Goal: Obtain resource: Obtain resource

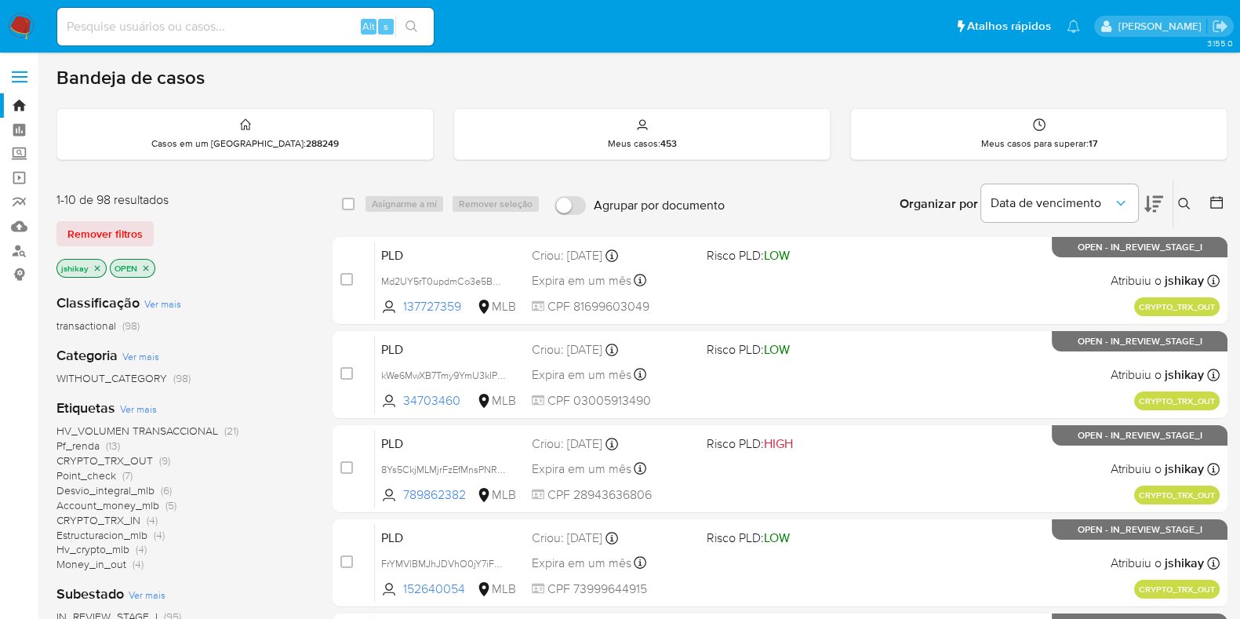
click at [78, 424] on span "HV_VOLUMEN TRANSACCIONAL" at bounding box center [137, 431] width 162 height 16
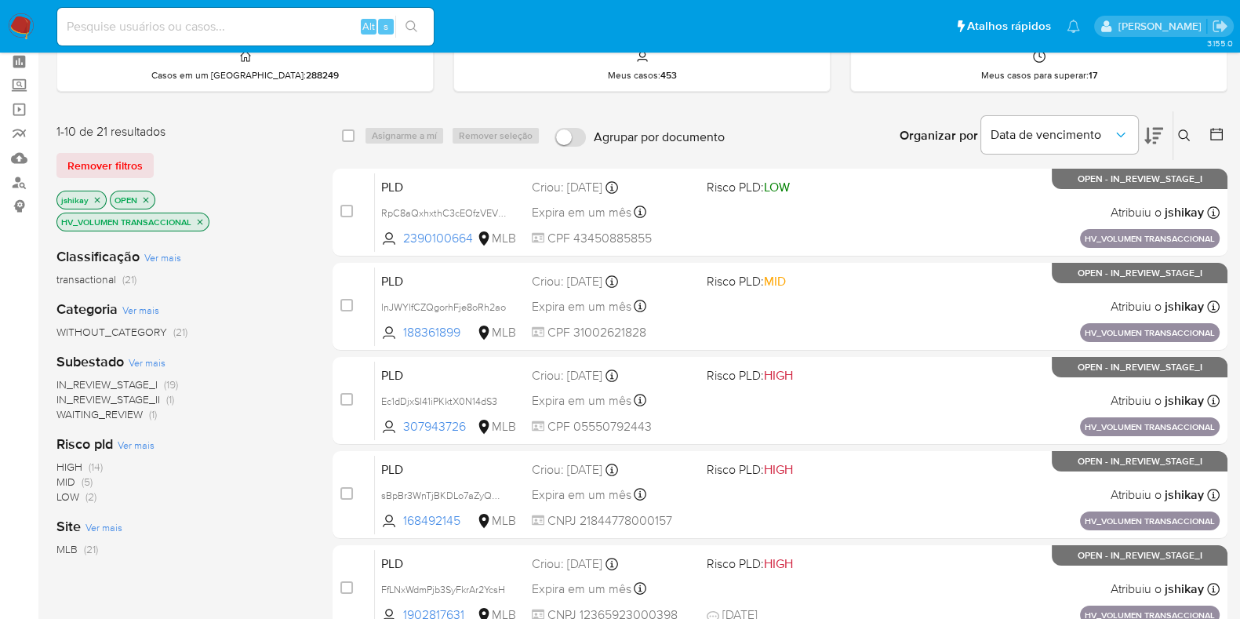
scroll to position [97, 0]
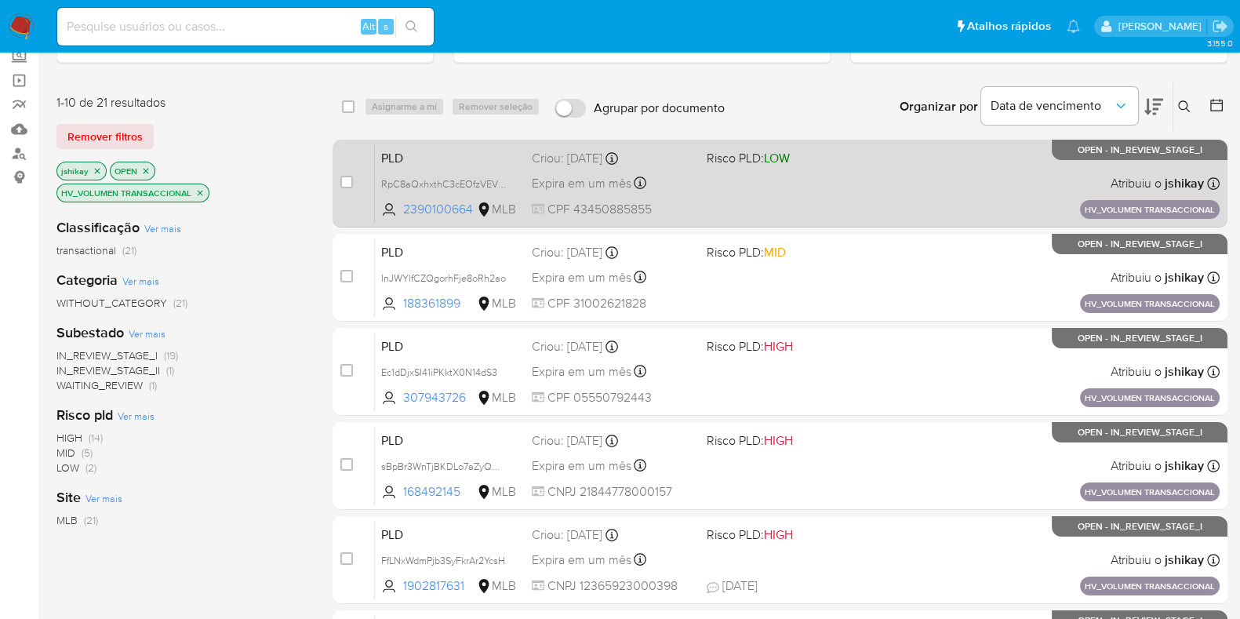
click at [801, 180] on div "PLD RpC8aQxhxthC3cEOfzVEVt4z 2390100664 MLB Risco PLD: LOW Criou: 14/08/2025 Cr…" at bounding box center [797, 183] width 845 height 79
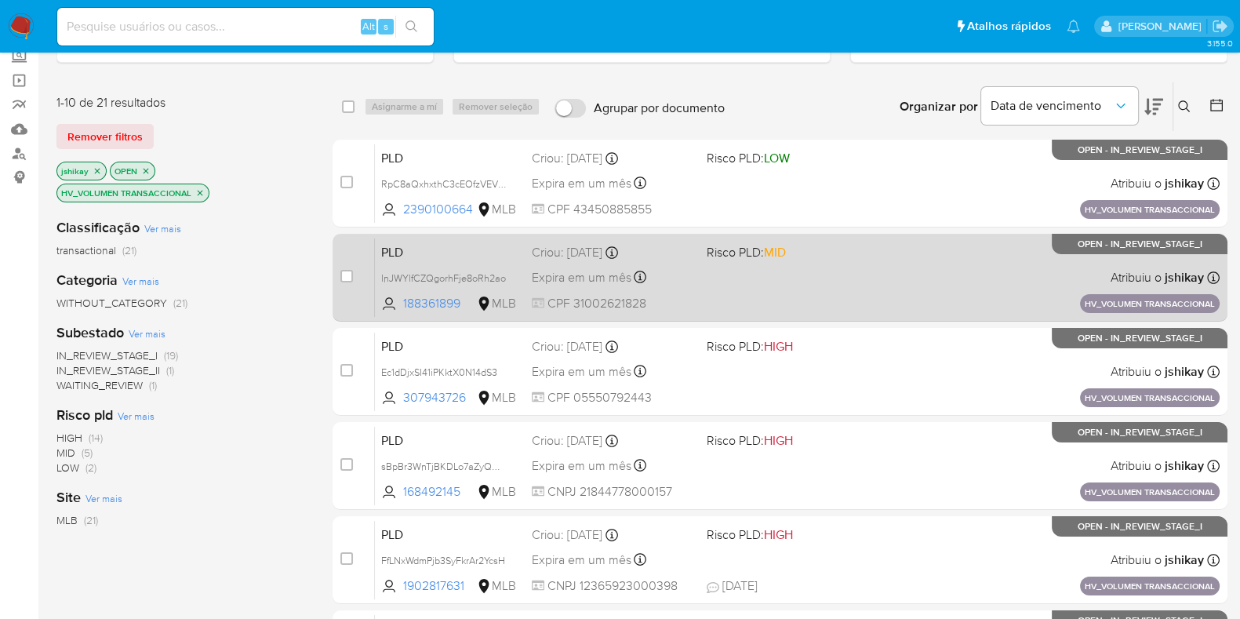
click at [810, 270] on div "PLD InJWYlfCZQgorhFje8oRh2ao 188361899 MLB Risco PLD: MID Criou: 14/08/2025 Cri…" at bounding box center [797, 277] width 845 height 79
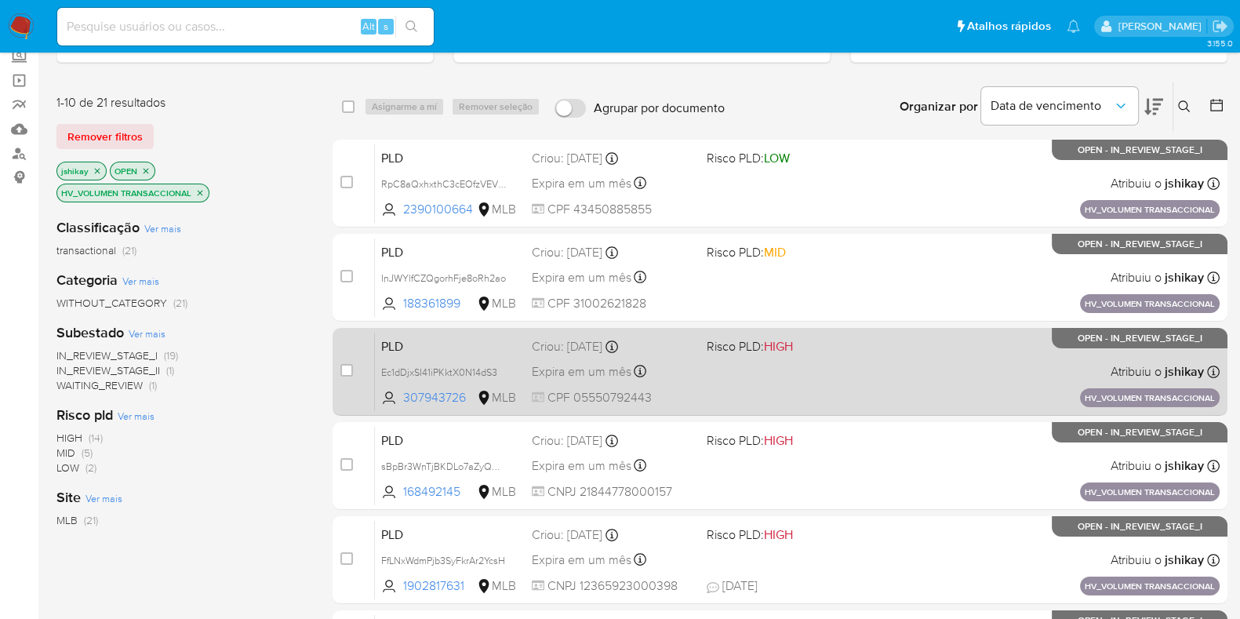
click at [799, 366] on div "PLD Ec1dDjxSI41iPKktX0N14dS3 307943726 MLB Risco PLD: HIGH Criou: 14/08/2025 Cr…" at bounding box center [797, 371] width 845 height 79
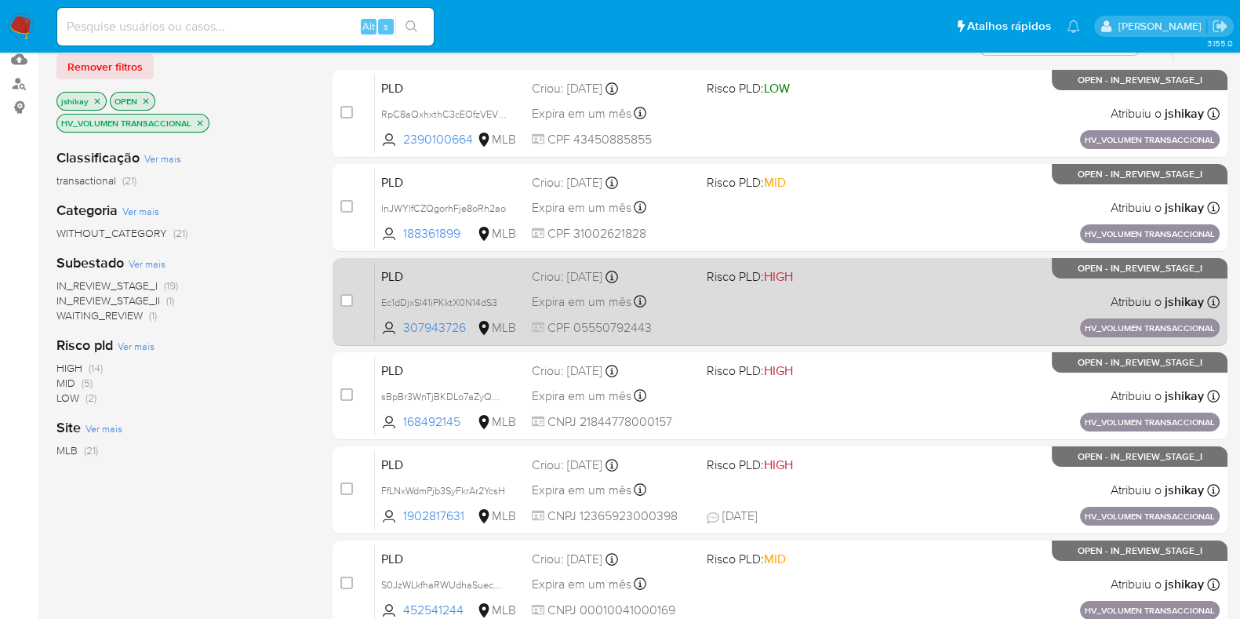
scroll to position [195, 0]
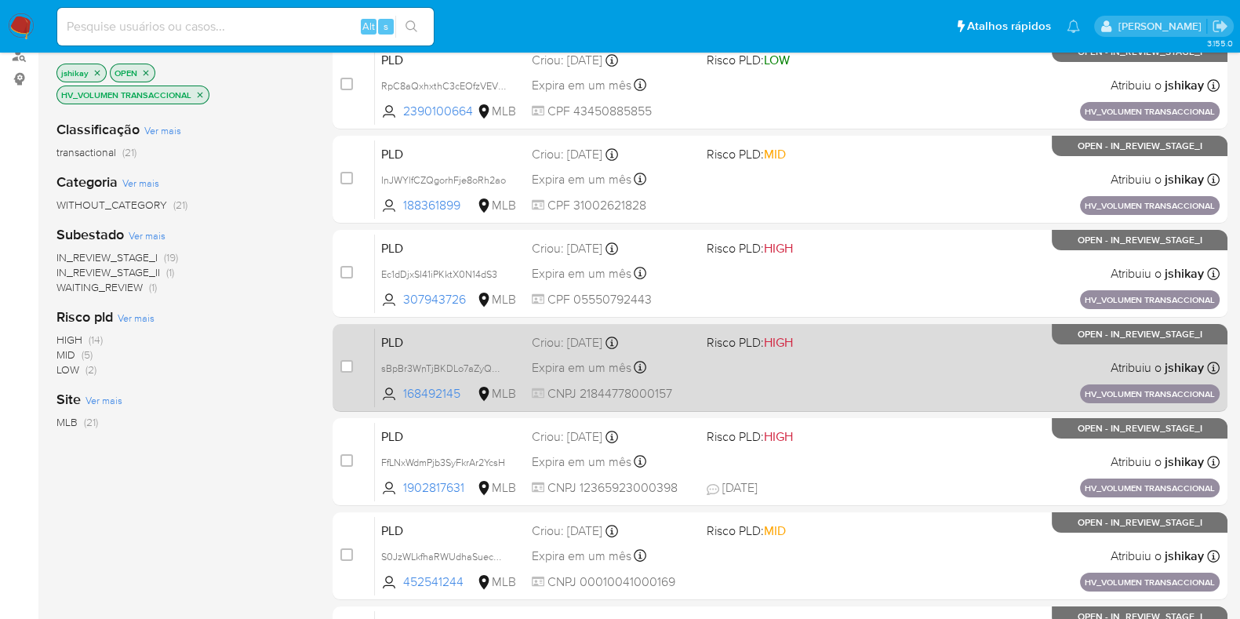
click at [801, 349] on div "PLD sBpBr3WnTjBKDLo7aZyQDR7D 168492145 MLB Risco PLD: HIGH Criou: 14/08/2025 Cr…" at bounding box center [797, 367] width 845 height 79
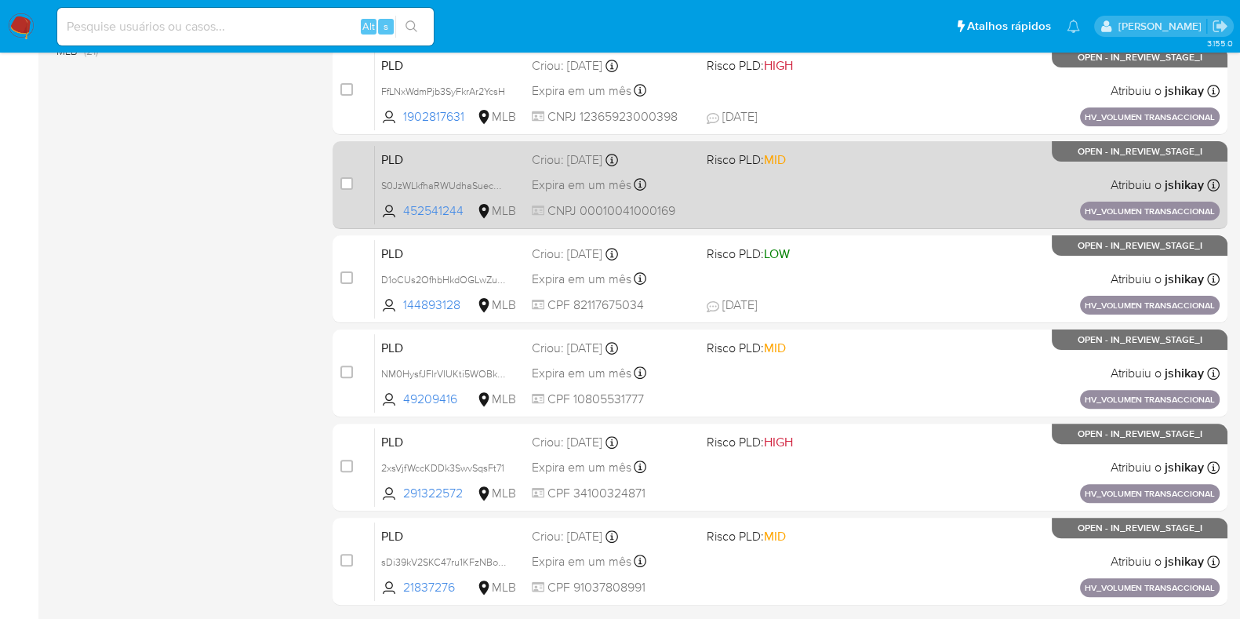
scroll to position [618, 0]
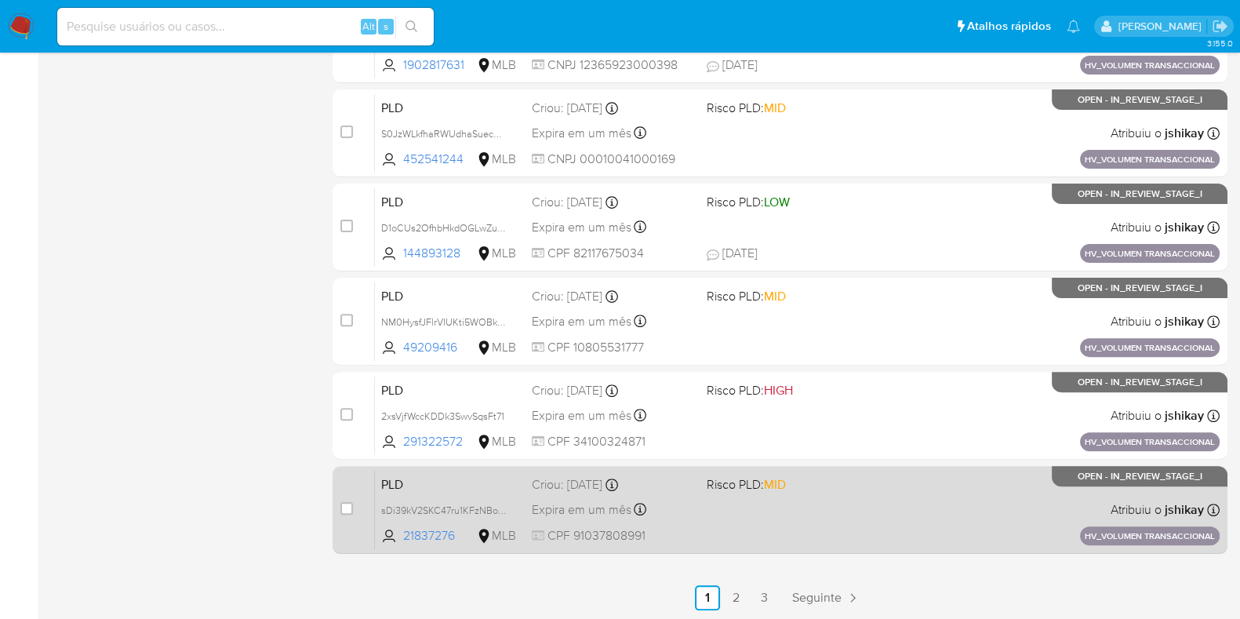
click at [892, 500] on div "PLD sDi39kV2SKC47ru1KFzNBovS 21837276 MLB Risco PLD: MID Criou: 14/08/2025 Crio…" at bounding box center [797, 509] width 845 height 79
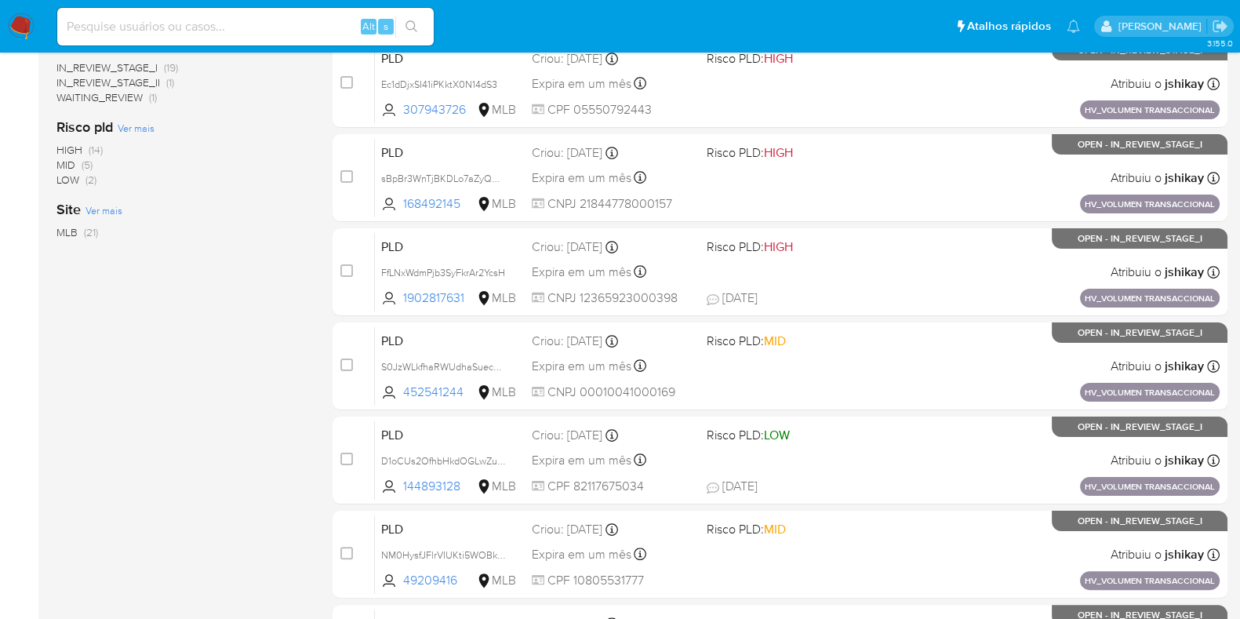
scroll to position [30, 0]
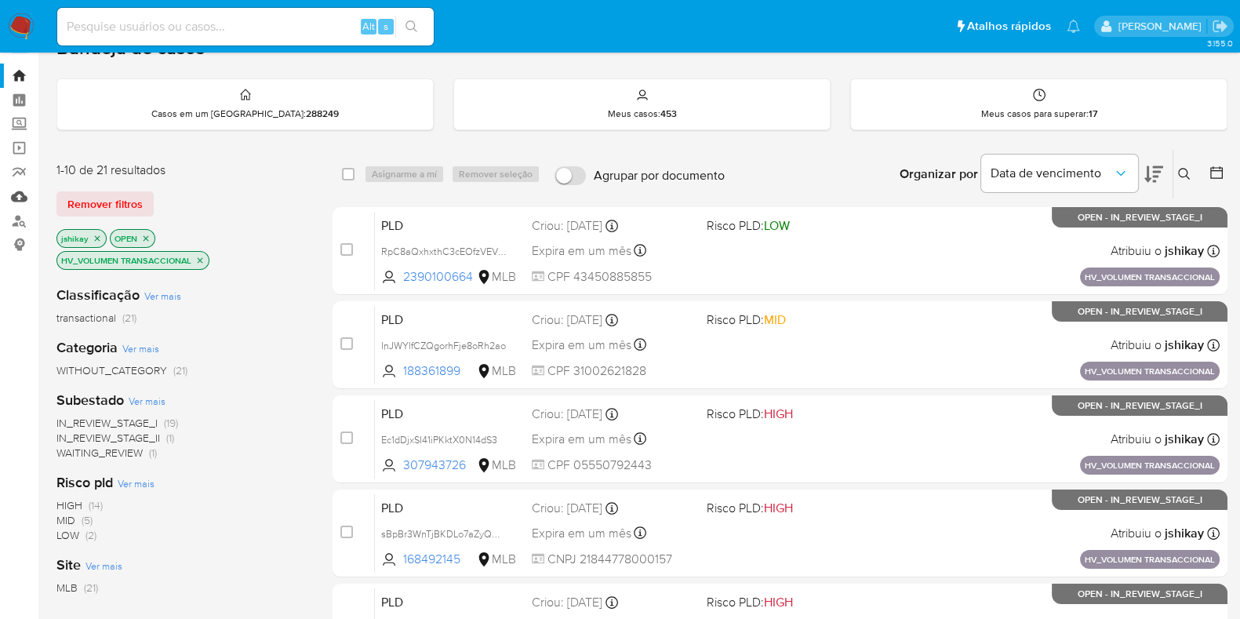
click at [12, 198] on link "Mulan" at bounding box center [93, 196] width 187 height 24
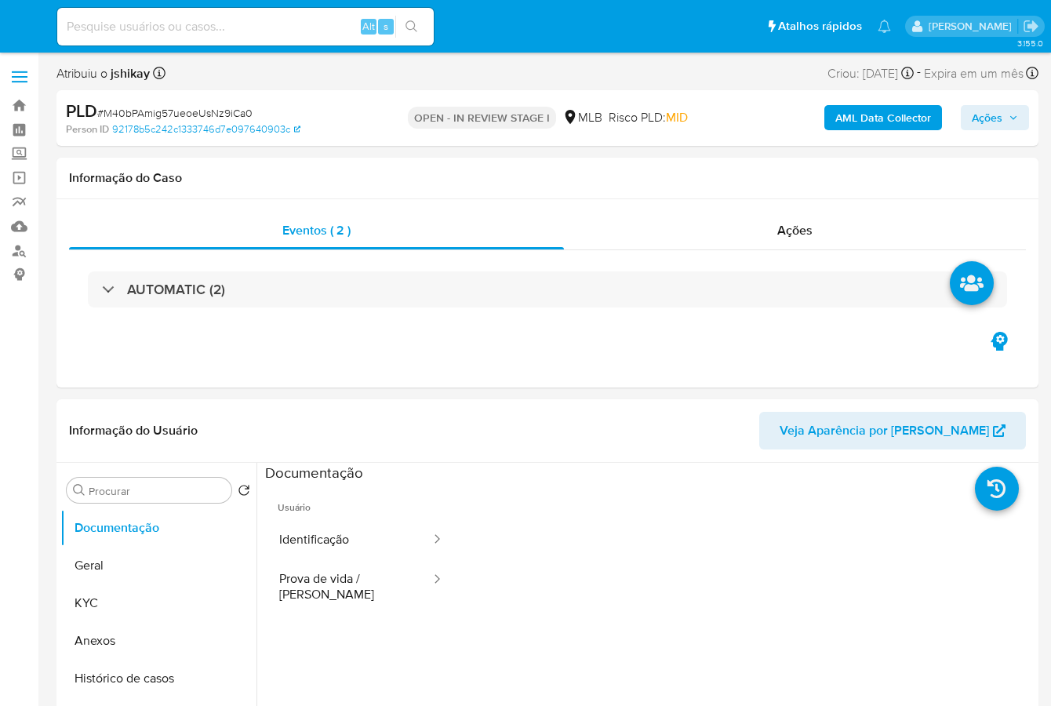
select select "10"
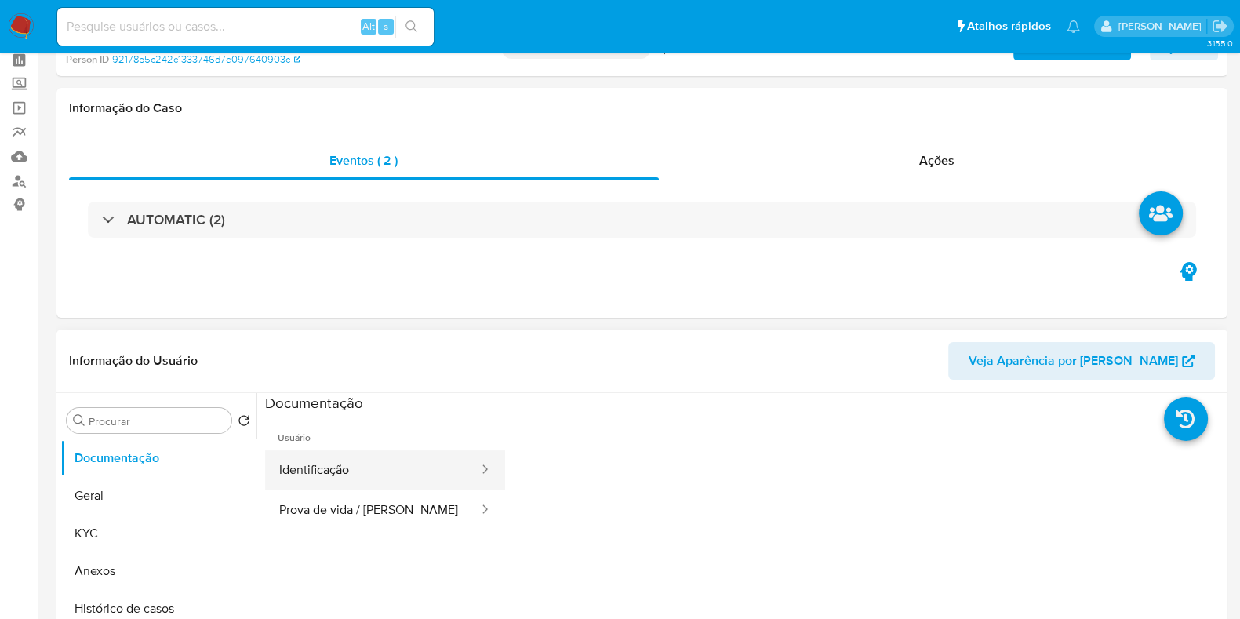
scroll to position [195, 0]
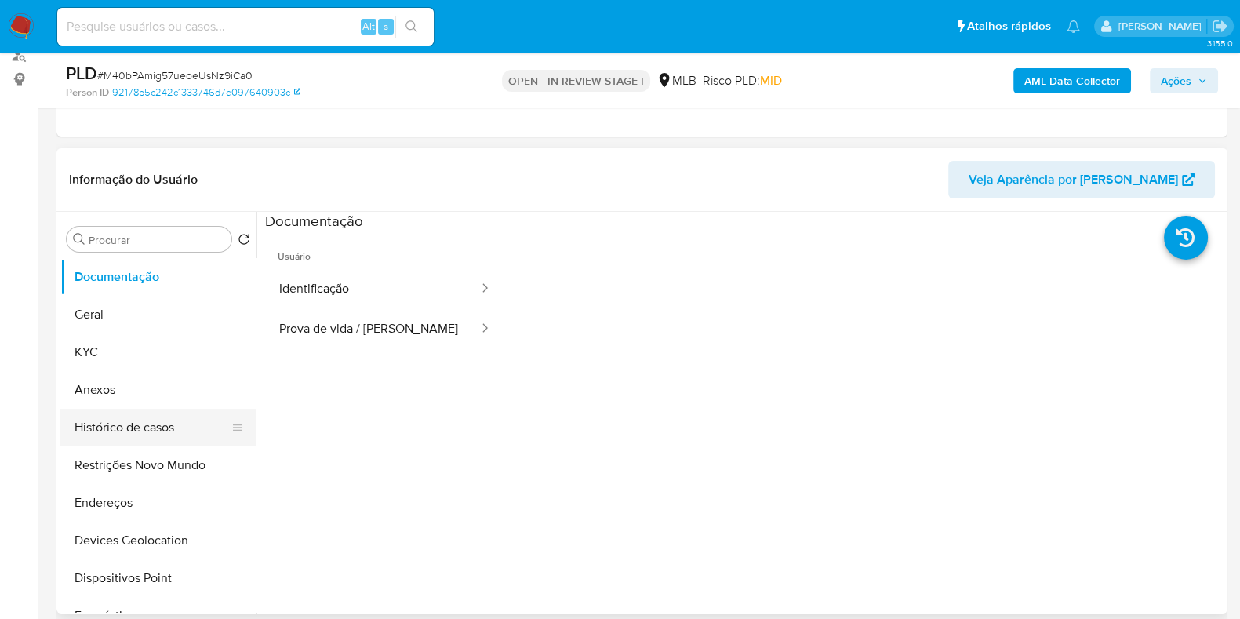
click at [107, 427] on button "Histórico de casos" at bounding box center [152, 428] width 184 height 38
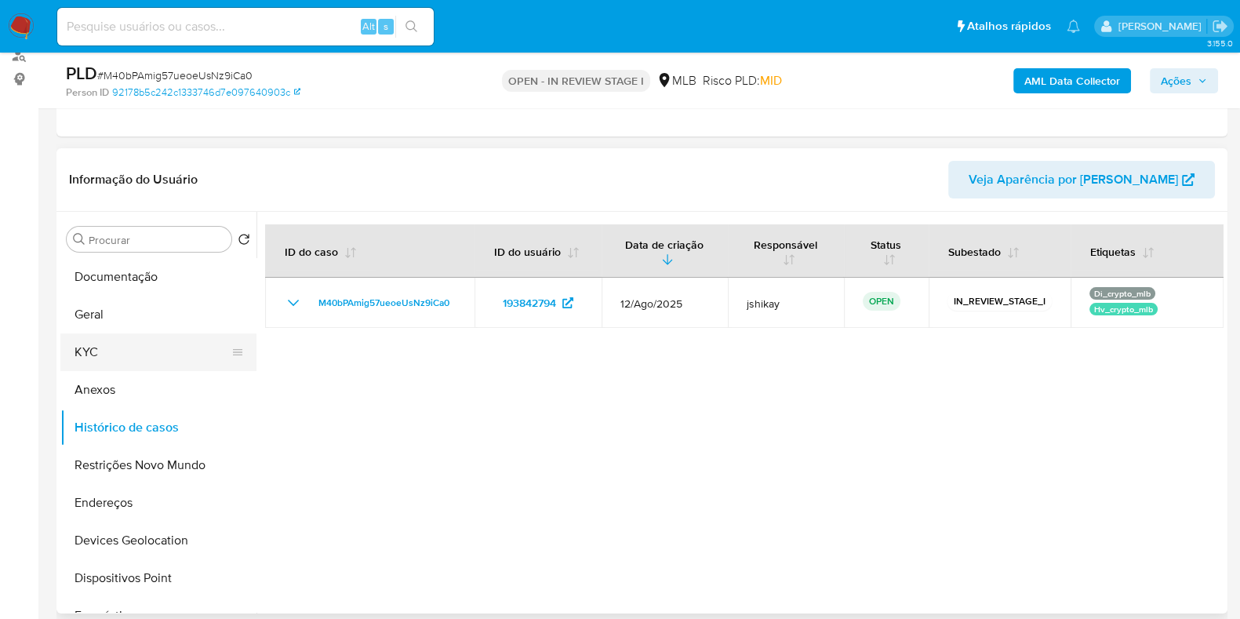
click at [129, 360] on button "KYC" at bounding box center [152, 352] width 184 height 38
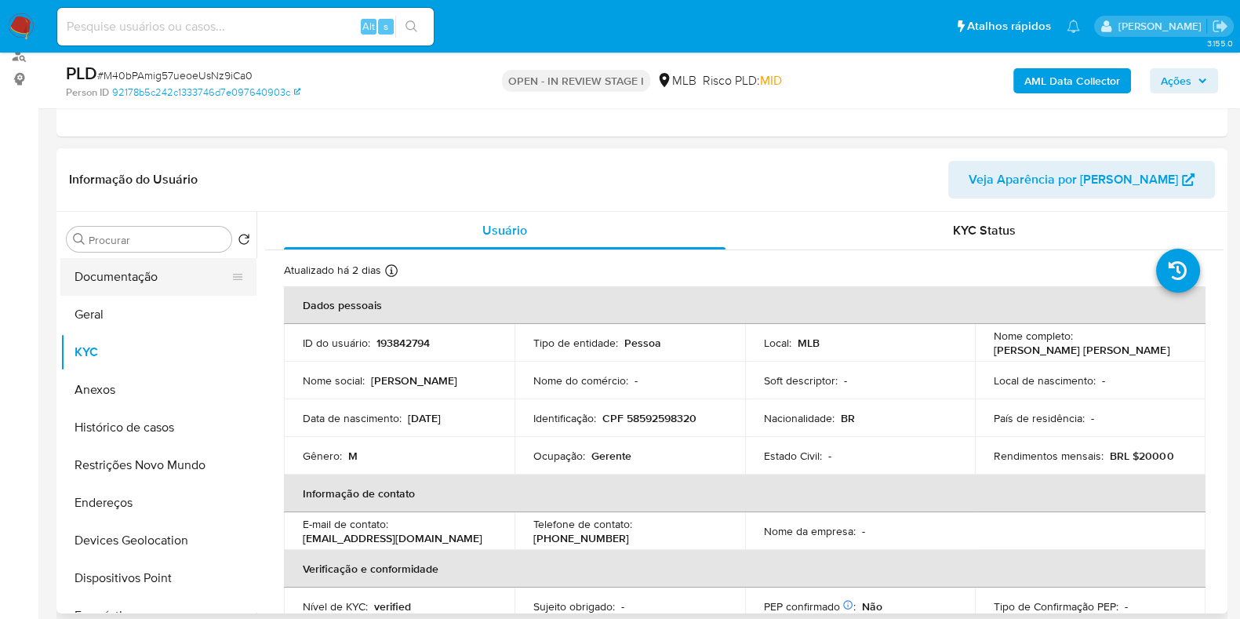
click at [133, 290] on button "Documentação" at bounding box center [152, 277] width 184 height 38
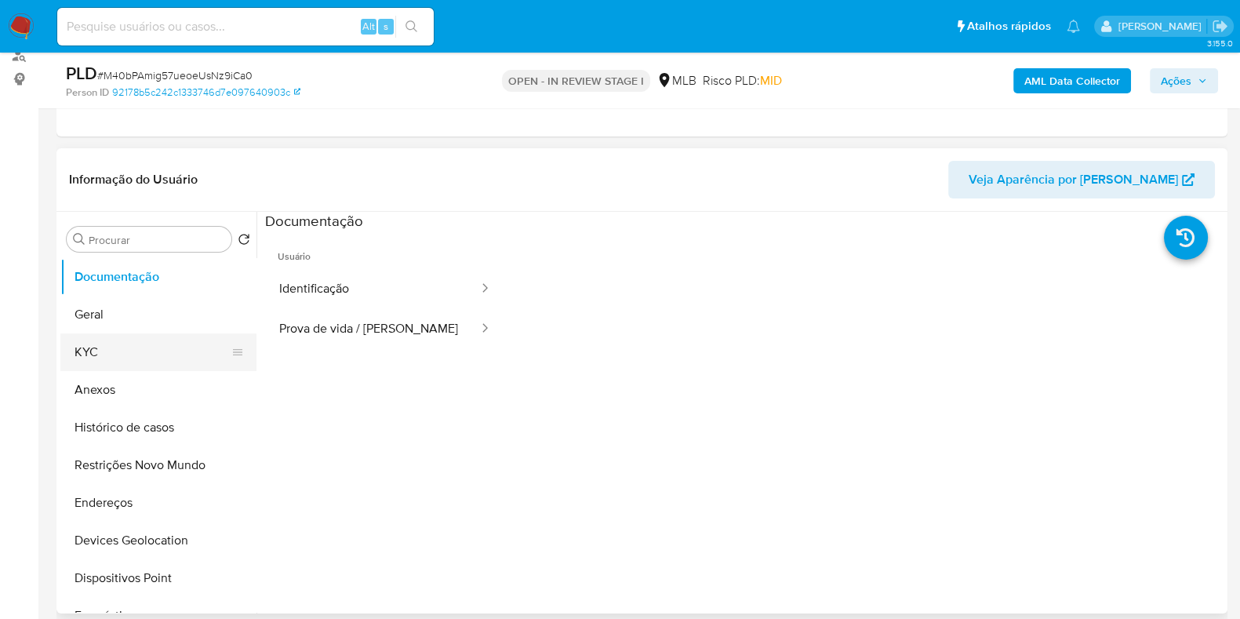
click at [122, 343] on button "KYC" at bounding box center [152, 352] width 184 height 38
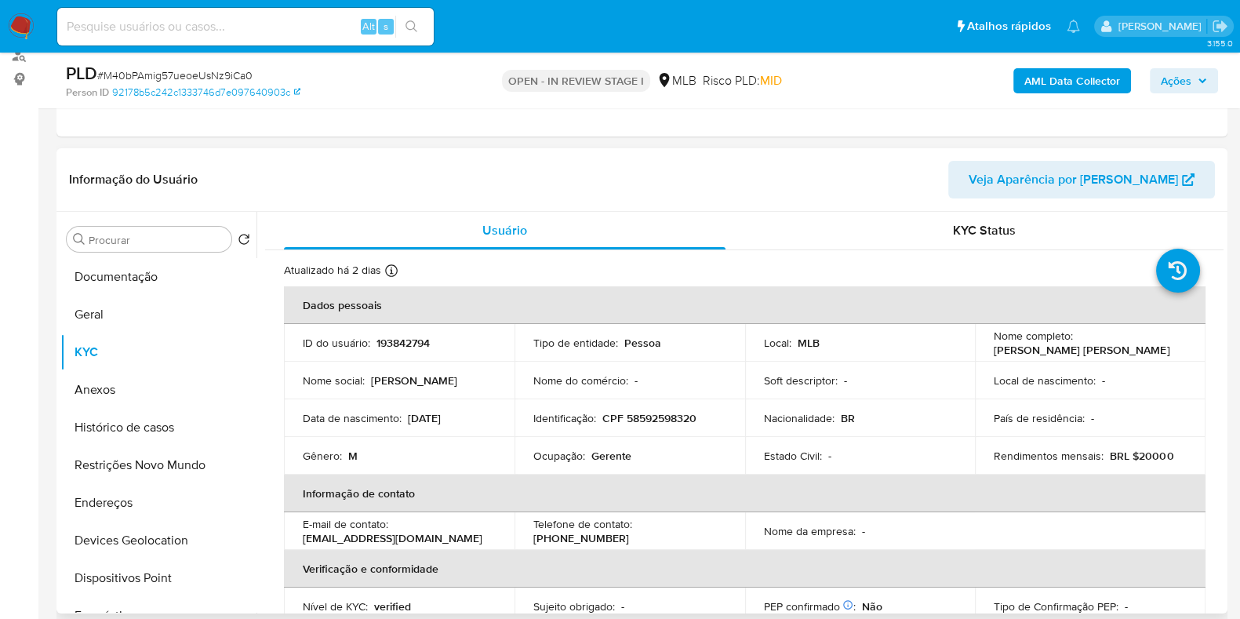
click at [623, 462] on td "Ocupação : Gerente" at bounding box center [630, 456] width 231 height 38
click at [616, 455] on p "Gerente" at bounding box center [611, 456] width 40 height 14
copy p "Gerente"
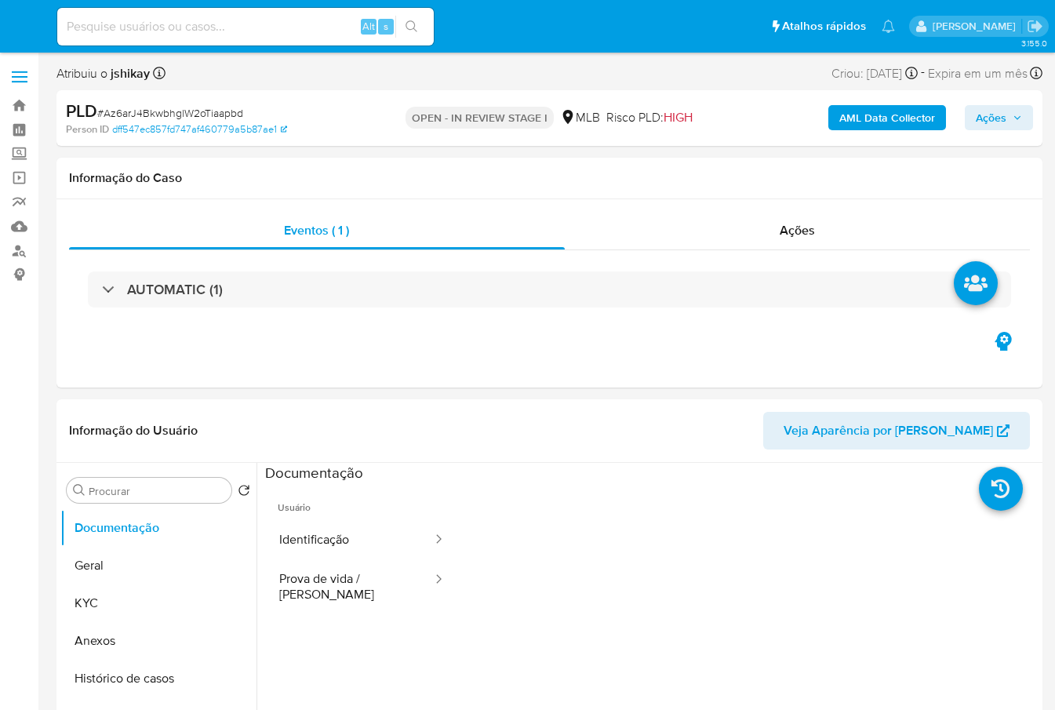
select select "10"
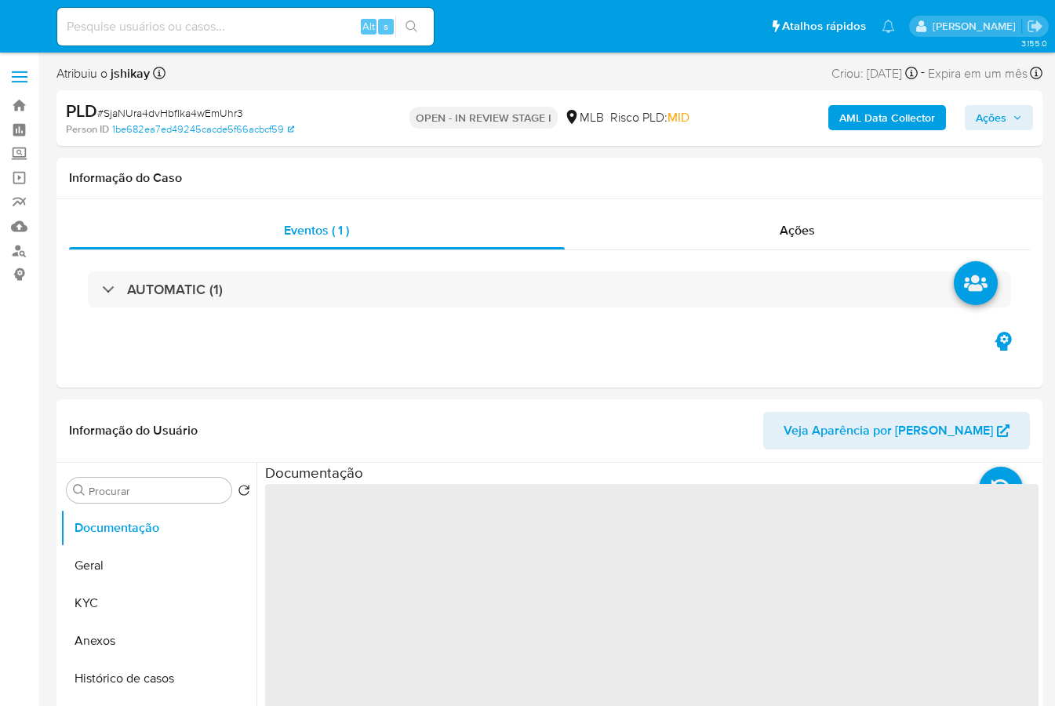
select select "10"
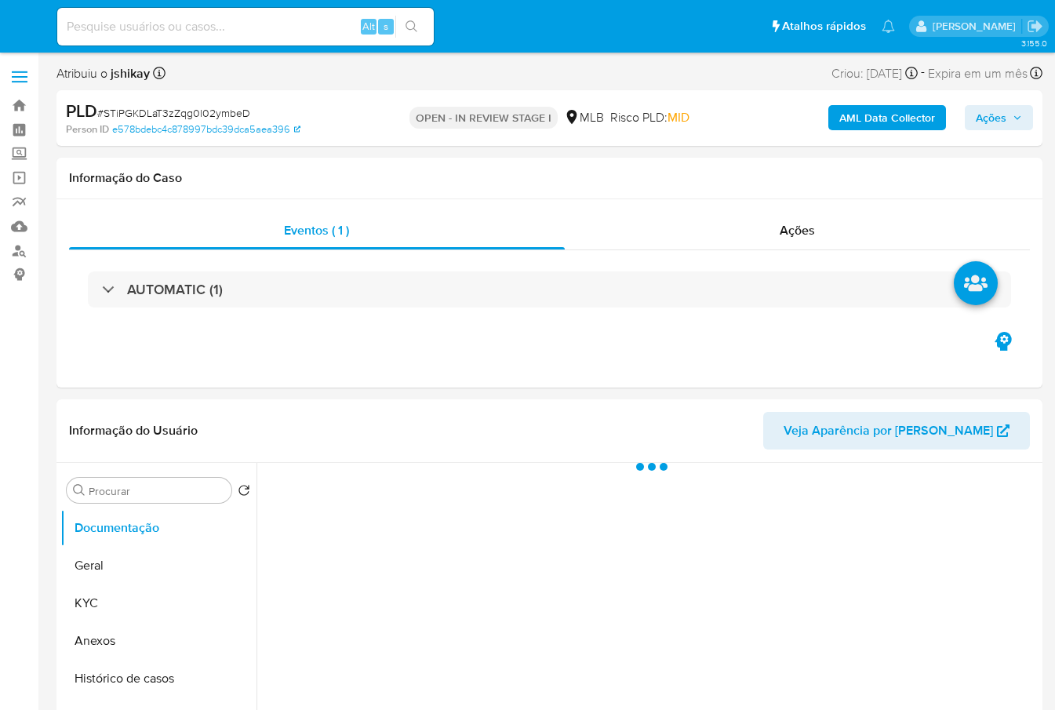
select select "10"
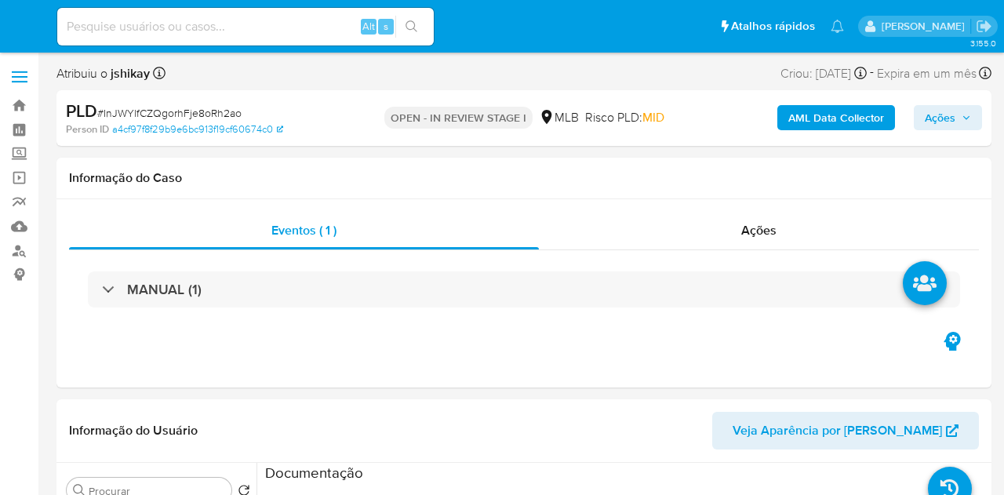
select select "10"
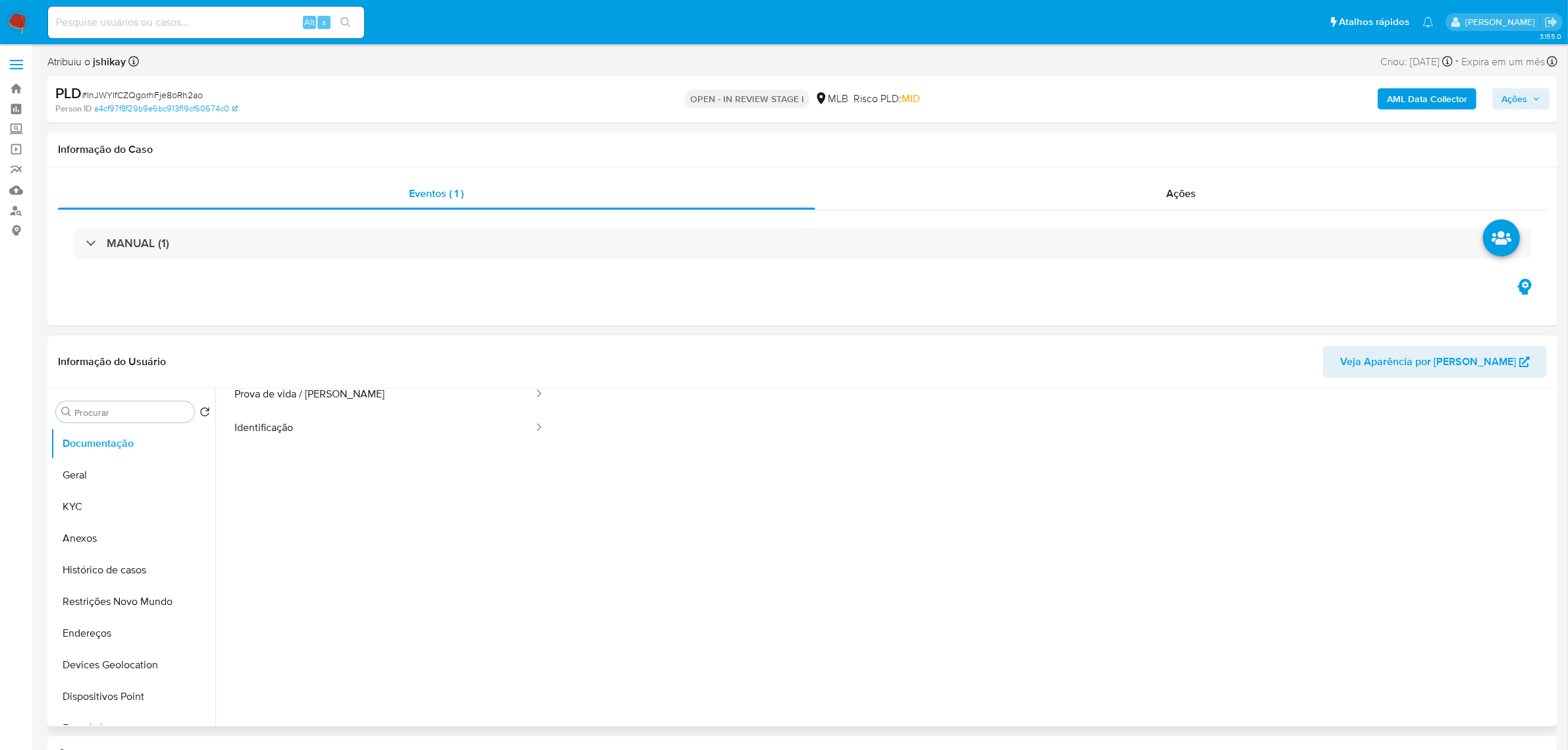
scroll to position [107, 0]
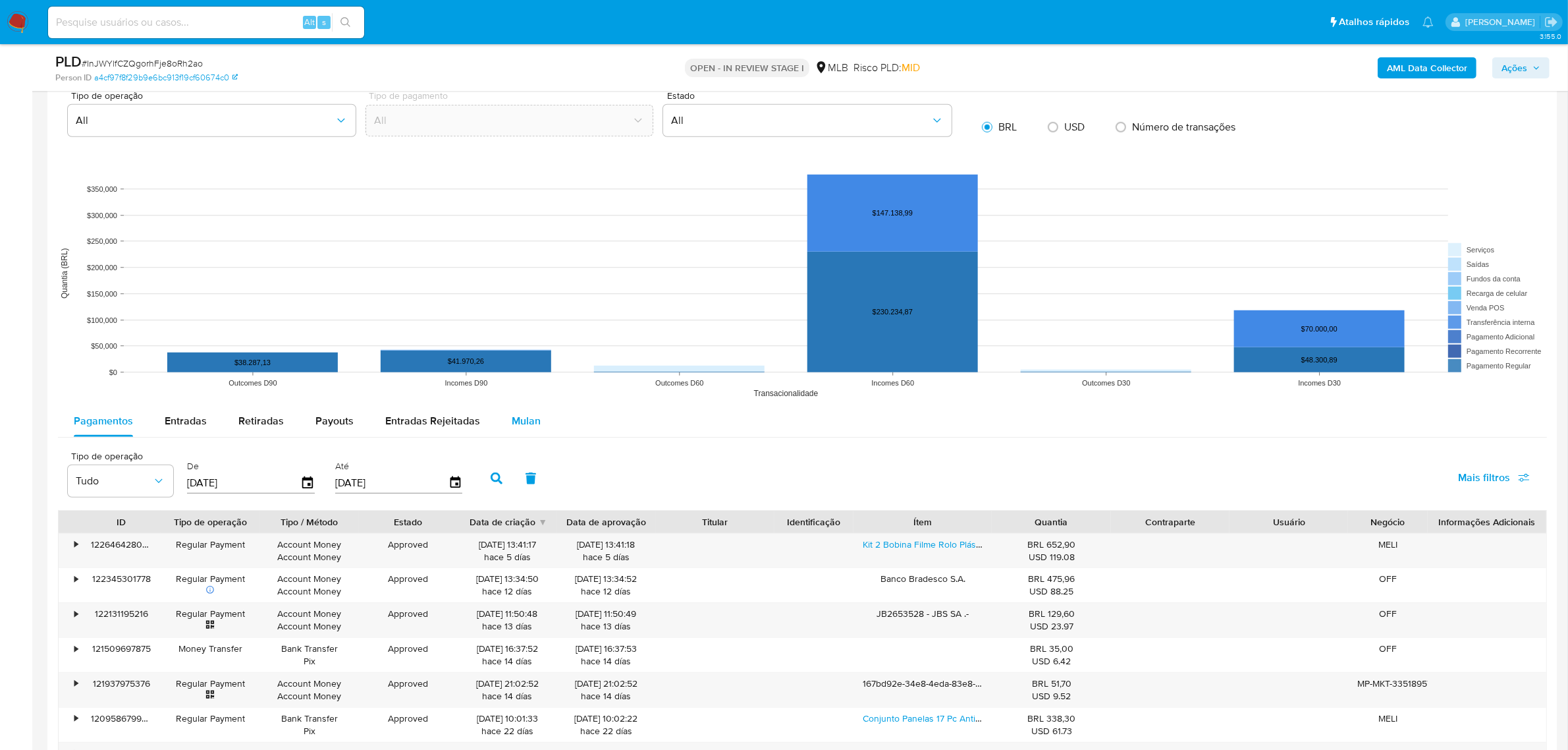
click at [520, 415] on div "Mulan" at bounding box center [526, 421] width 29 height 32
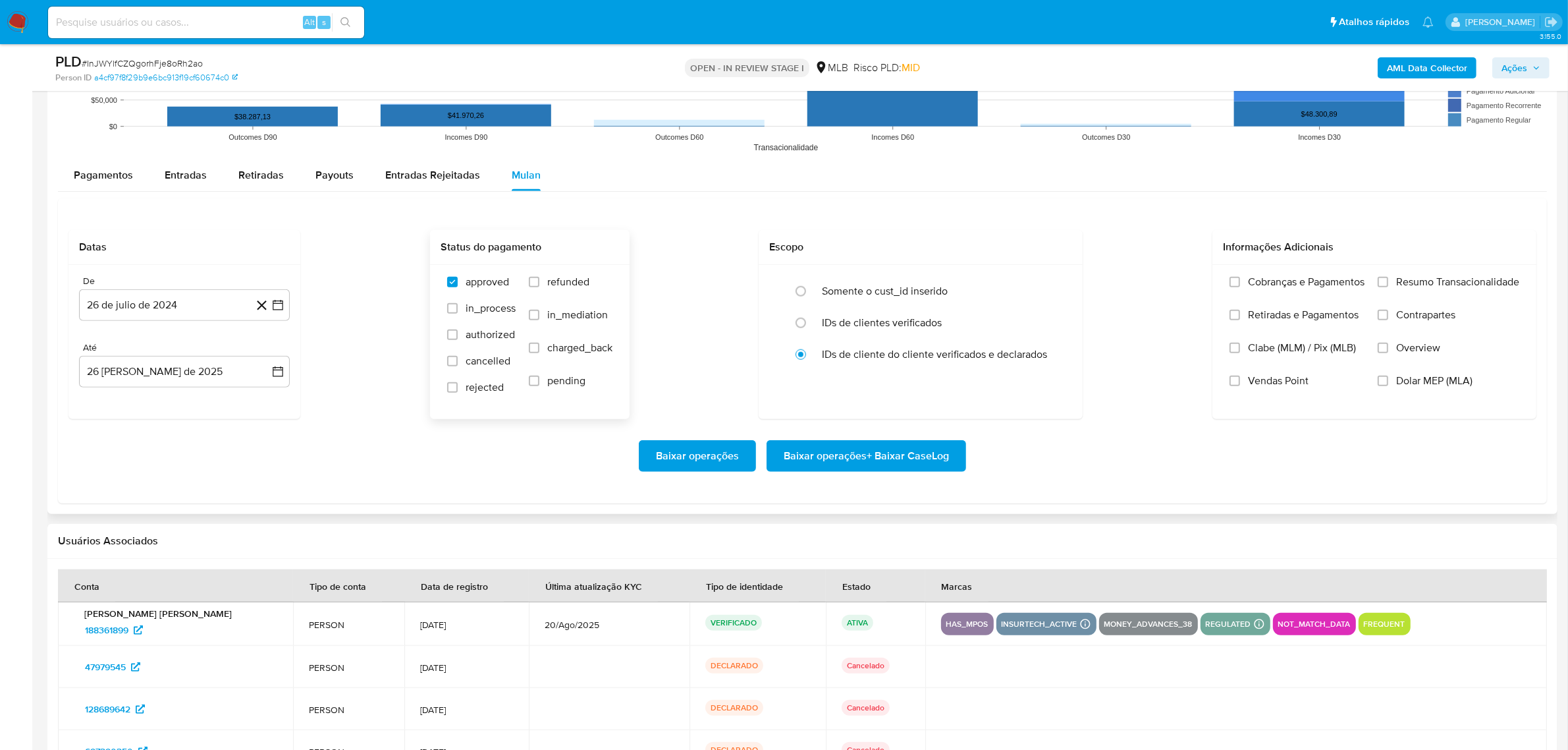
scroll to position [1400, 0]
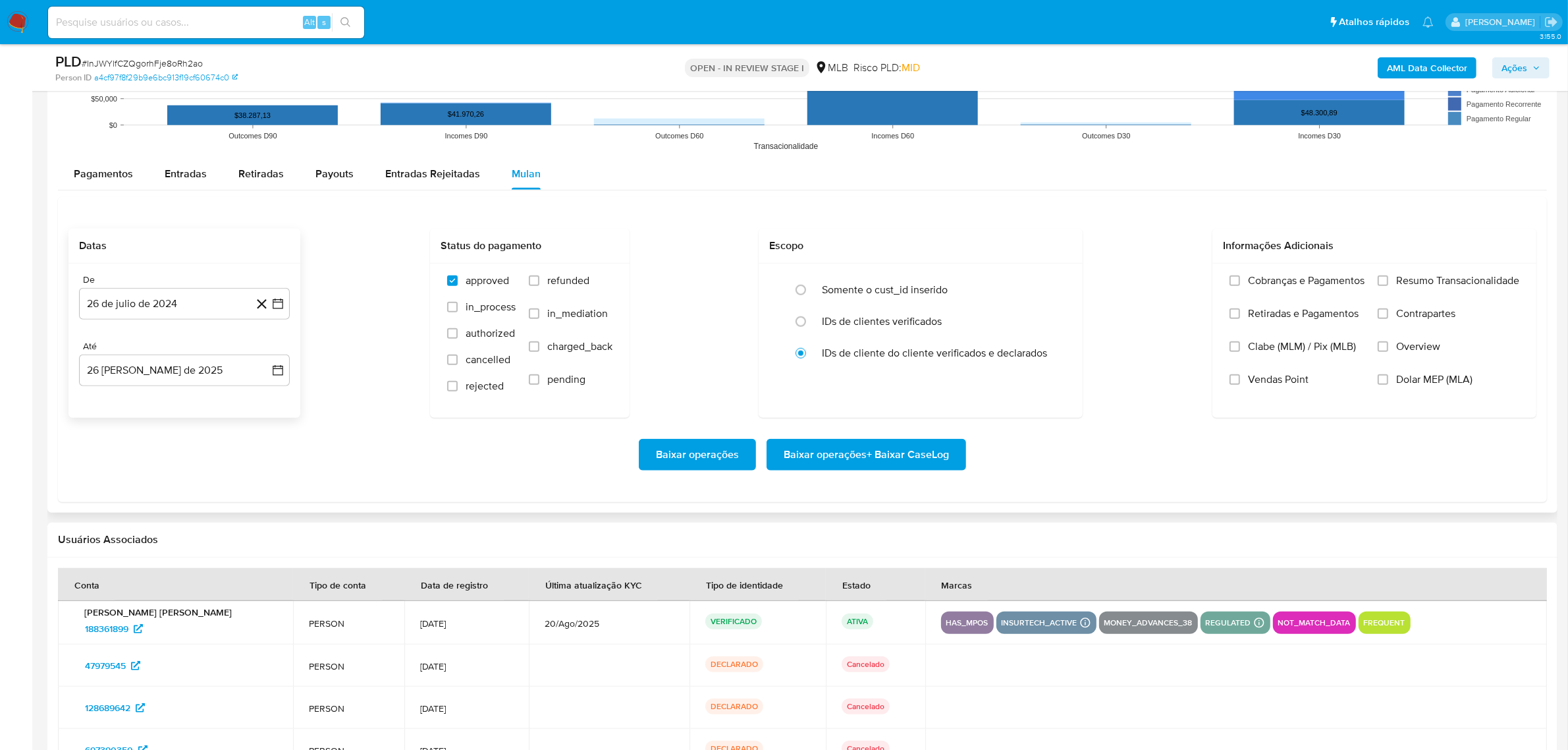
drag, startPoint x: 278, startPoint y: 297, endPoint x: 255, endPoint y: 301, distance: 23.3
click at [278, 298] on button "26 de julio de 2024" at bounding box center [184, 304] width 211 height 32
click at [182, 350] on span "julio 2024" at bounding box center [178, 350] width 50 height 13
click at [265, 350] on icon "Año siguiente" at bounding box center [263, 350] width 16 height 16
click at [139, 415] on button "[DATE]" at bounding box center [127, 472] width 37 height 21
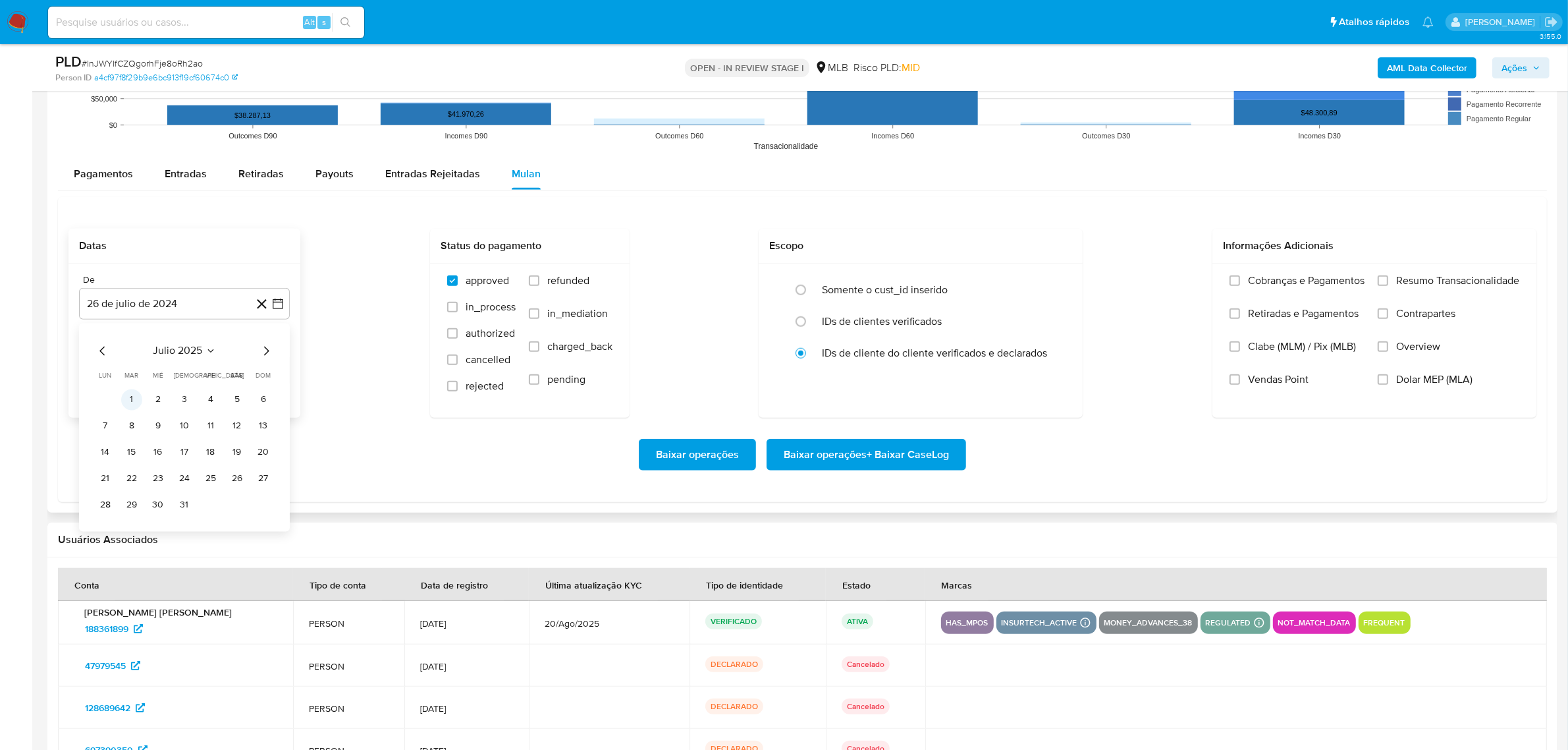
click at [135, 403] on button "1" at bounding box center [131, 399] width 21 height 21
click at [269, 370] on button "26 [PERSON_NAME] de 2025" at bounding box center [184, 370] width 211 height 32
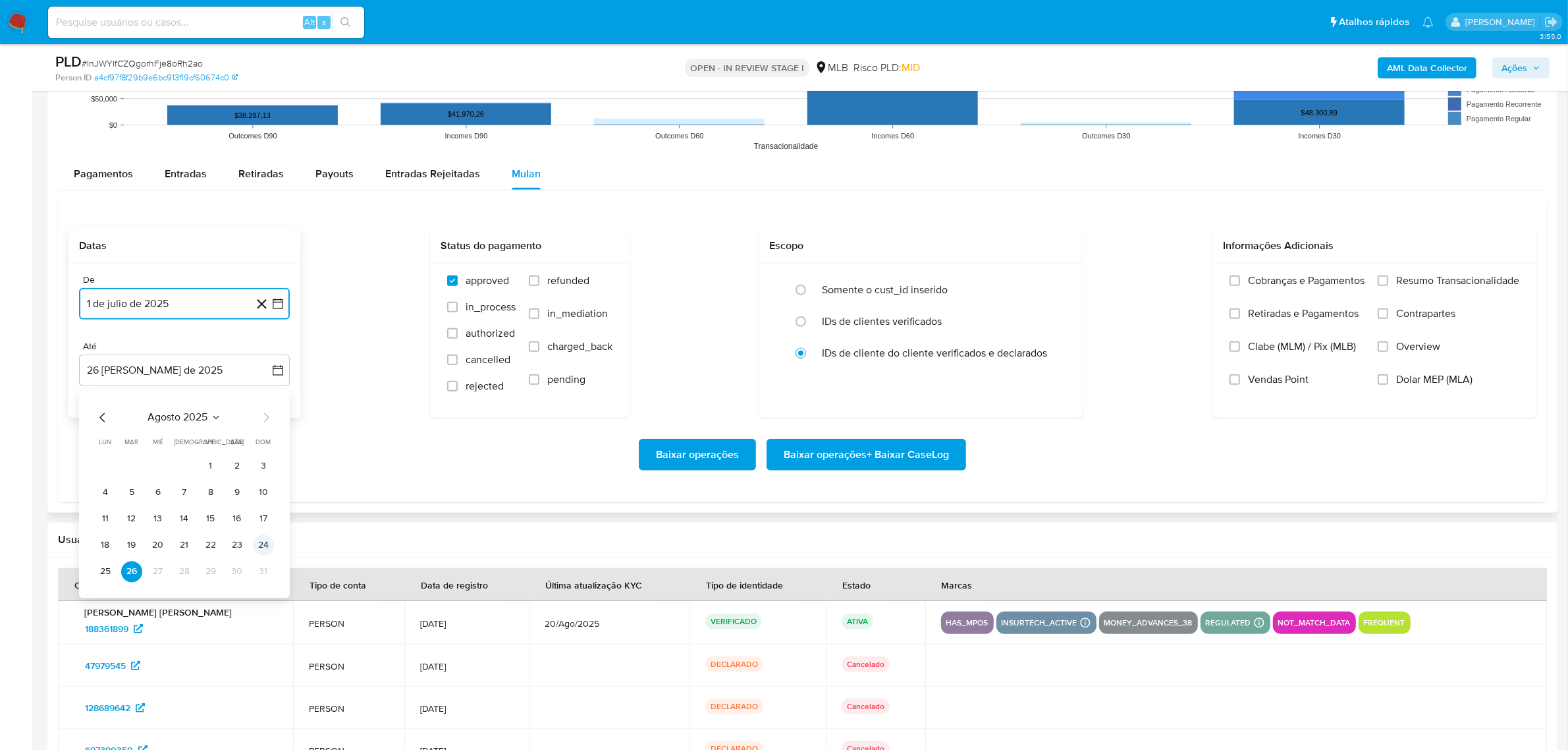
click at [257, 415] on button "24" at bounding box center [263, 544] width 21 height 21
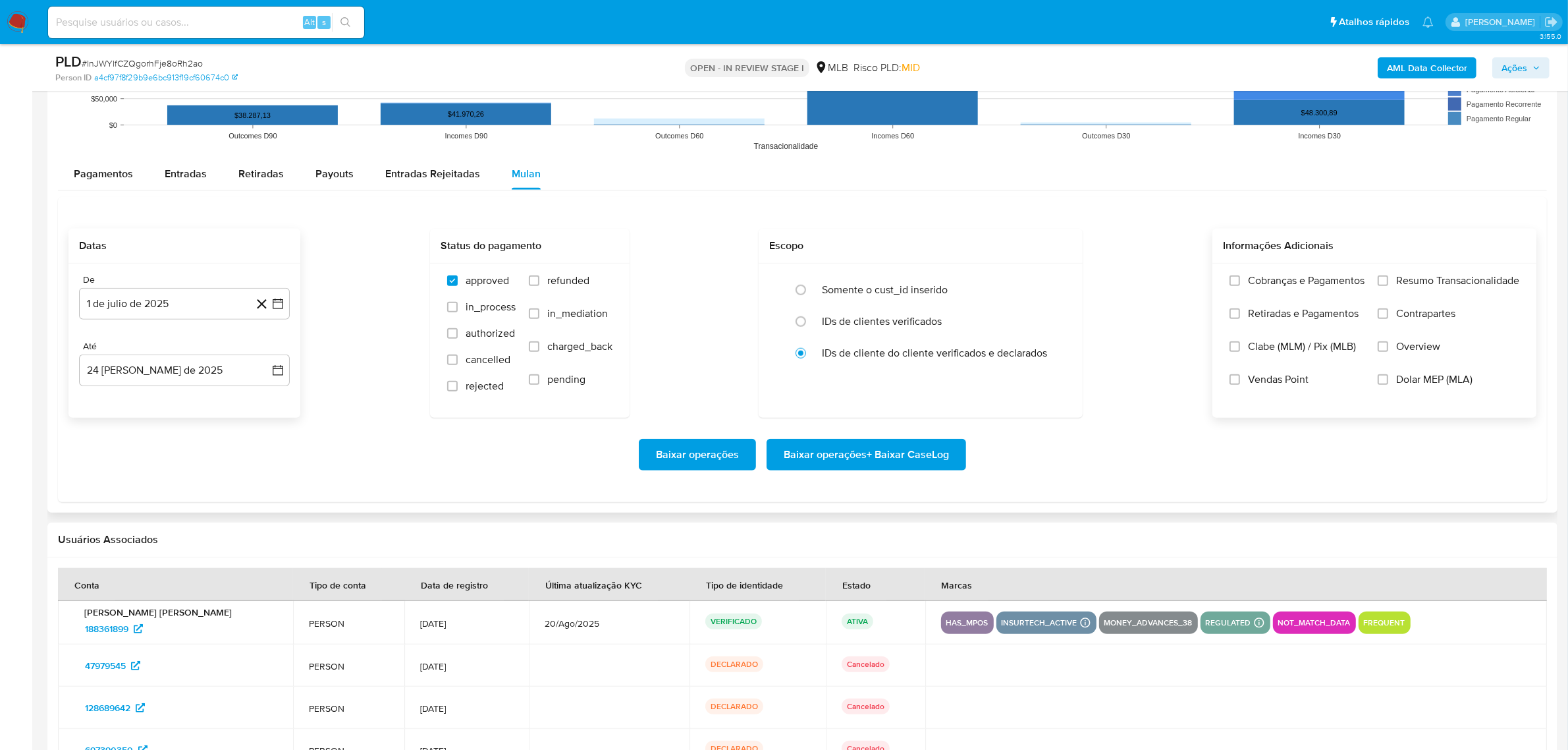
click at [842, 281] on span "Resumo Transacionalidade" at bounding box center [1457, 281] width 123 height 13
click at [842, 281] on input "Resumo Transacionalidade" at bounding box center [1382, 281] width 11 height 11
click at [794, 415] on span "Baixar operações + Baixar CaseLog" at bounding box center [865, 454] width 165 height 29
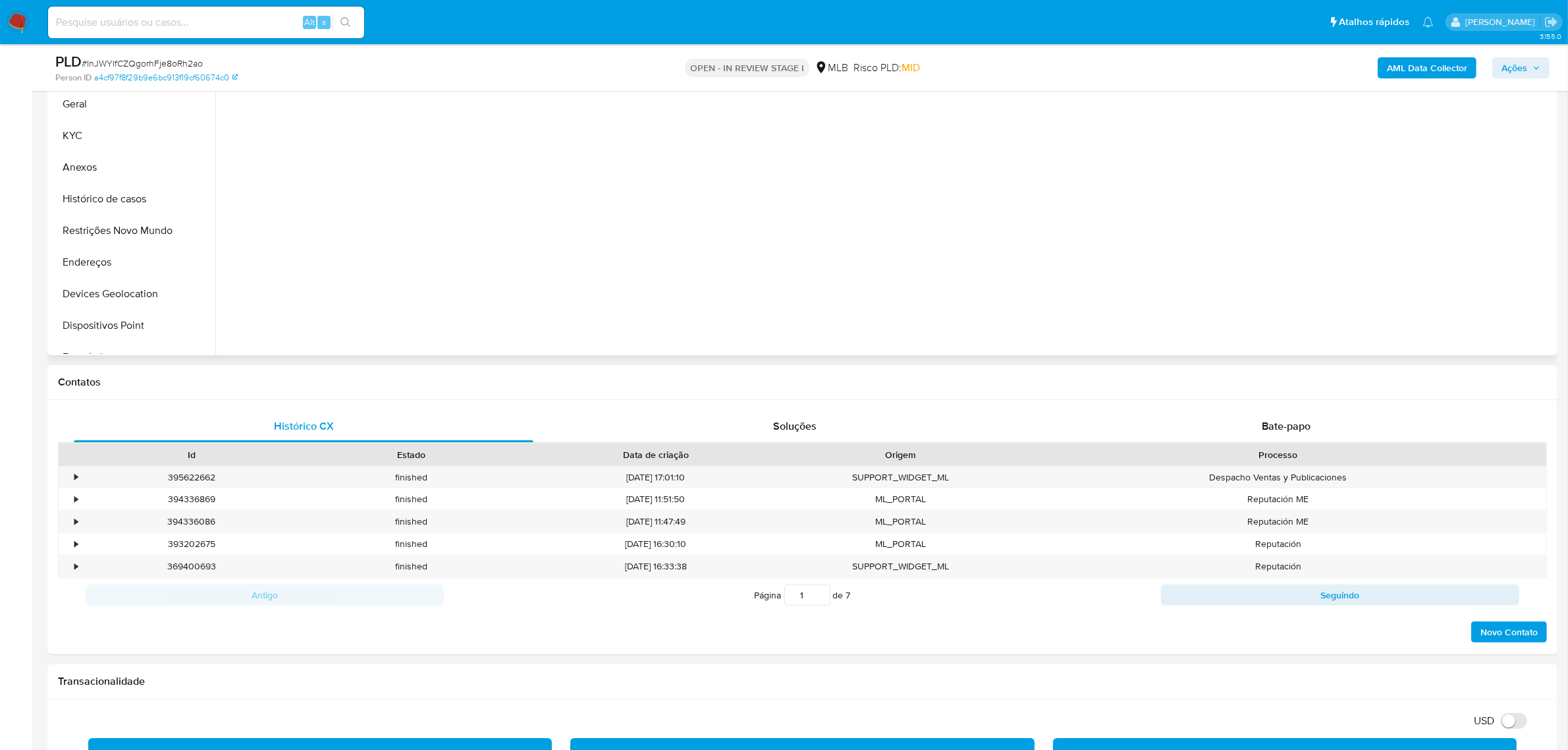
scroll to position [0, 0]
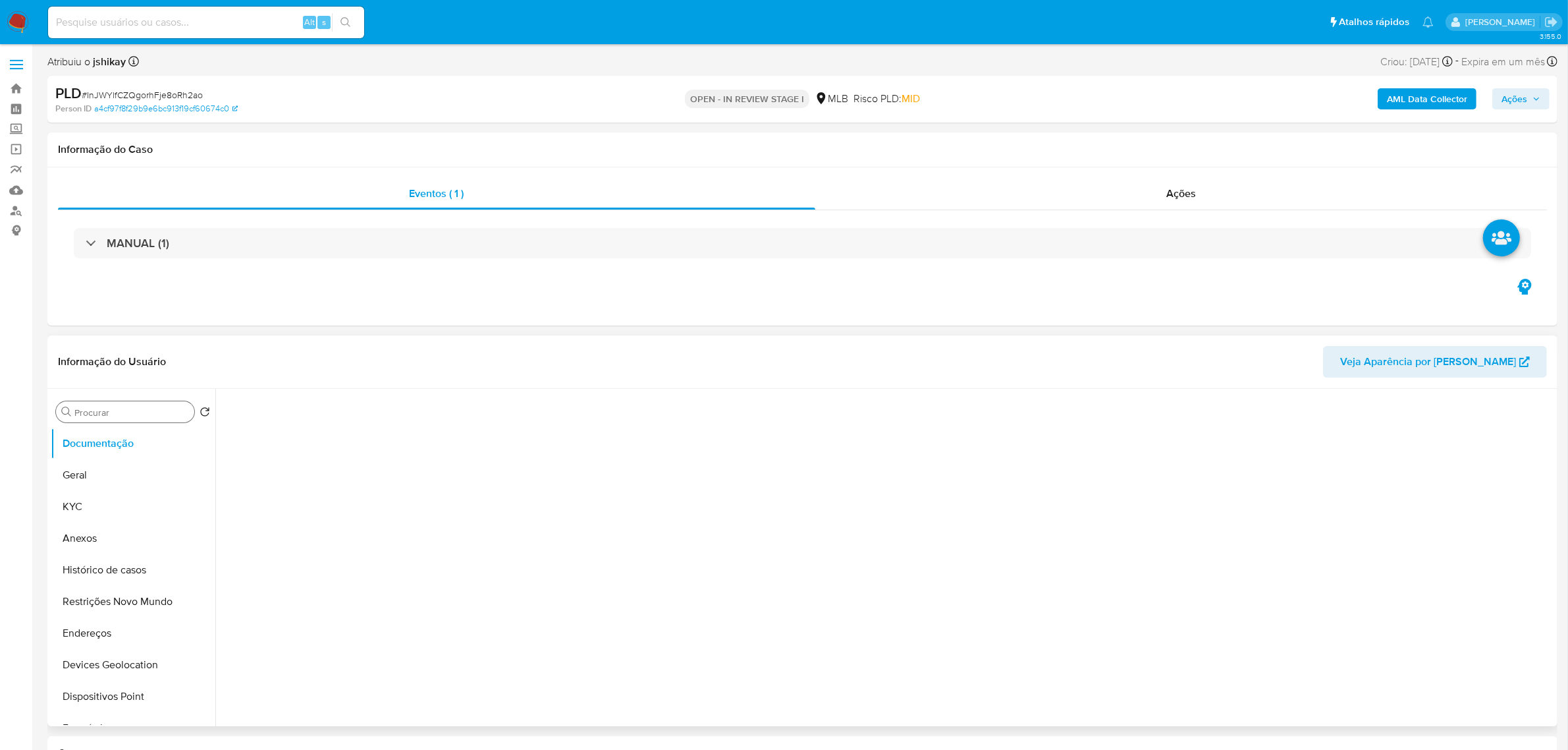
drag, startPoint x: 104, startPoint y: 479, endPoint x: 112, endPoint y: 417, distance: 62.5
click at [104, 415] on button "Geral" at bounding box center [133, 475] width 165 height 32
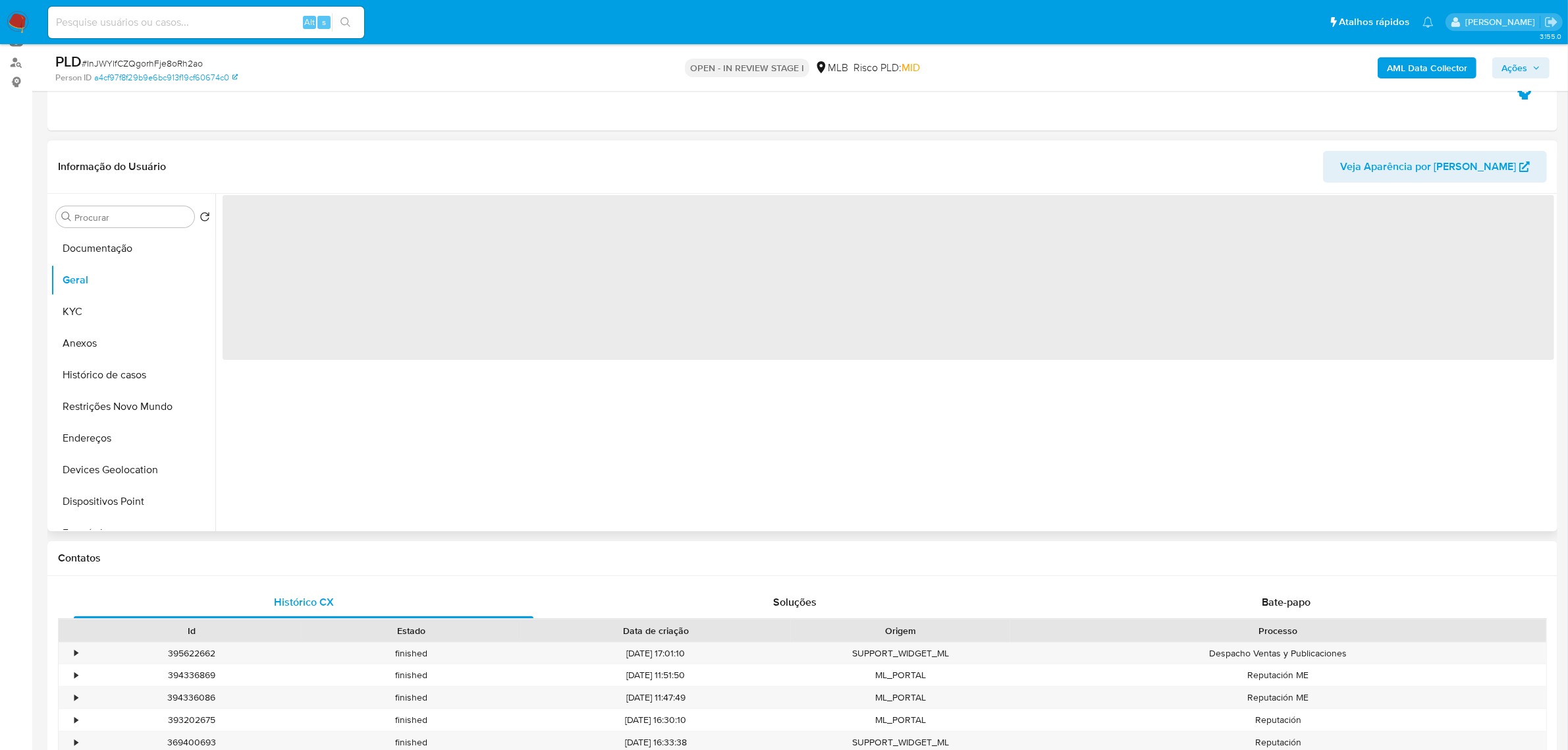
scroll to position [165, 0]
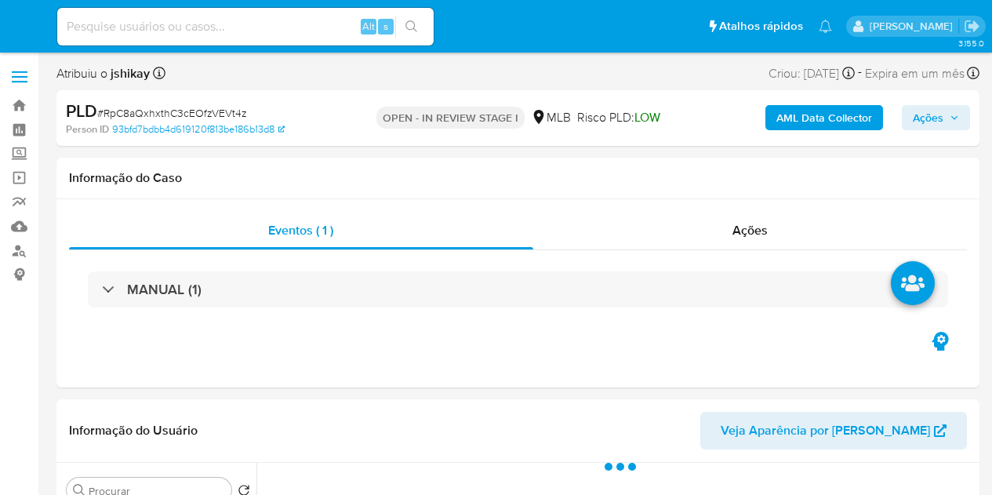
select select "10"
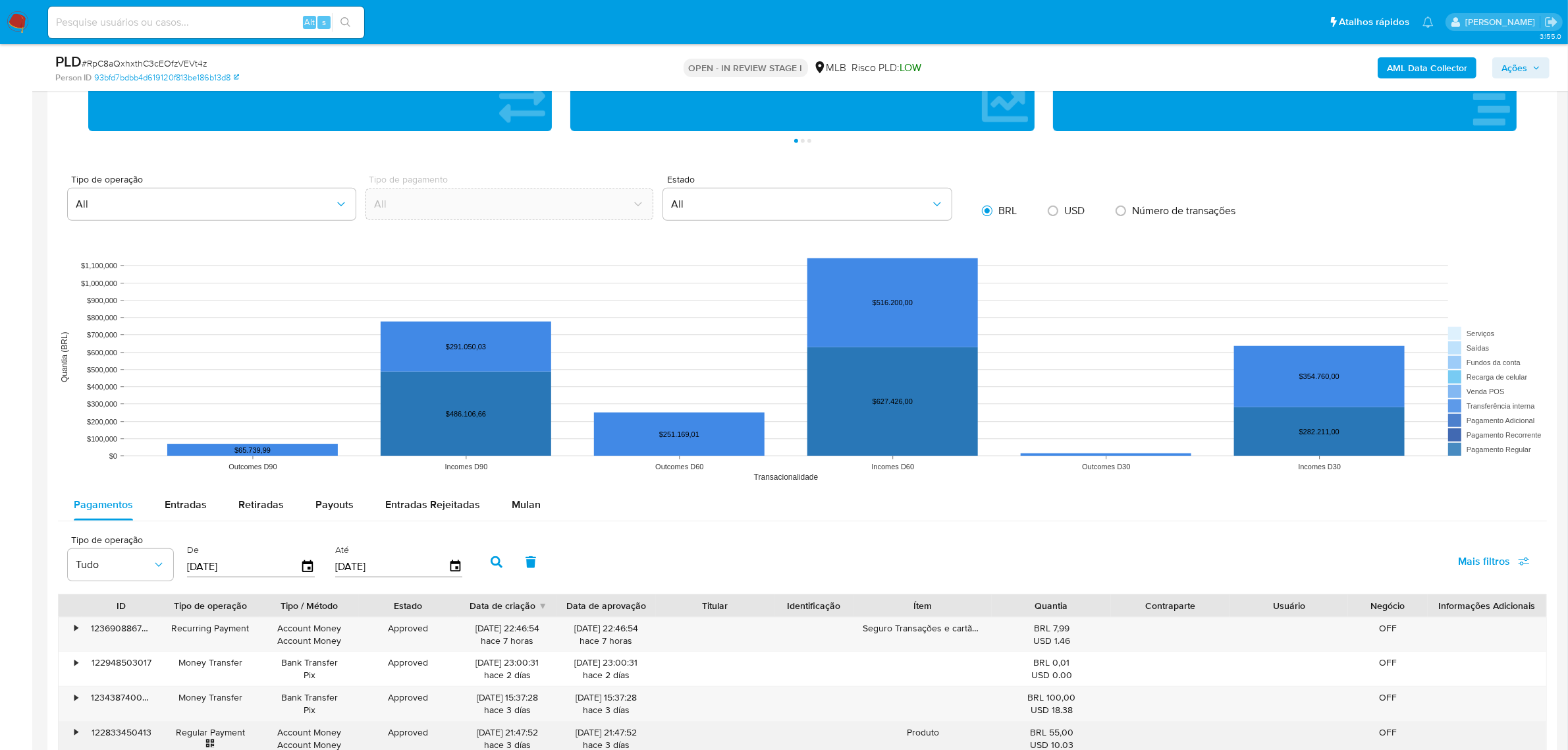
scroll to position [1400, 0]
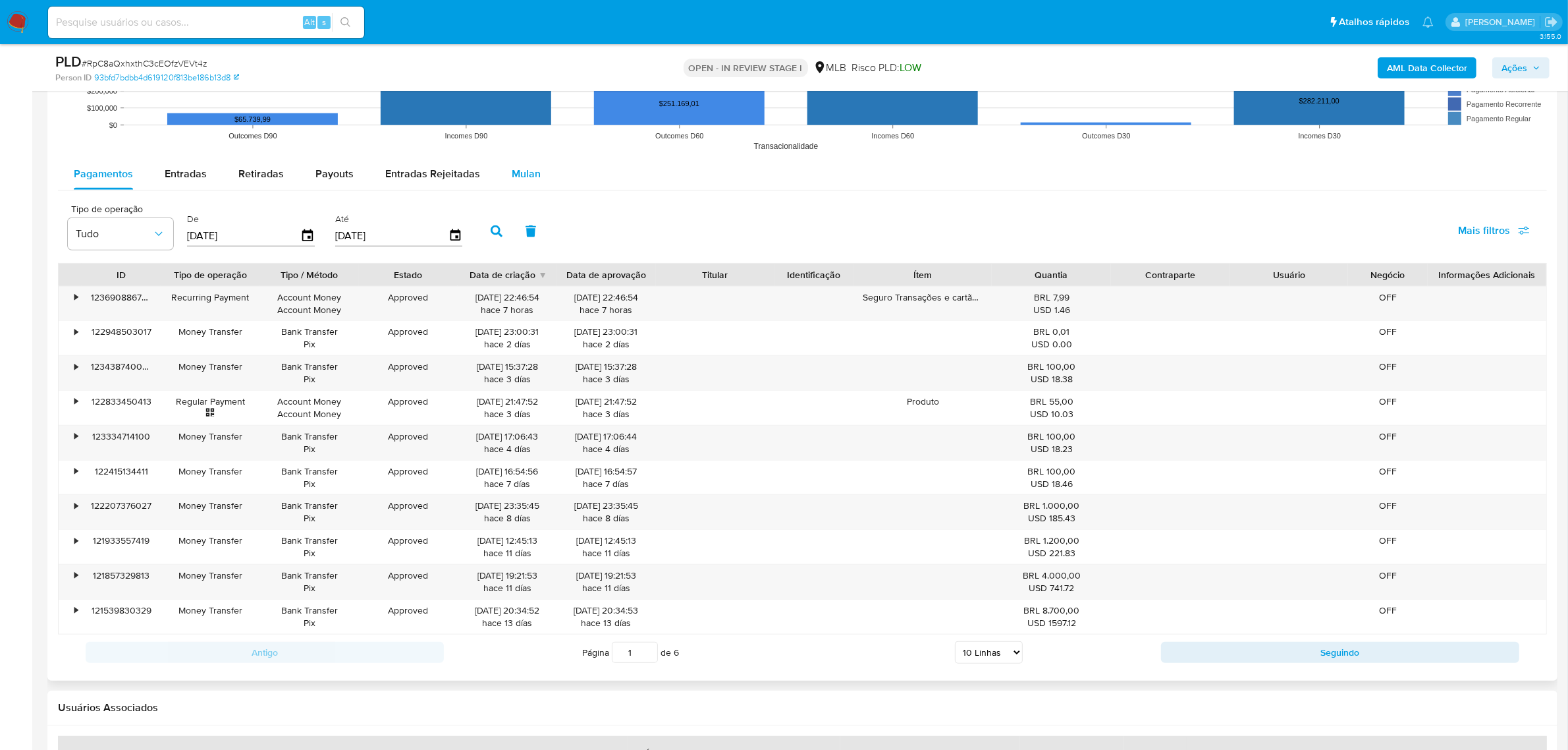
click at [497, 165] on button "Mulan" at bounding box center [526, 174] width 60 height 32
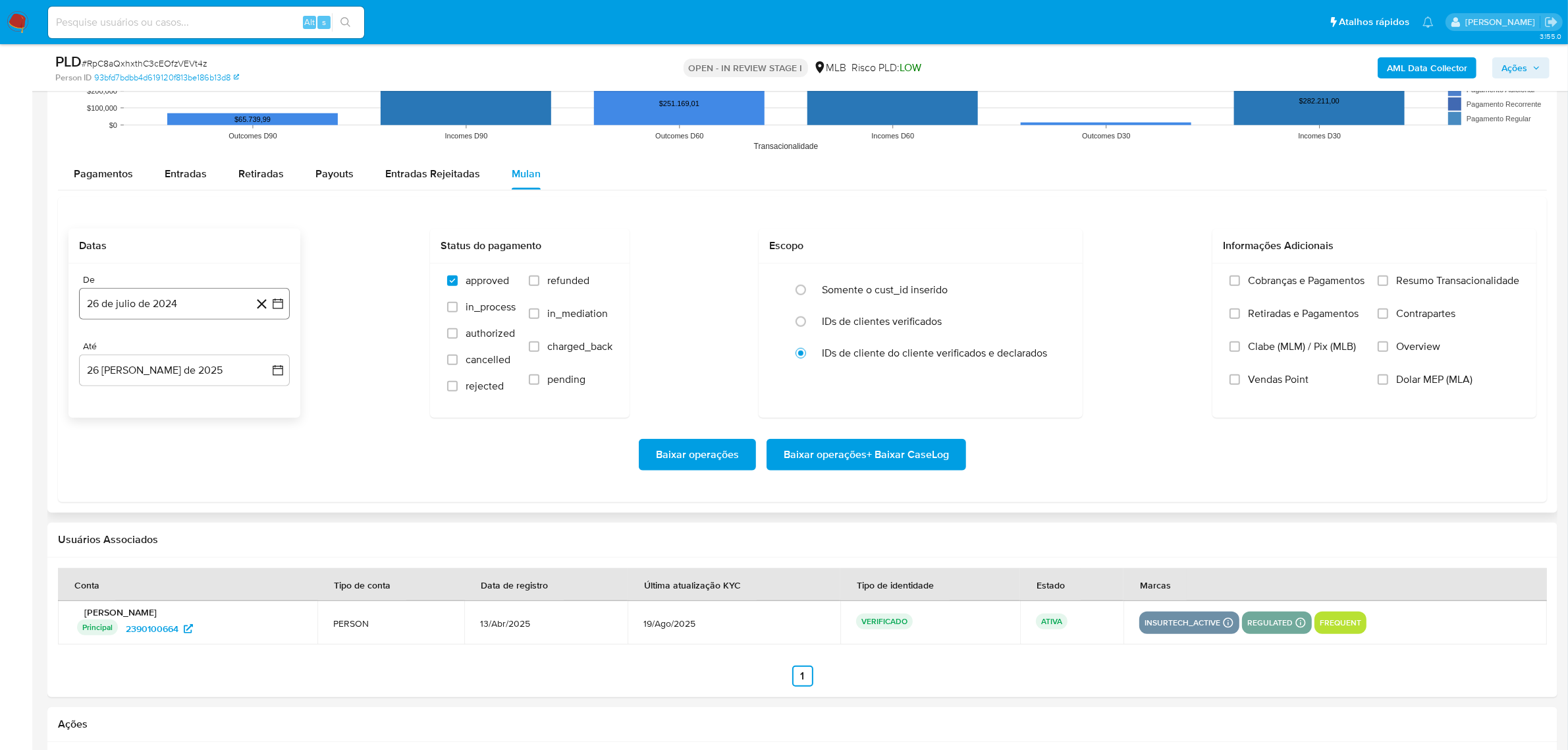
click at [278, 297] on button "26 de julio de 2024" at bounding box center [184, 304] width 211 height 32
click at [204, 350] on button "julio 2024" at bounding box center [185, 350] width 63 height 13
drag, startPoint x: 261, startPoint y: 354, endPoint x: 259, endPoint y: 366, distance: 12.2
click at [261, 354] on icon "Año siguiente" at bounding box center [263, 350] width 16 height 16
click at [112, 415] on button "[DATE]" at bounding box center [127, 472] width 37 height 21
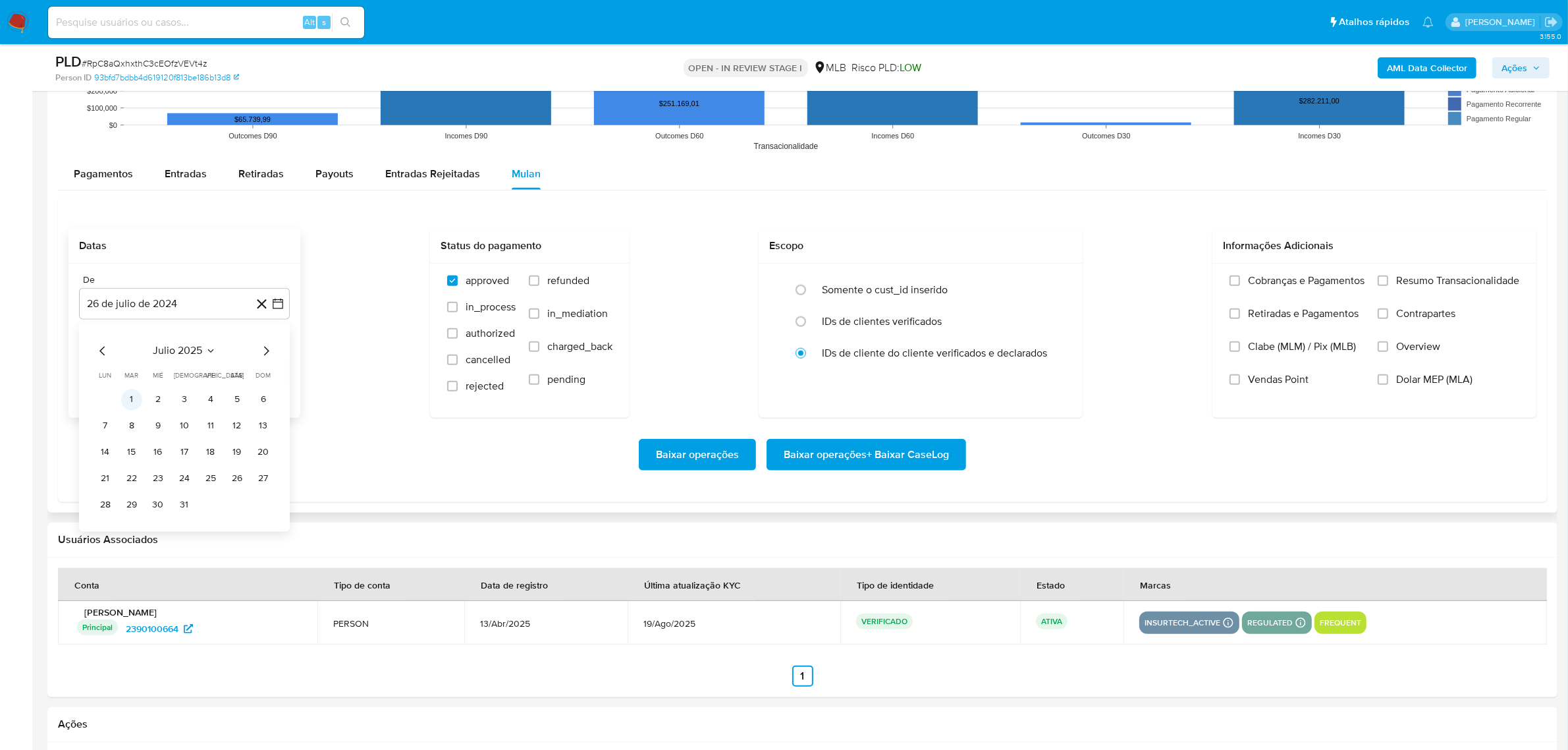
click at [133, 400] on button "1" at bounding box center [131, 399] width 21 height 21
click at [283, 364] on button "26 [PERSON_NAME] de 2025" at bounding box center [184, 370] width 211 height 32
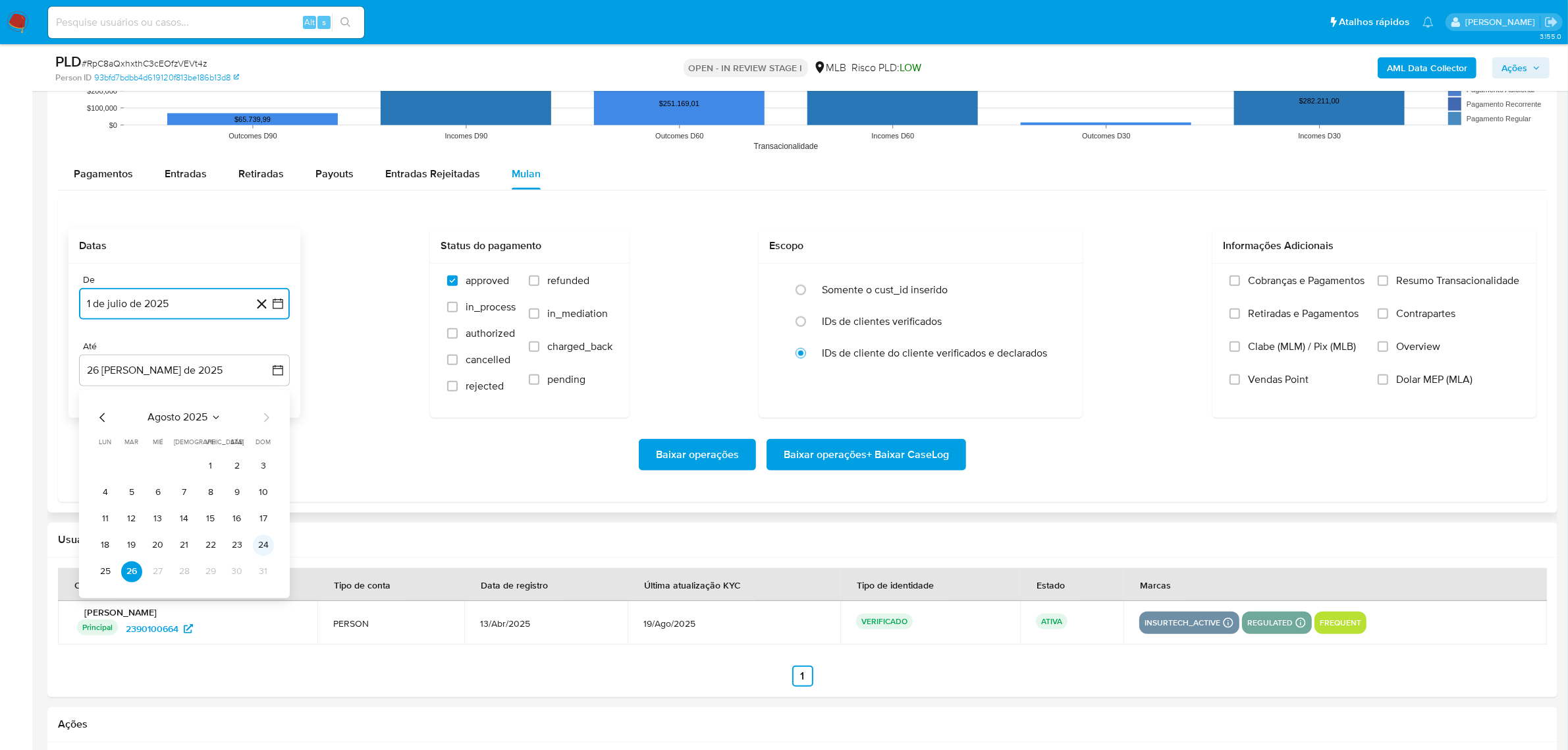
click at [261, 415] on button "24" at bounding box center [263, 544] width 21 height 21
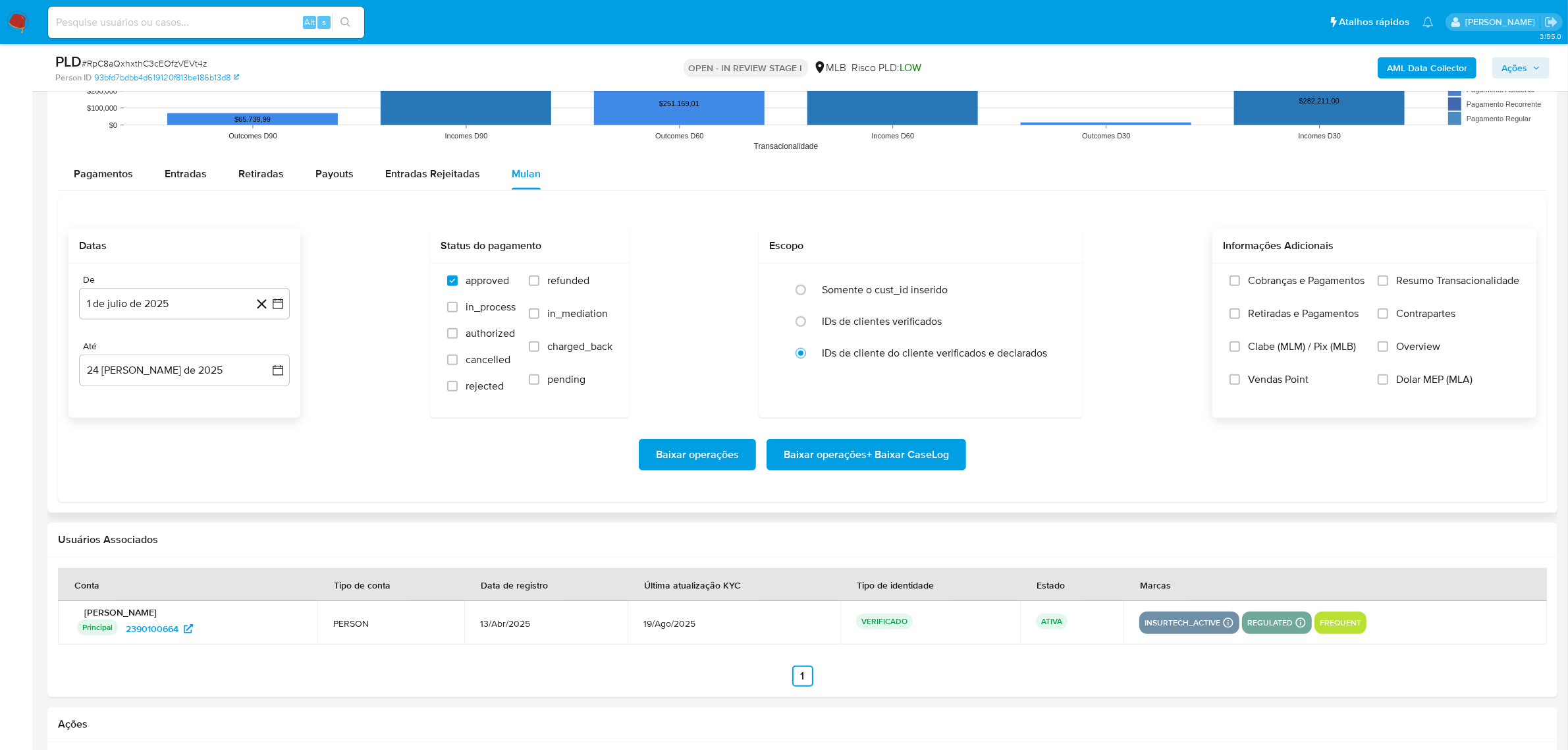
click at [833, 279] on span "Resumo Transacionalidade" at bounding box center [1457, 281] width 123 height 13
click at [833, 279] on input "Resumo Transacionalidade" at bounding box center [1382, 281] width 11 height 11
click at [817, 415] on span "Baixar operações + Baixar CaseLog" at bounding box center [865, 454] width 165 height 29
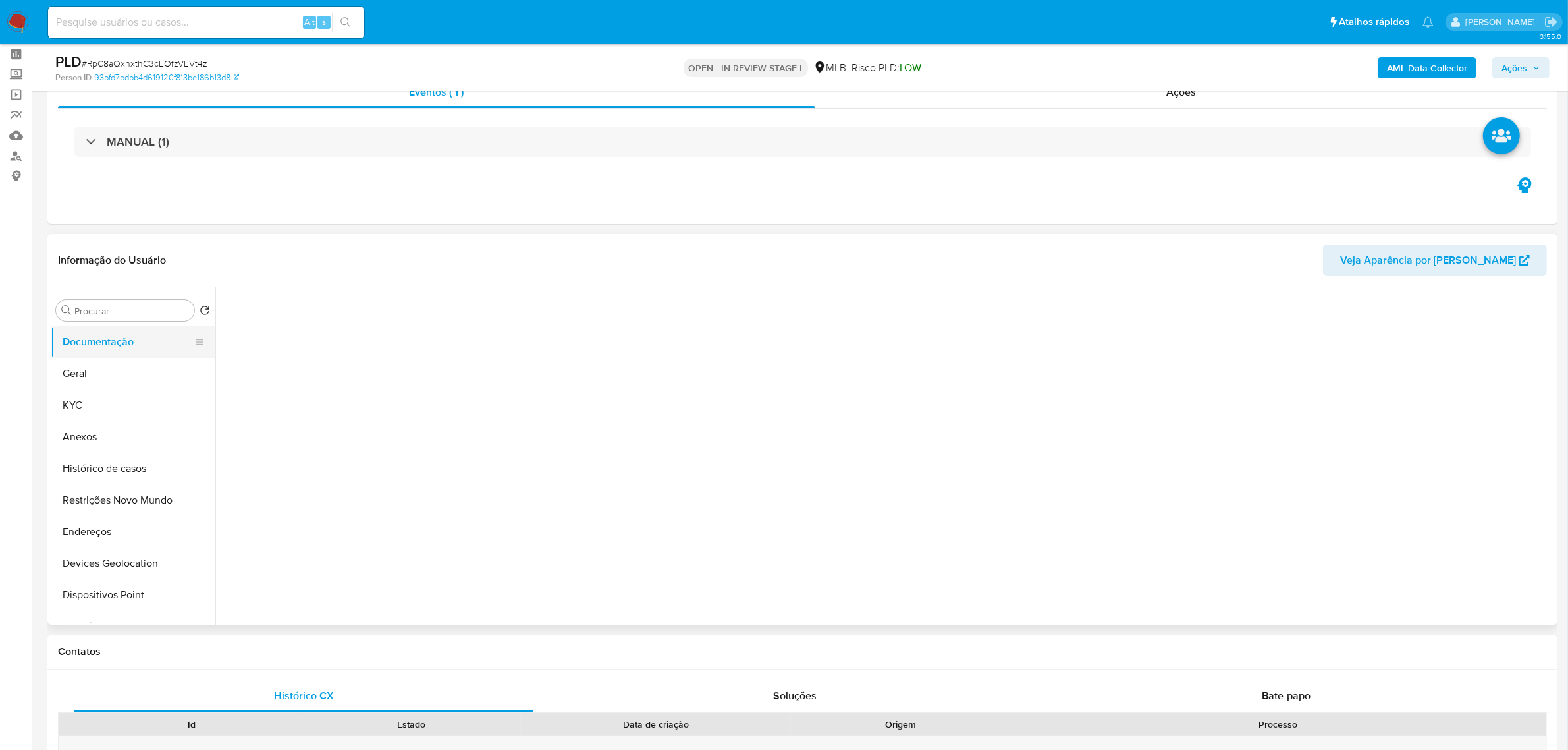
scroll to position [0, 0]
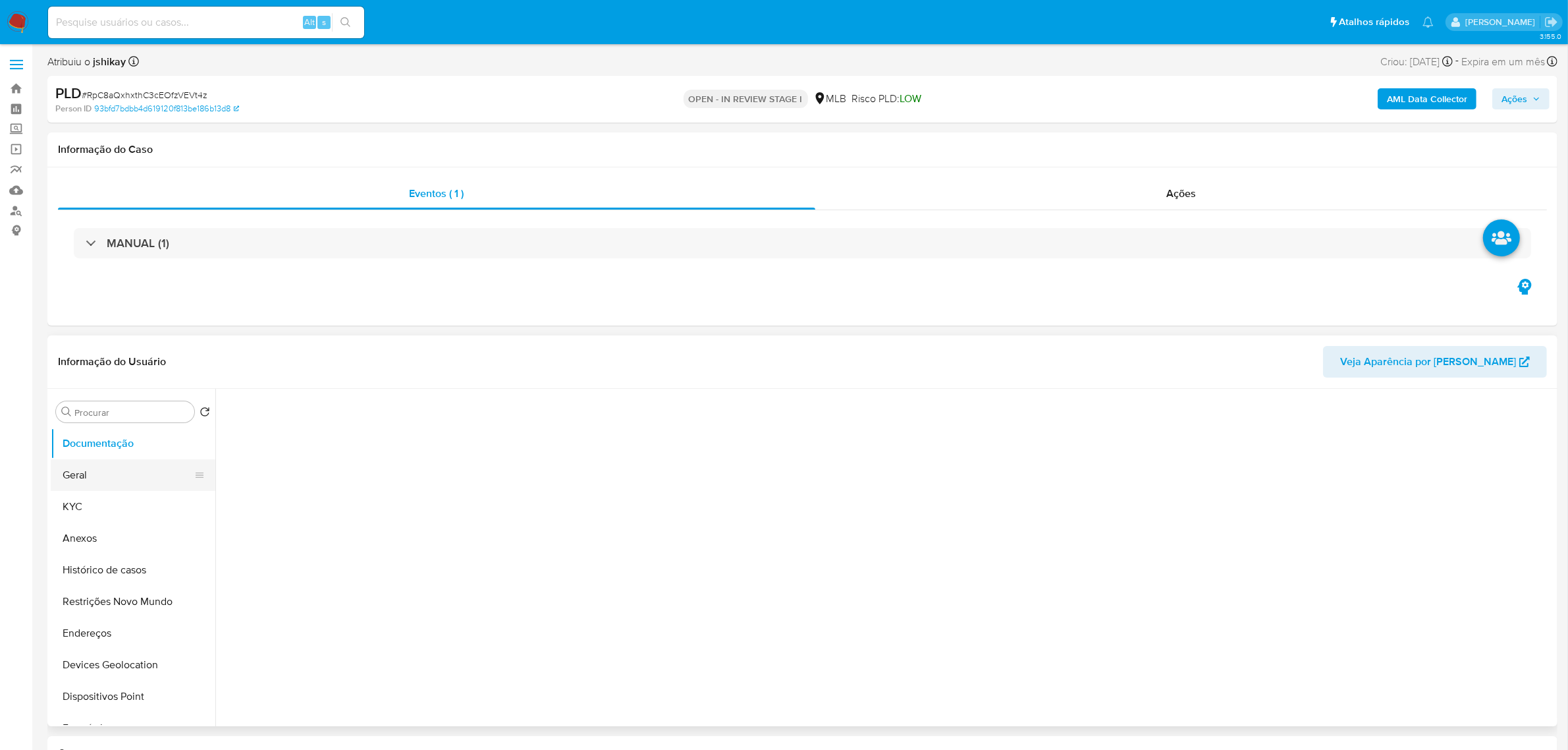
drag, startPoint x: 93, startPoint y: 486, endPoint x: 86, endPoint y: 481, distance: 8.6
click at [93, 415] on button "Geral" at bounding box center [128, 475] width 154 height 32
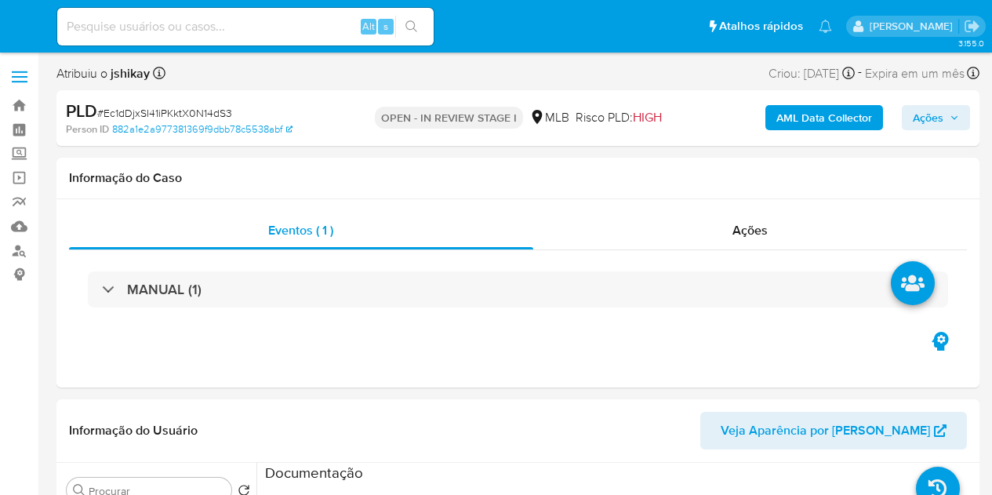
select select "10"
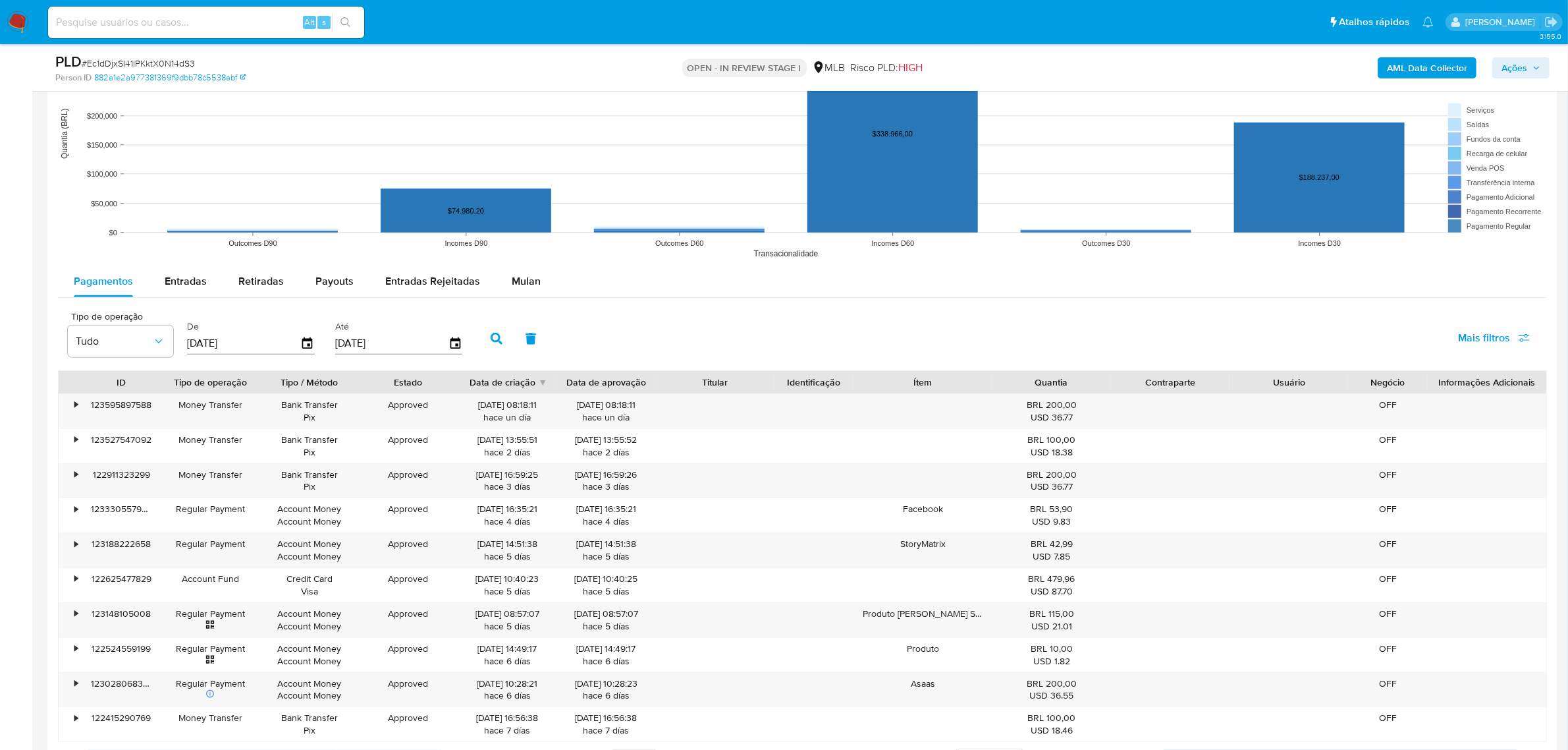
scroll to position [1235, 0]
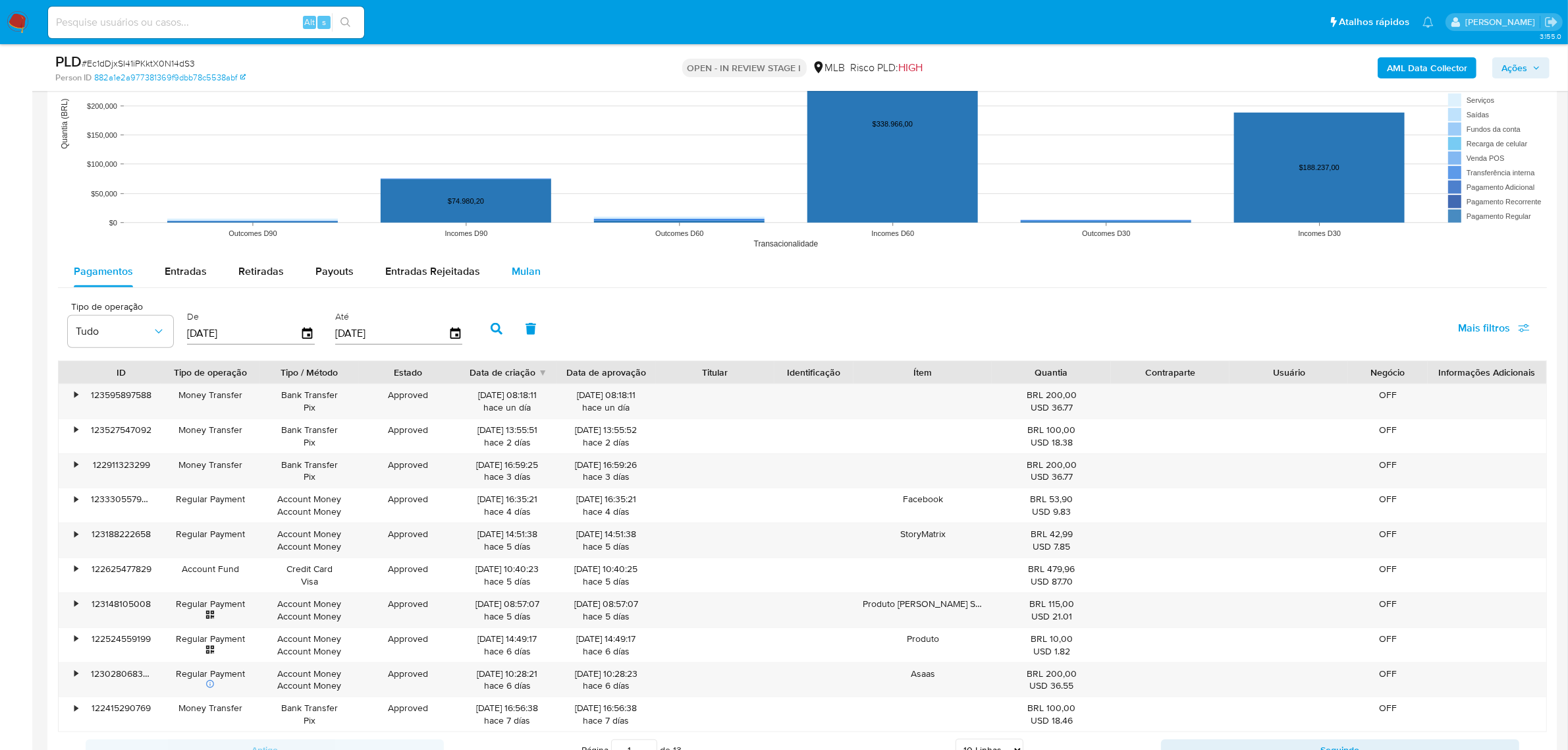
click at [524, 259] on div "Mulan" at bounding box center [526, 271] width 29 height 32
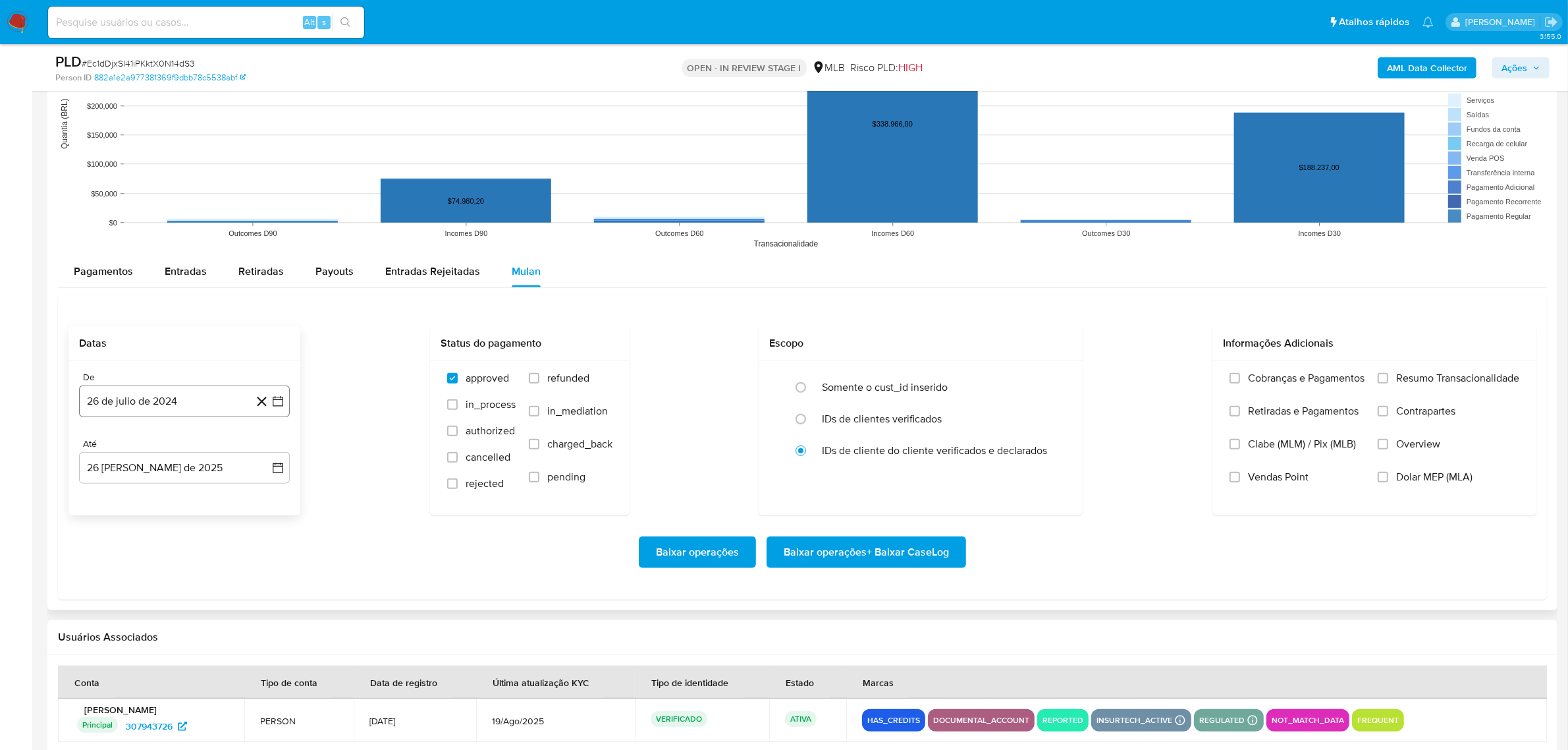
click at [285, 399] on button "26 de julio de 2024" at bounding box center [184, 401] width 211 height 32
click at [204, 415] on button "julio 2024" at bounding box center [185, 448] width 63 height 13
click at [261, 415] on icon "Año siguiente" at bounding box center [263, 448] width 16 height 16
click at [132, 415] on button "jul" at bounding box center [127, 570] width 37 height 21
click at [132, 415] on button "1" at bounding box center [131, 497] width 21 height 21
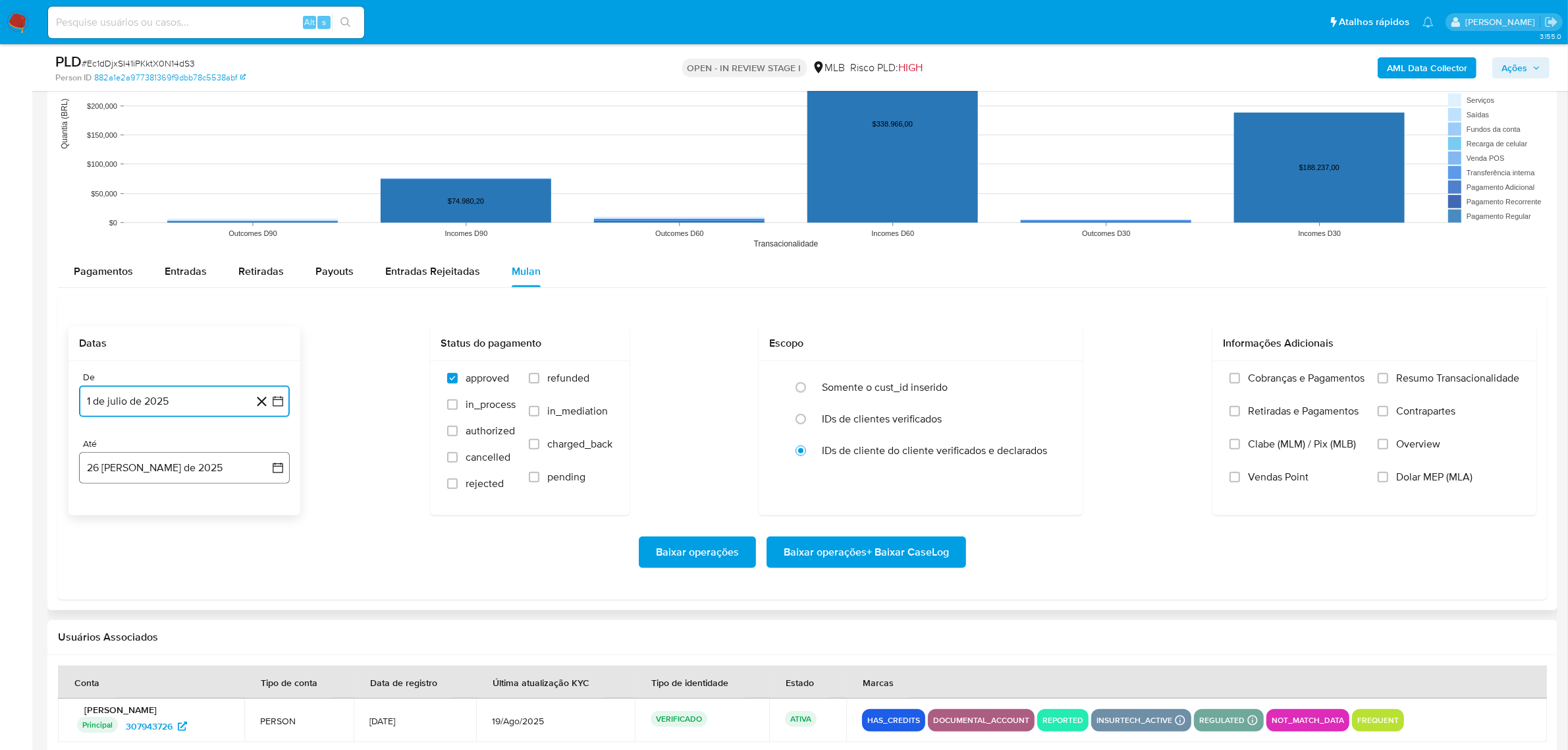
click at [282, 415] on icon "button" at bounding box center [278, 468] width 11 height 11
drag, startPoint x: 269, startPoint y: 646, endPoint x: 298, endPoint y: 636, distance: 30.7
click at [267, 415] on button "24" at bounding box center [263, 642] width 21 height 21
click at [833, 377] on span "Resumo Transacionalidade" at bounding box center [1457, 378] width 123 height 13
click at [833, 377] on input "Resumo Transacionalidade" at bounding box center [1382, 378] width 11 height 11
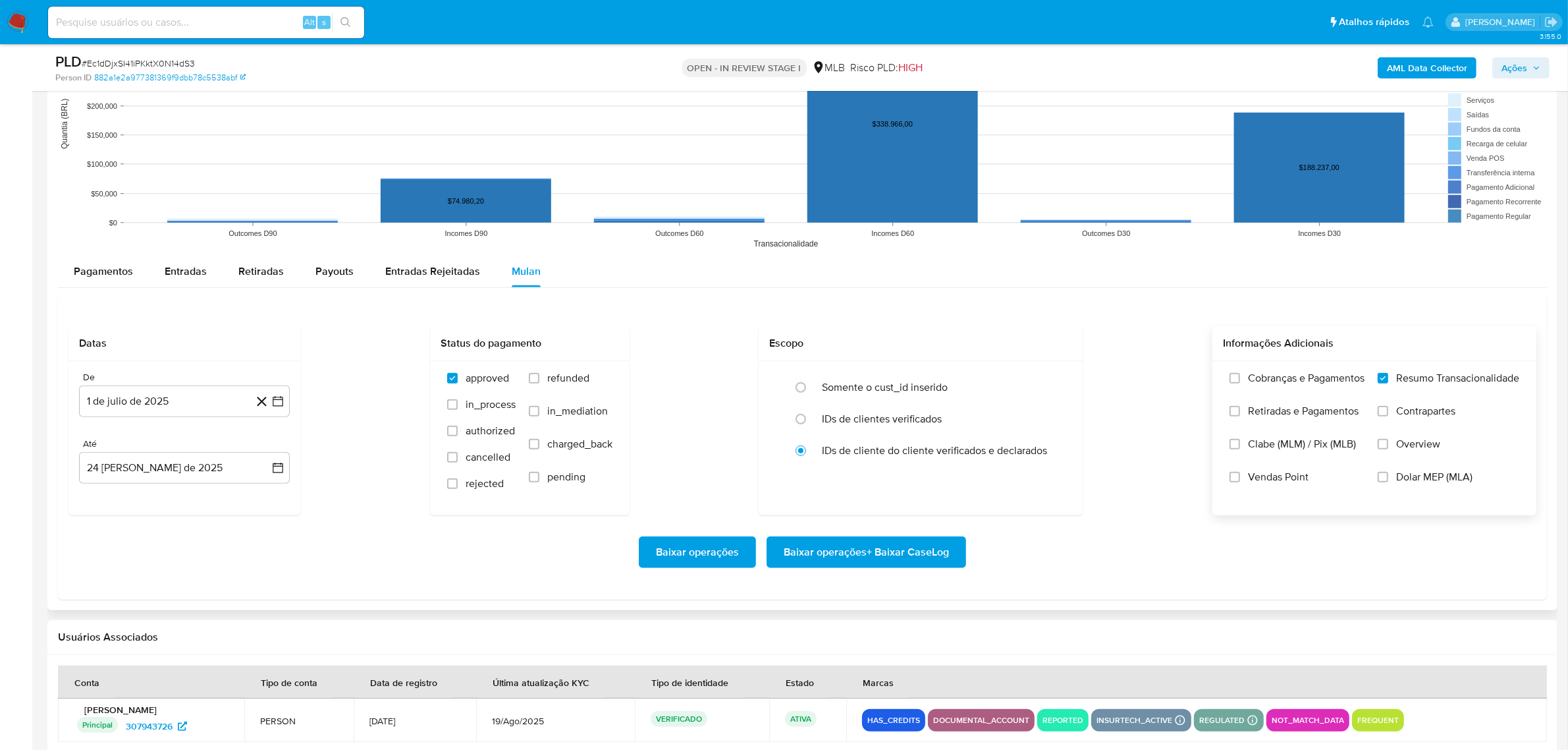
click at [823, 415] on span "Baixar operações + Baixar CaseLog" at bounding box center [865, 552] width 165 height 29
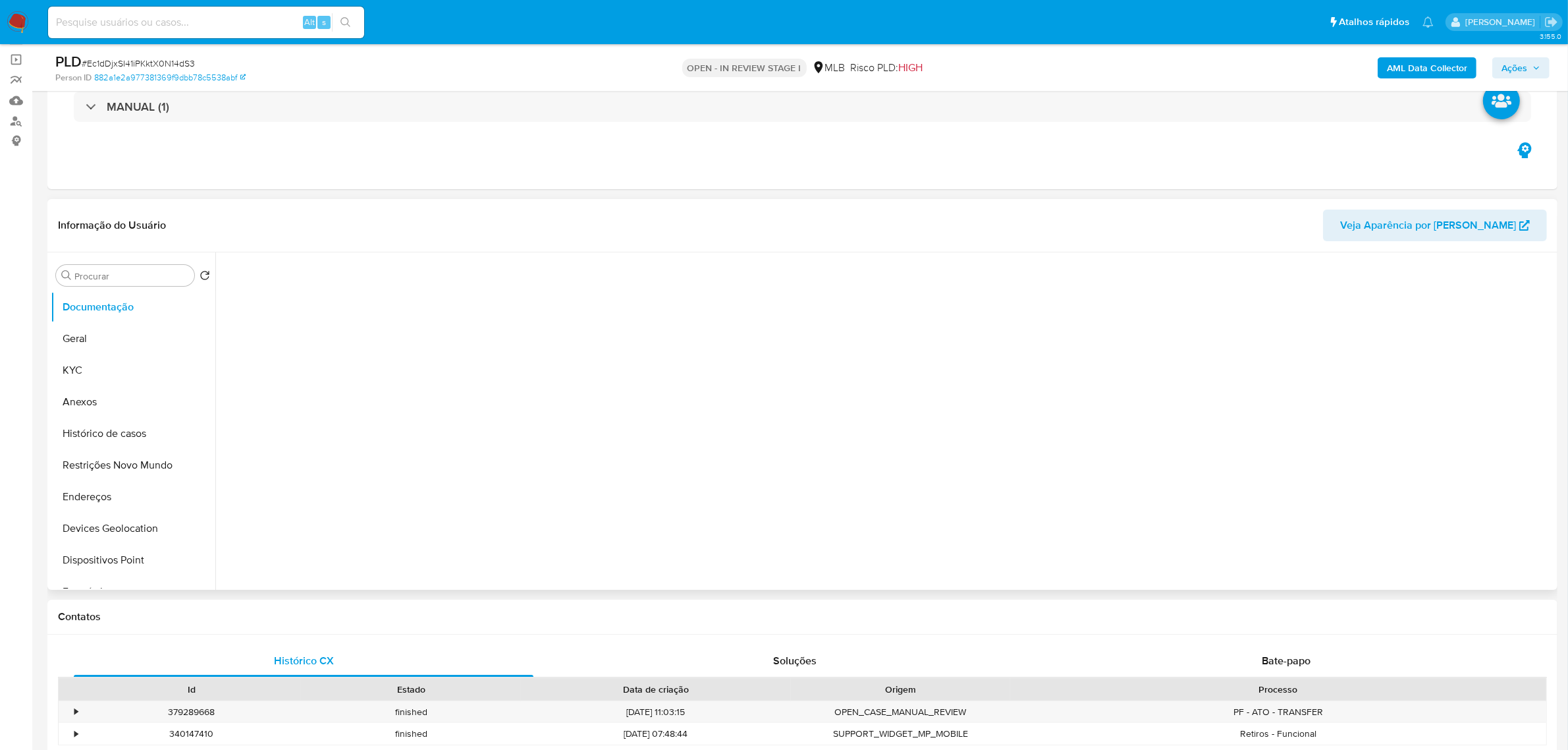
scroll to position [0, 0]
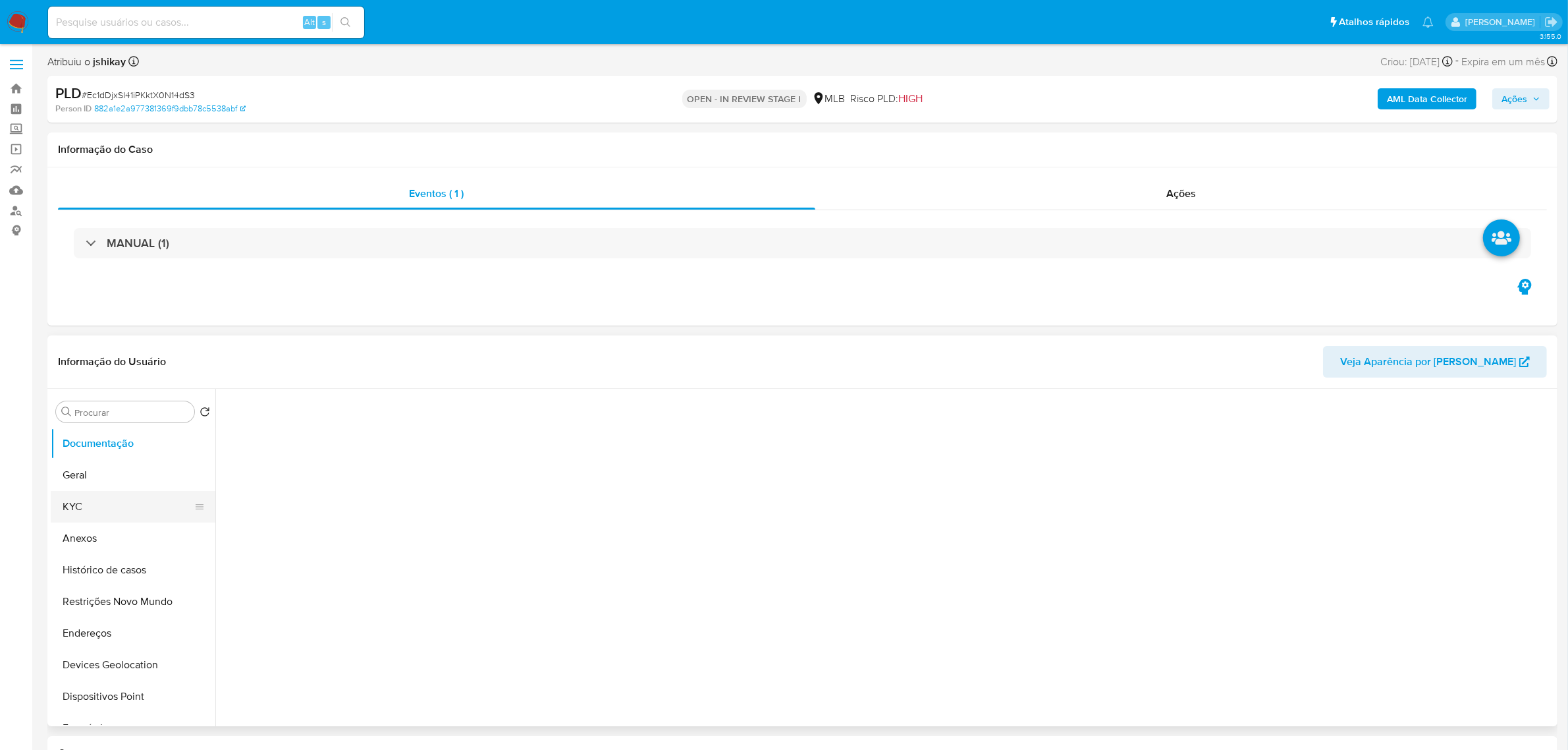
click at [106, 415] on button "KYC" at bounding box center [128, 506] width 154 height 32
click at [108, 415] on button "Geral" at bounding box center [128, 475] width 154 height 32
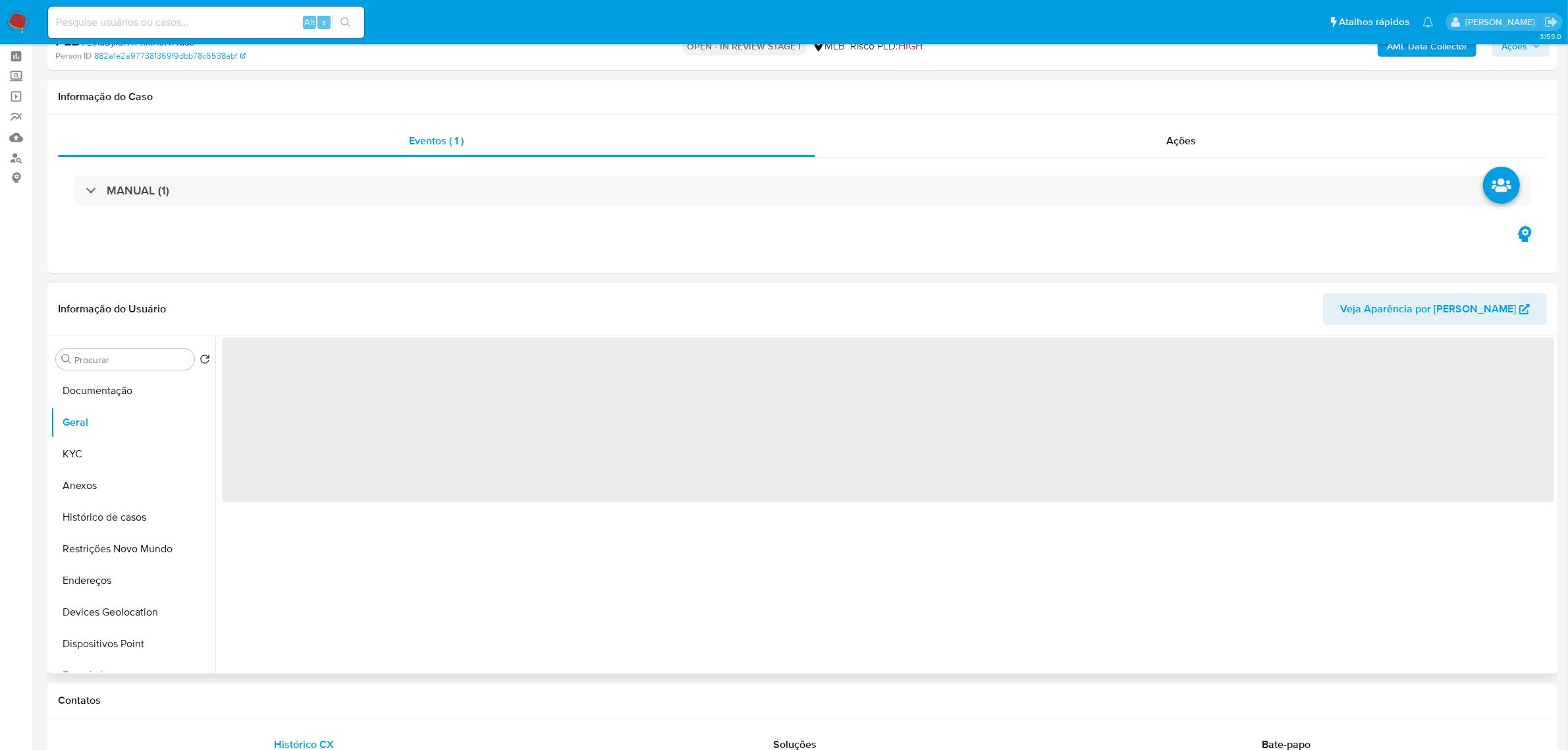
scroll to position [82, 0]
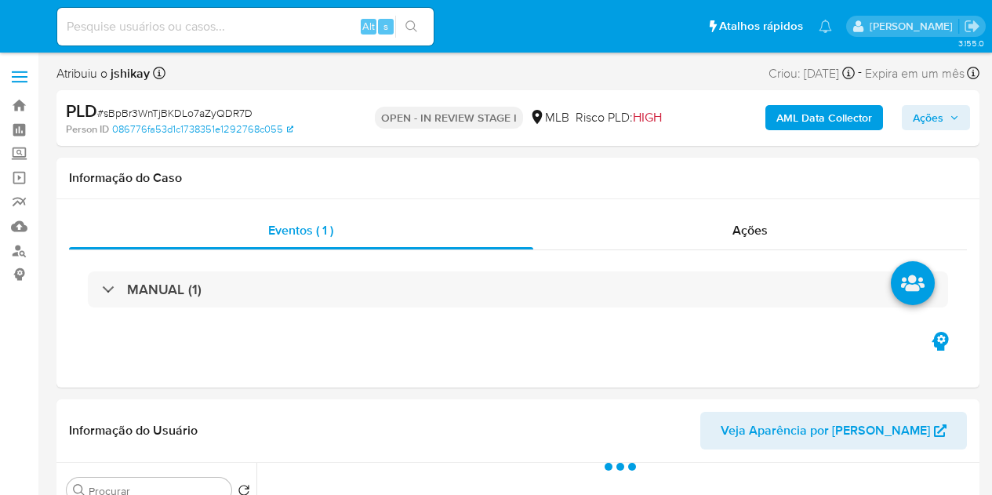
select select "10"
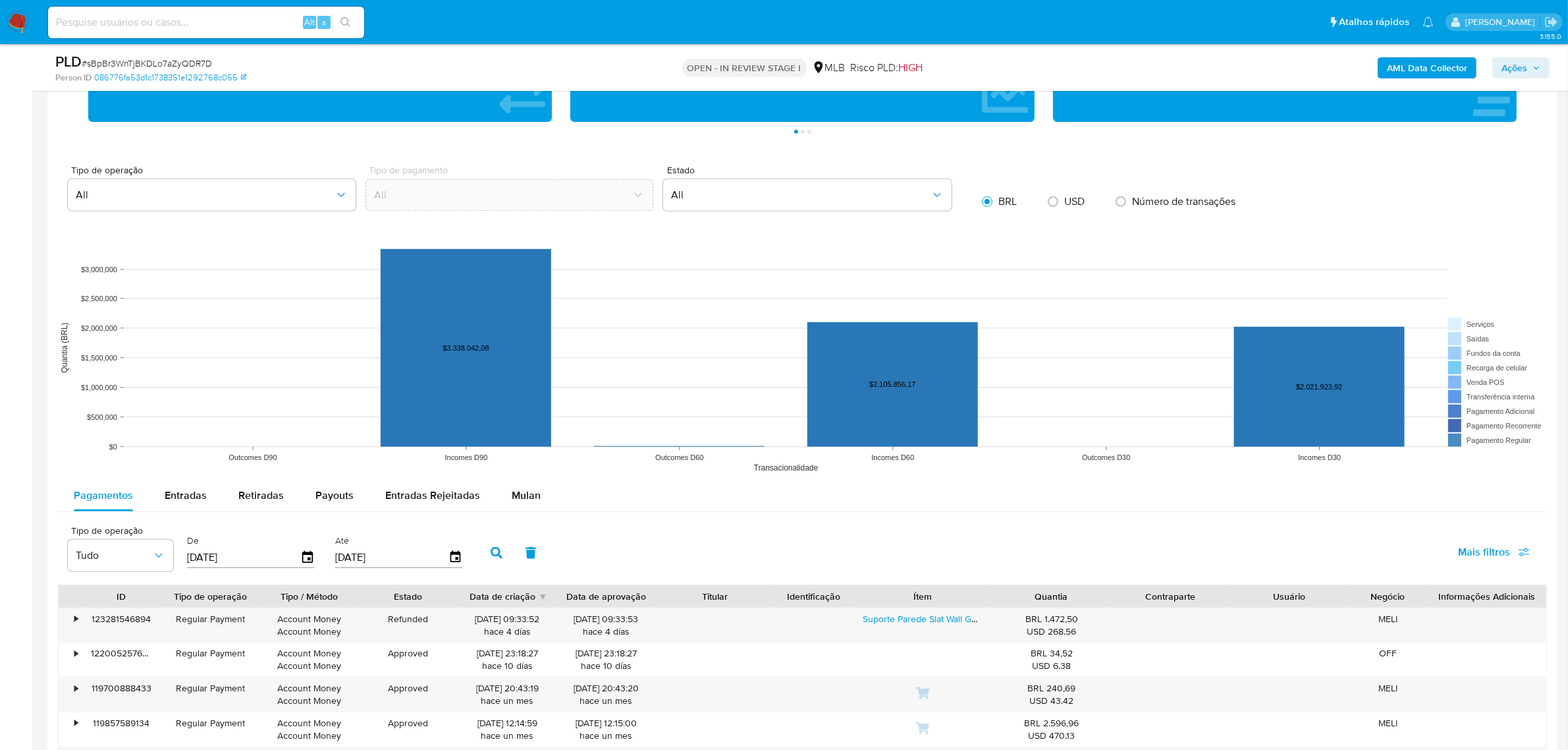
scroll to position [1153, 0]
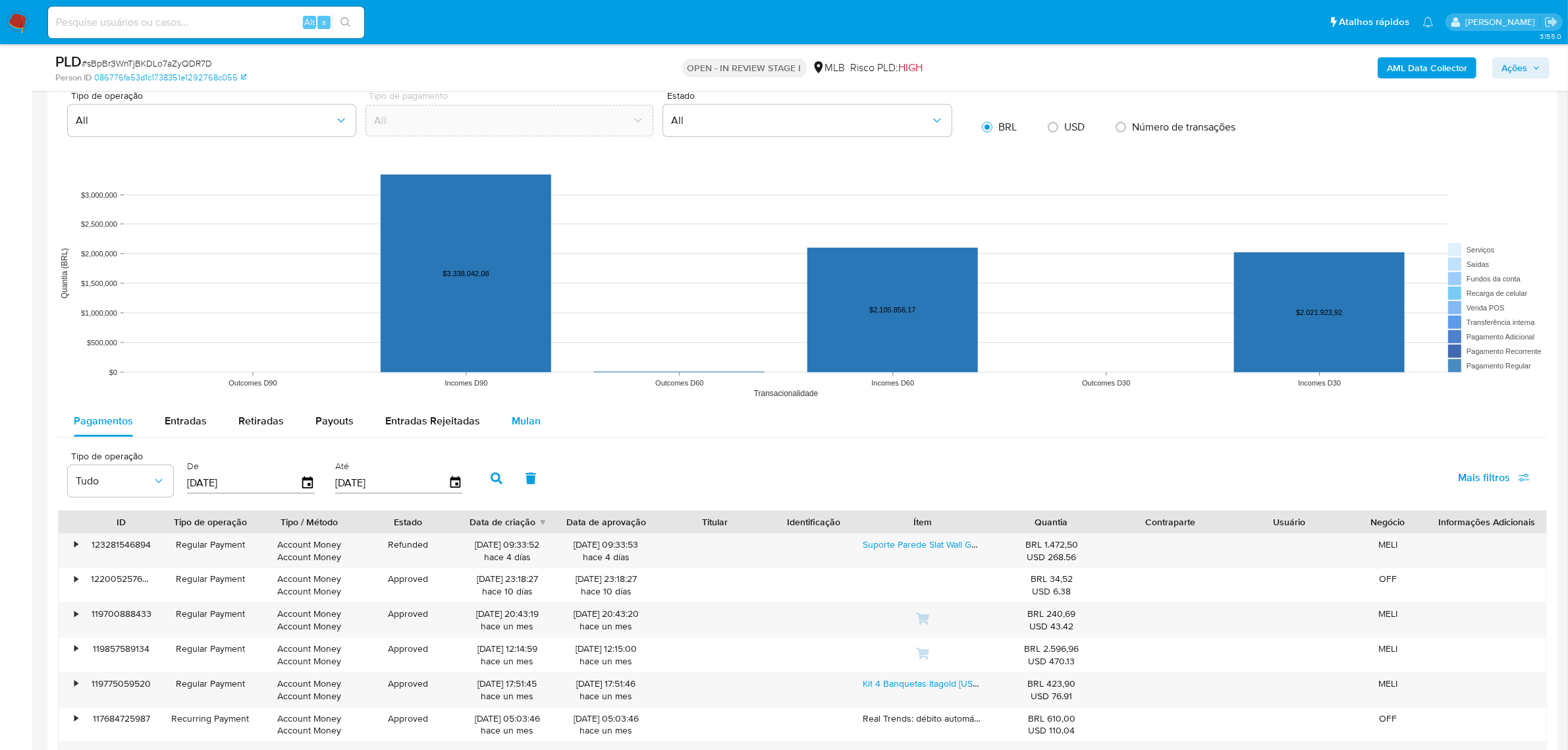
click at [512, 415] on span "Mulan" at bounding box center [526, 421] width 29 height 15
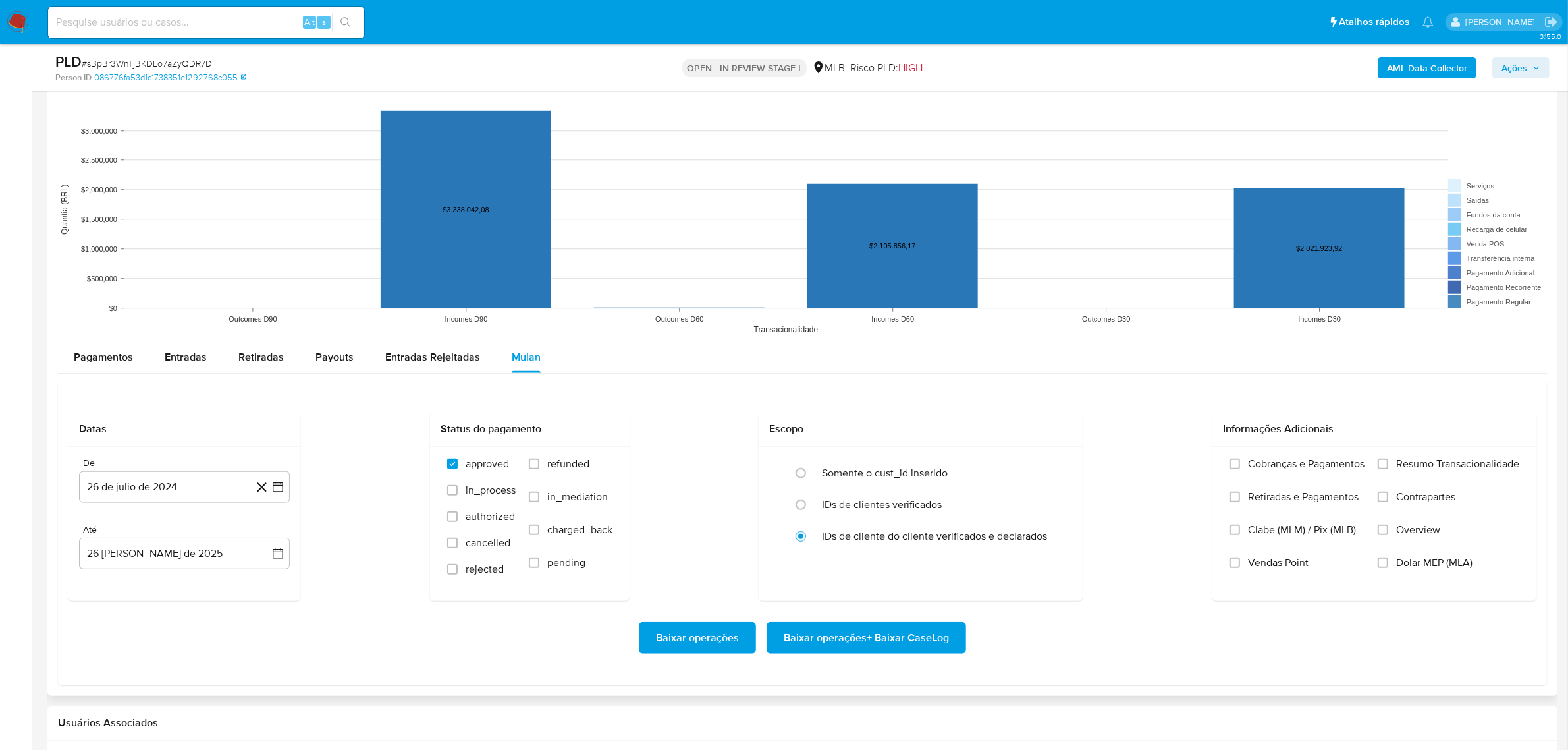
scroll to position [1318, 0]
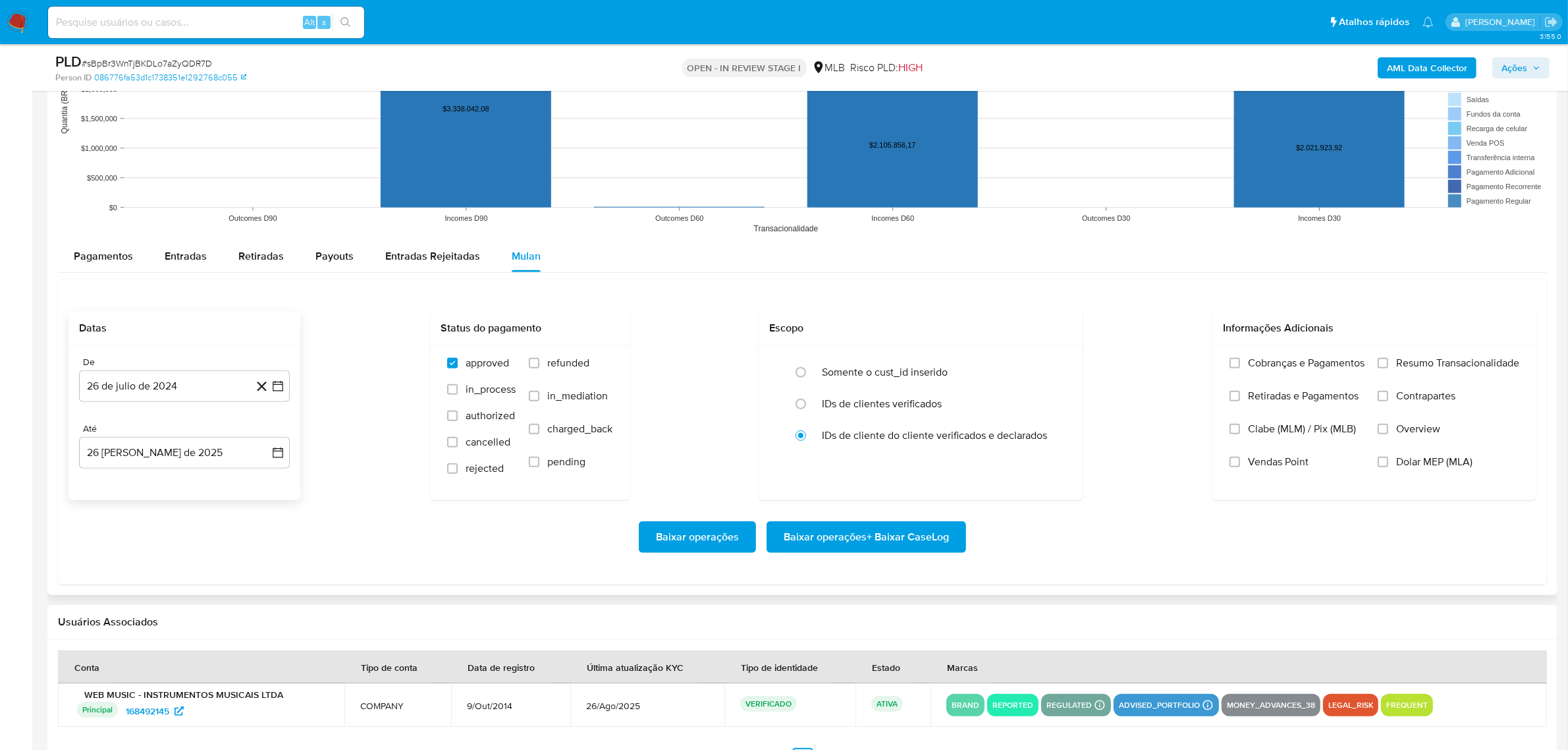
drag, startPoint x: 280, startPoint y: 384, endPoint x: 274, endPoint y: 368, distance: 17.1
click at [278, 382] on icon "button" at bounding box center [278, 386] width 13 height 13
click at [181, 415] on span "julio 2024" at bounding box center [178, 433] width 50 height 13
click at [267, 415] on icon "Año siguiente" at bounding box center [263, 433] width 16 height 16
click at [129, 415] on span "jul" at bounding box center [126, 554] width 29 height 11
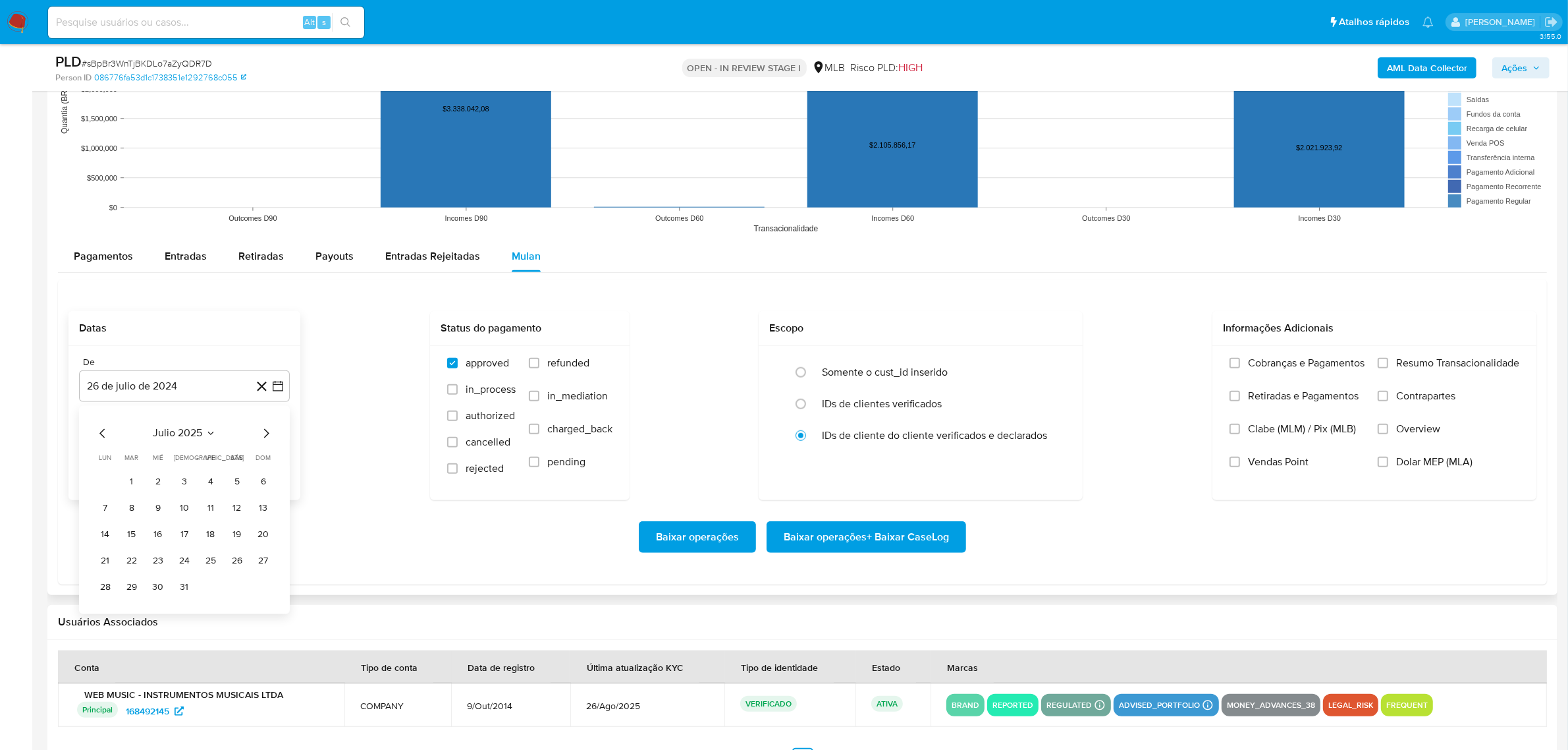
click at [130, 415] on button "1" at bounding box center [131, 481] width 21 height 21
click at [286, 415] on button "26 [PERSON_NAME] de 2025" at bounding box center [184, 453] width 211 height 32
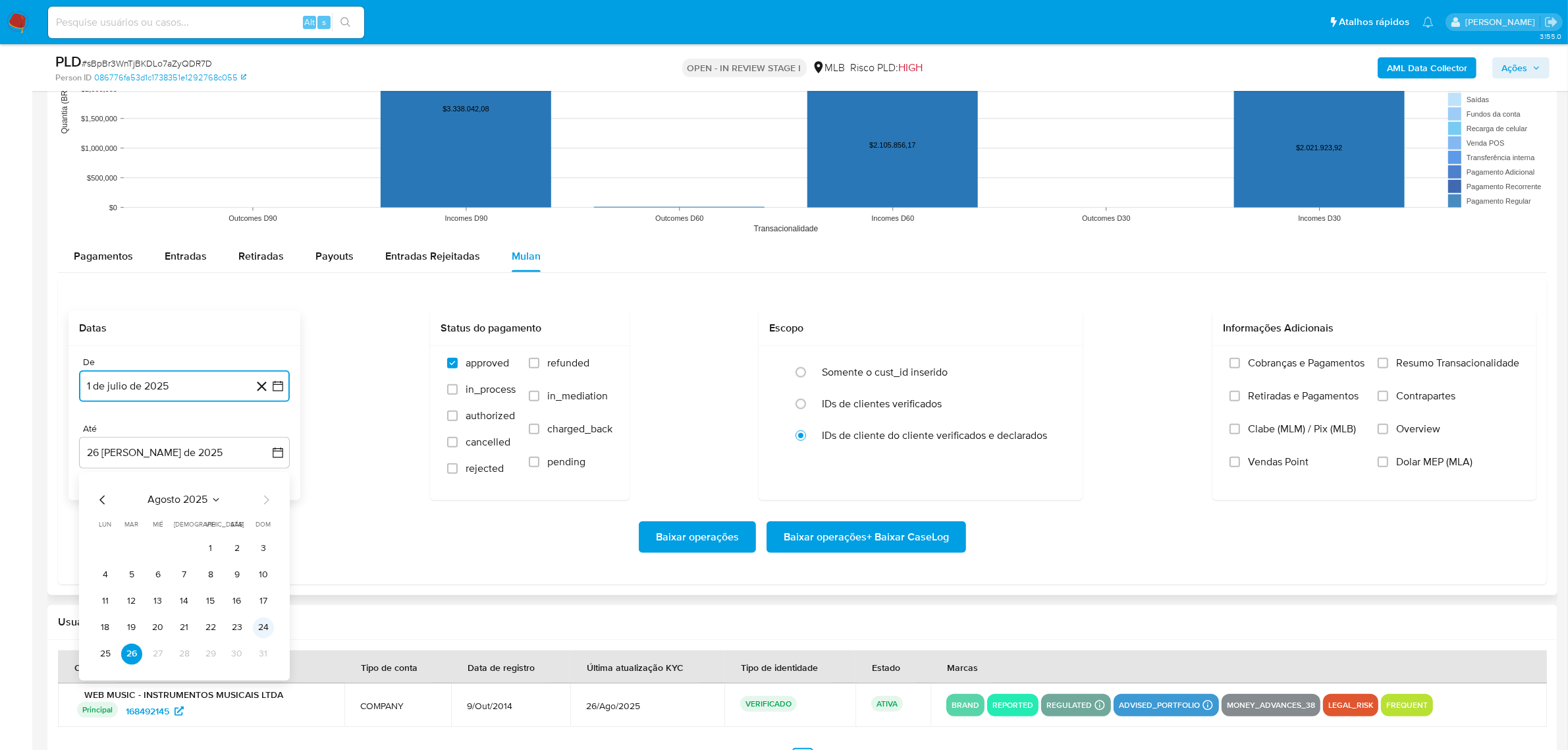
click at [262, 415] on button "24" at bounding box center [263, 627] width 21 height 21
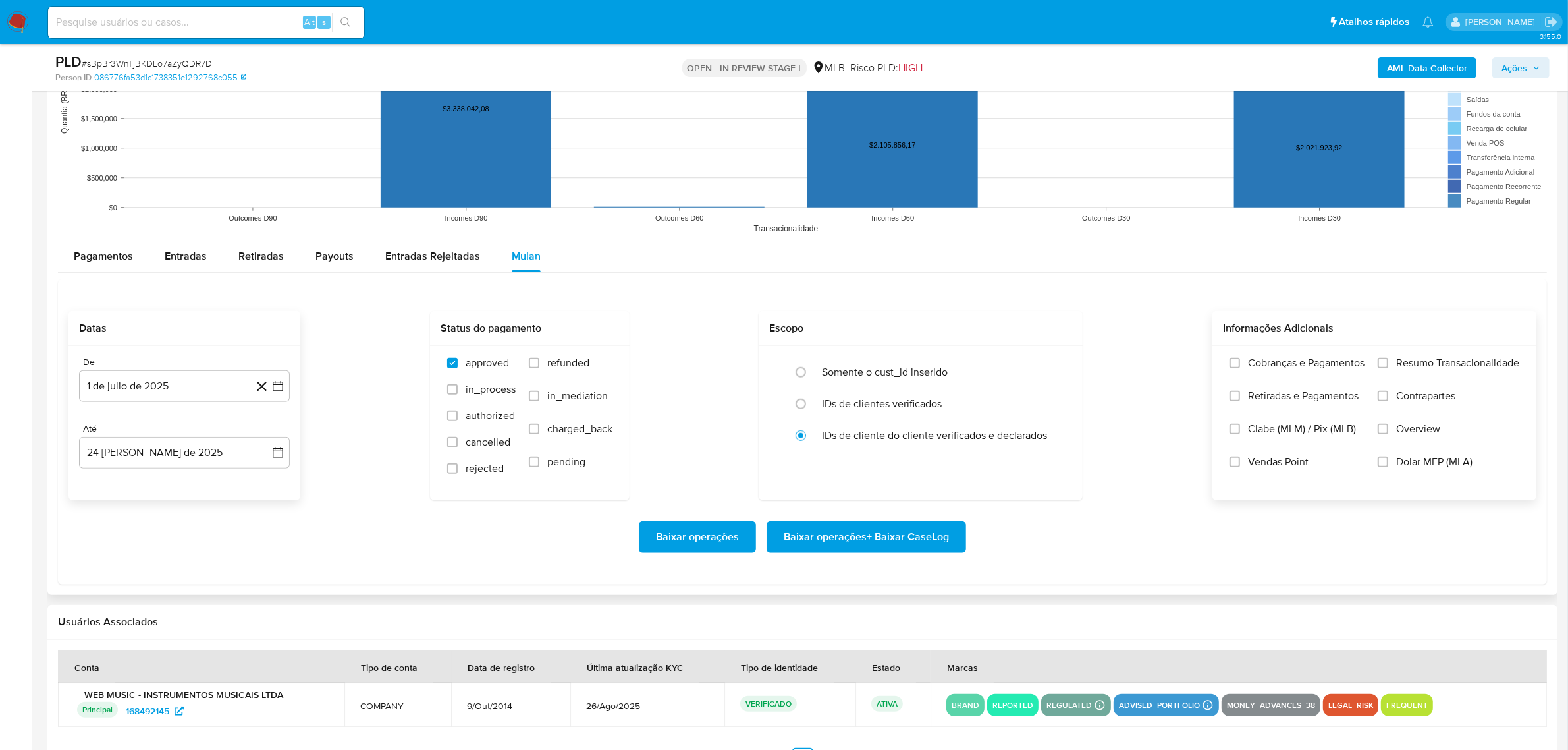
click at [833, 359] on span "Resumo Transacionalidade" at bounding box center [1457, 363] width 123 height 13
click at [833, 359] on input "Resumo Transacionalidade" at bounding box center [1382, 363] width 11 height 11
click at [833, 415] on span "Baixar operações + Baixar CaseLog" at bounding box center [865, 537] width 165 height 29
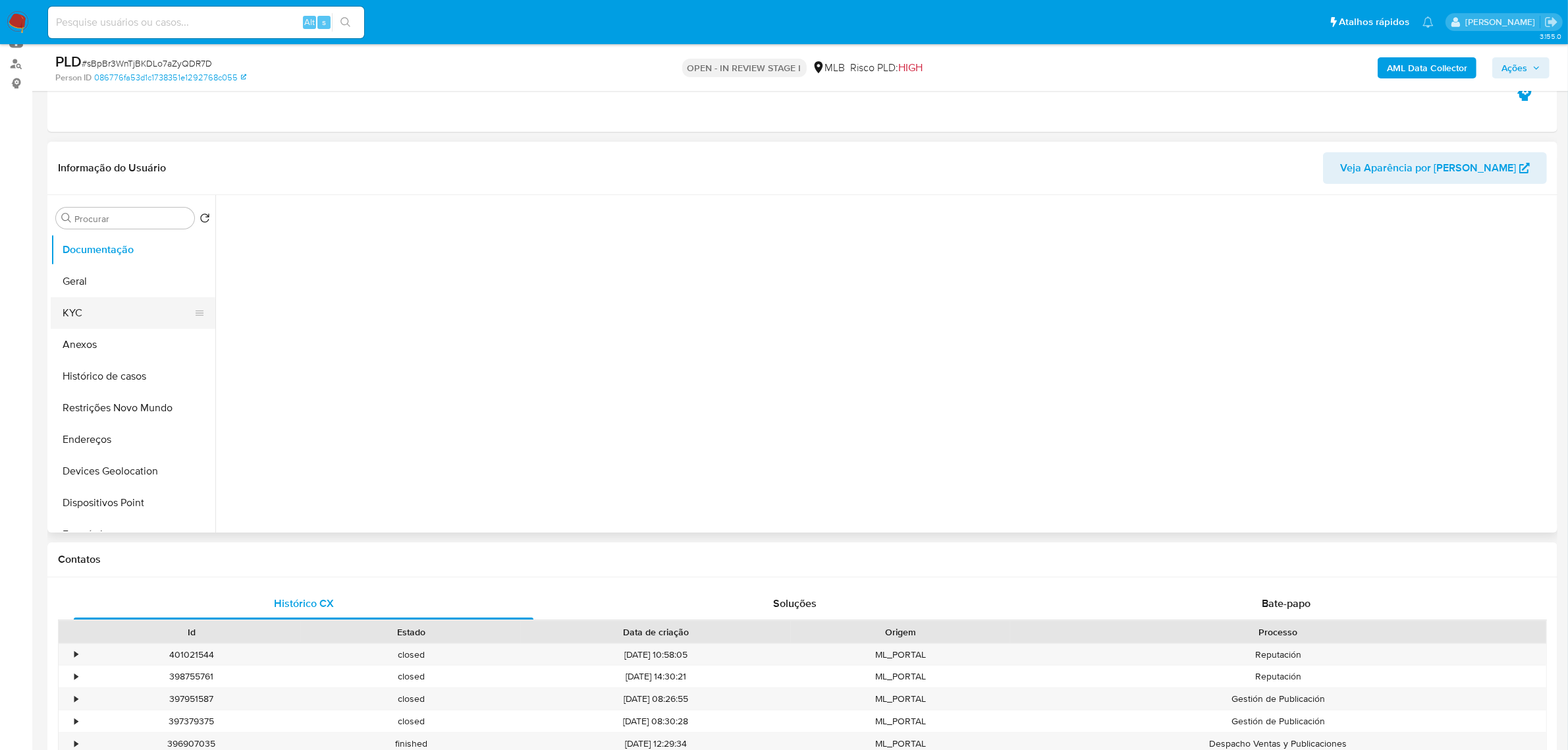
scroll to position [0, 0]
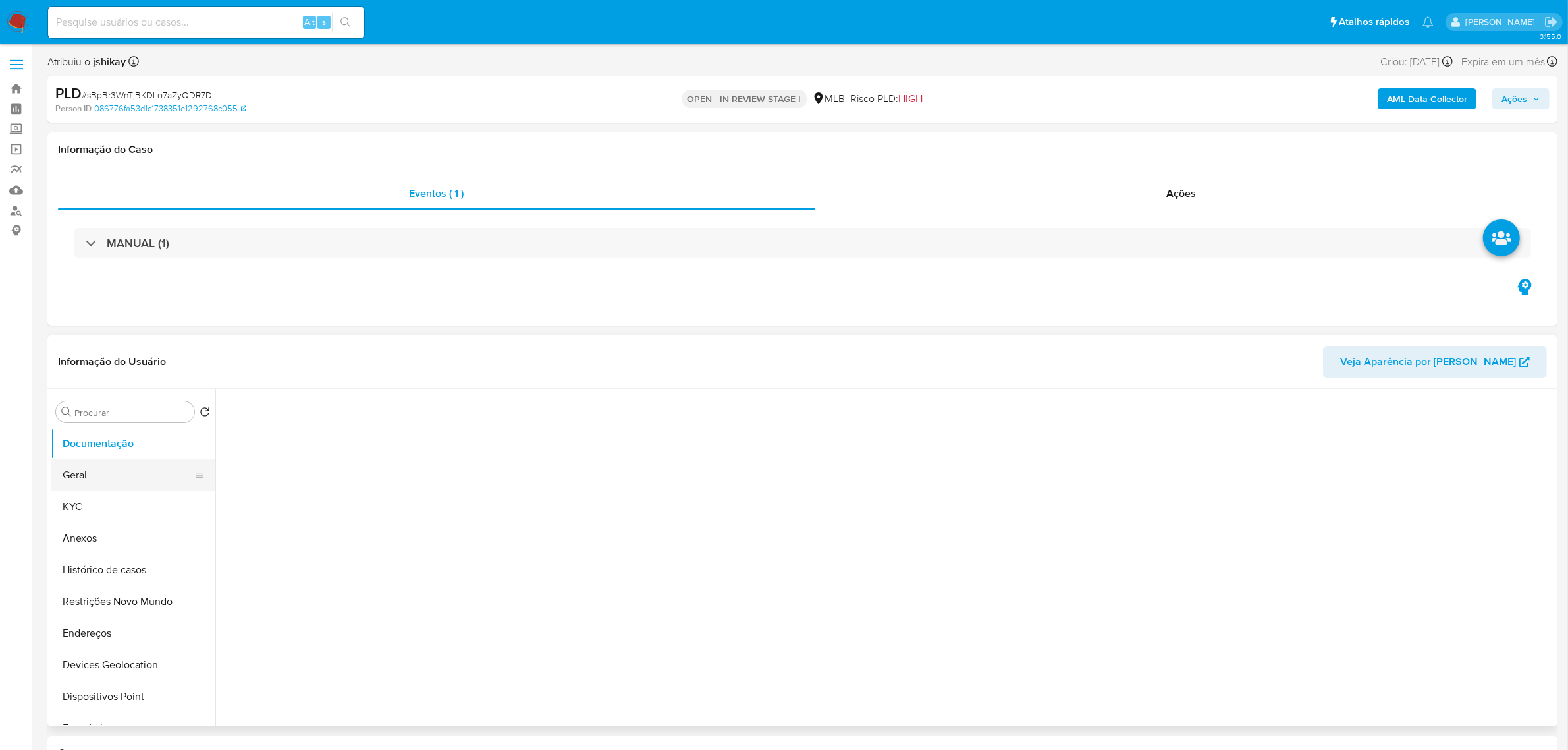
click at [93, 415] on button "Geral" at bounding box center [128, 475] width 154 height 32
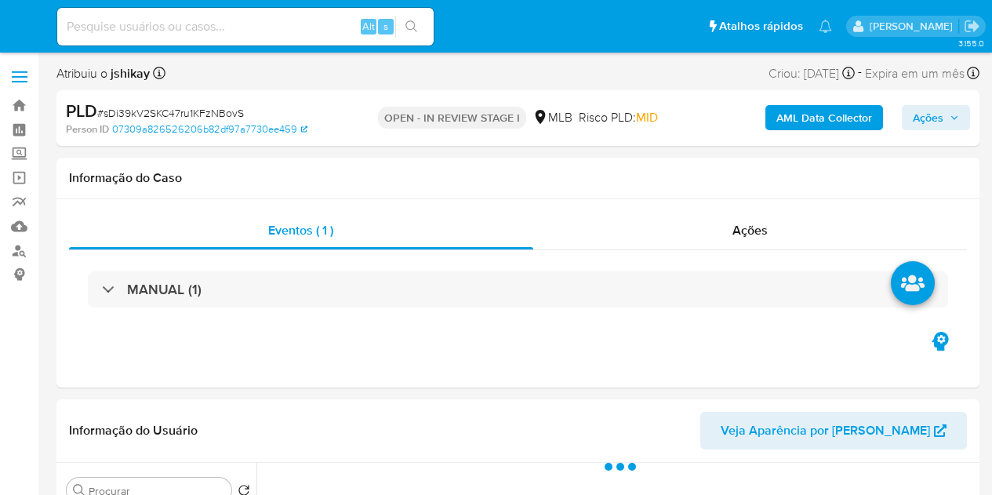
select select "10"
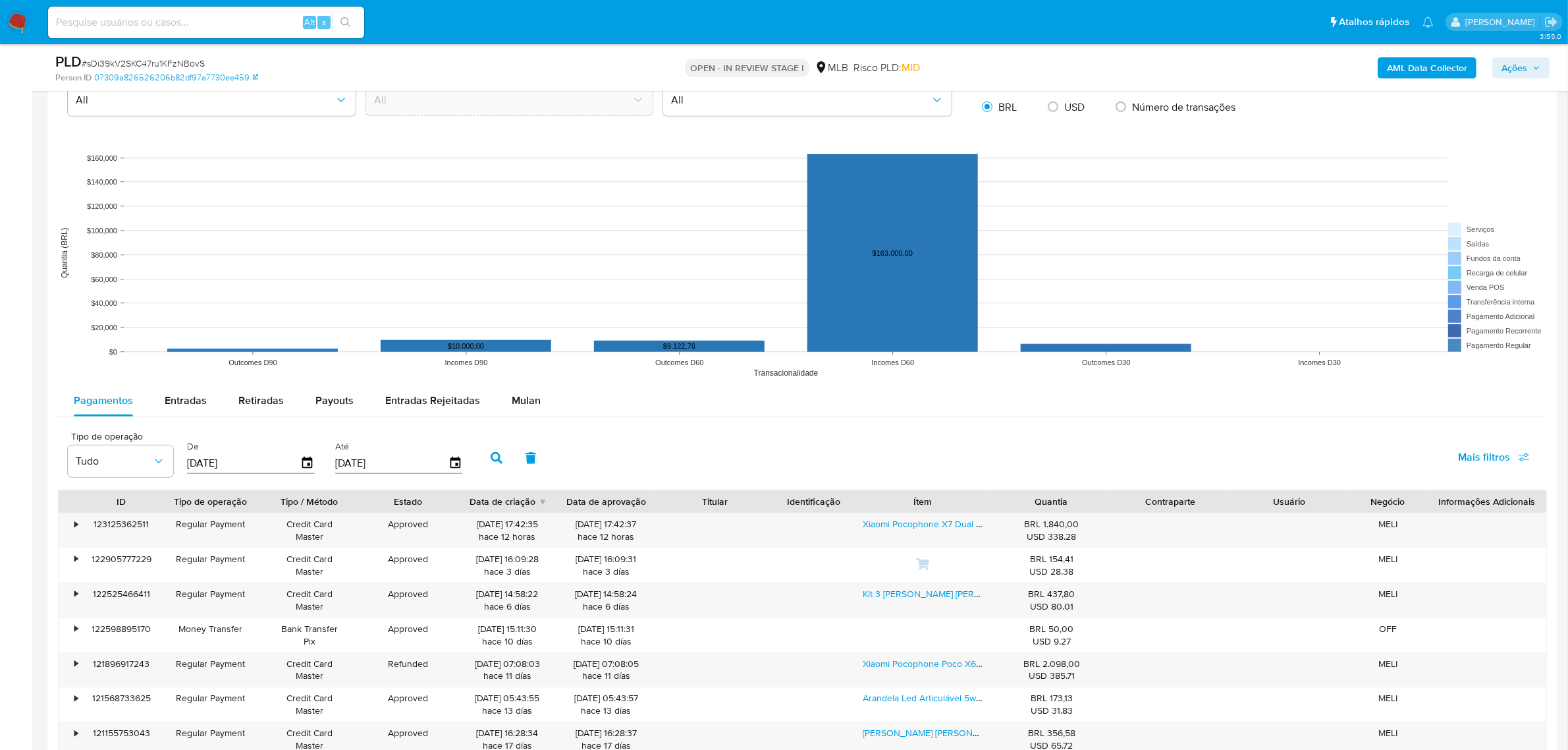
scroll to position [1235, 0]
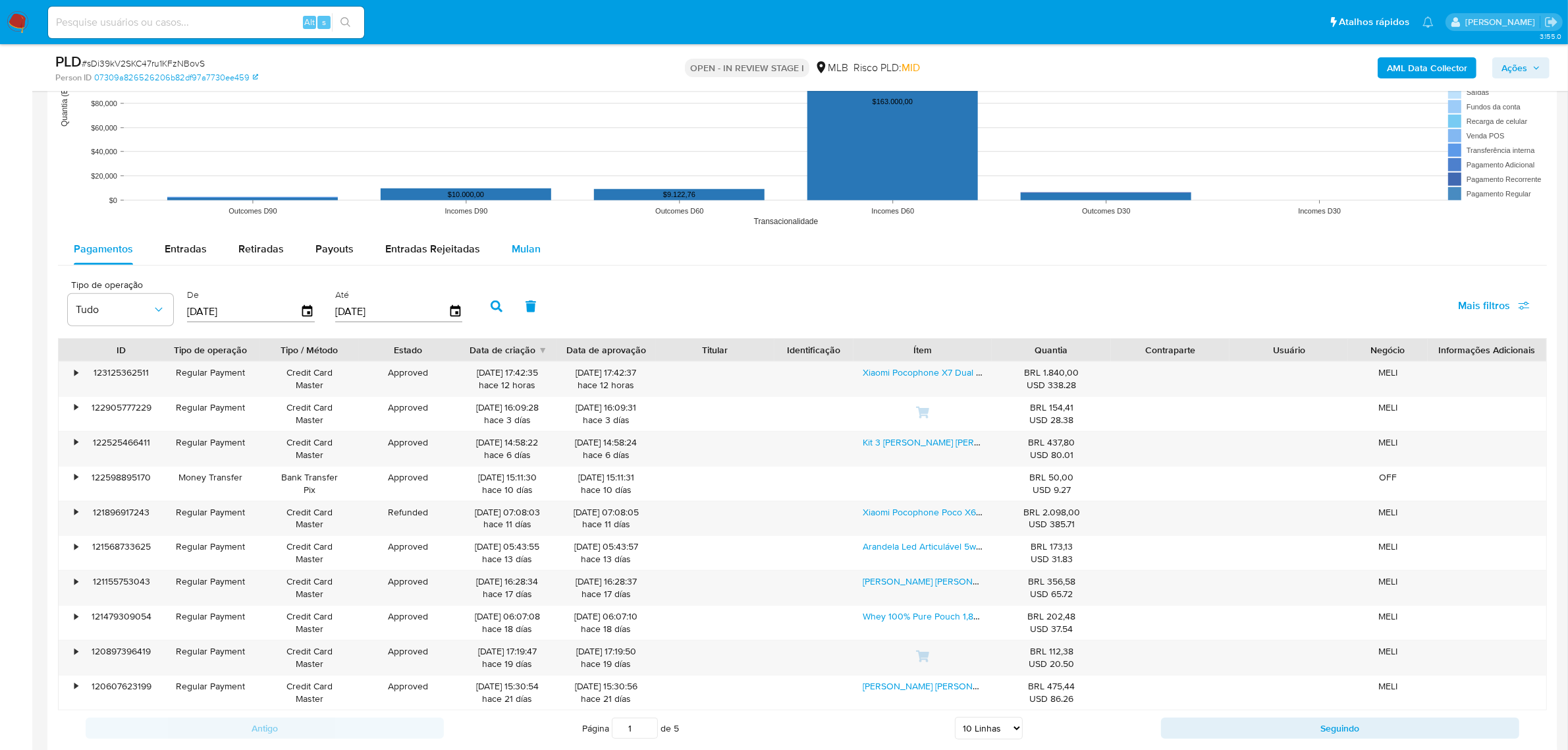
click at [535, 252] on span "Mulan" at bounding box center [526, 249] width 29 height 15
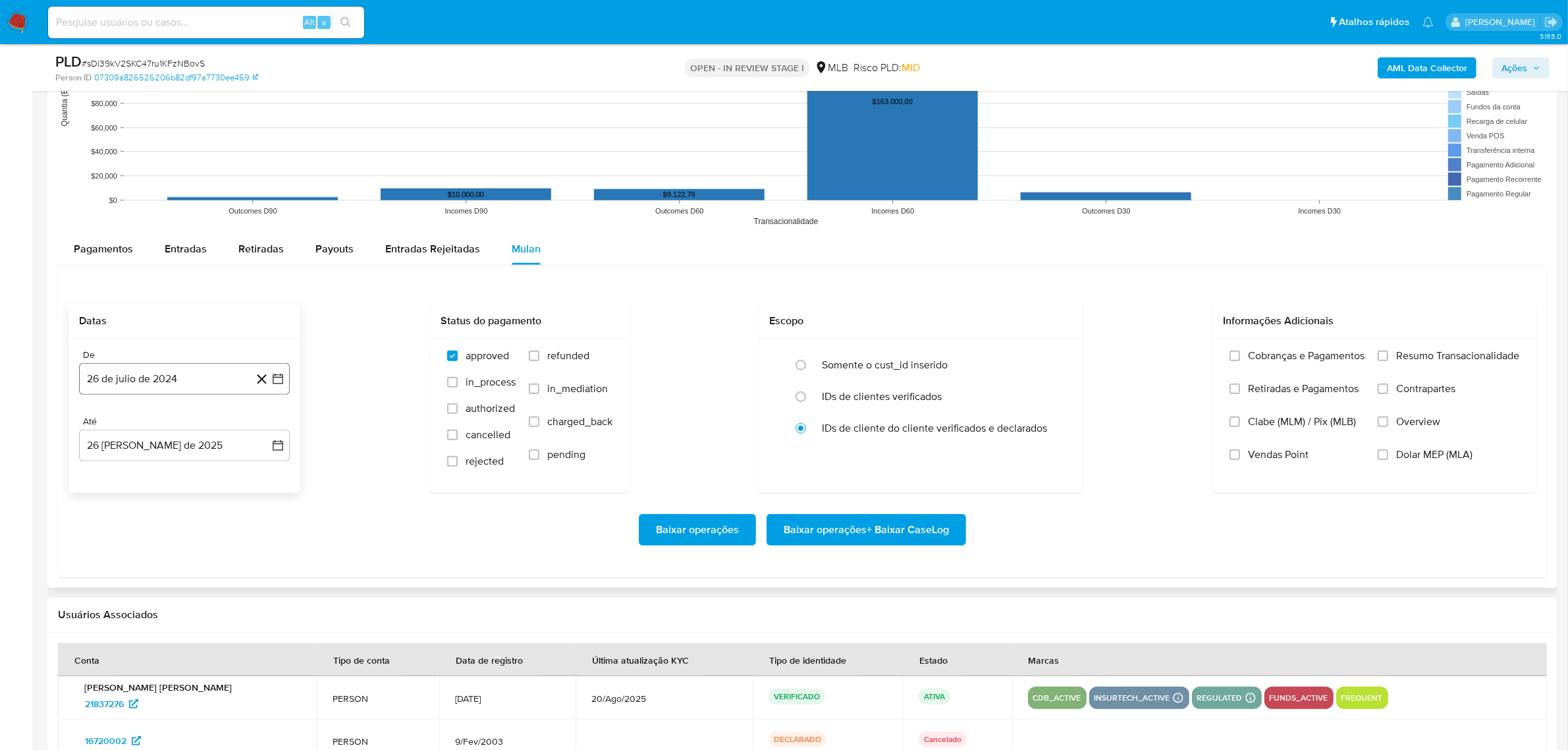
click at [282, 380] on icon "button" at bounding box center [278, 379] width 11 height 11
click at [175, 415] on span "julio 2024" at bounding box center [178, 427] width 50 height 13
click at [264, 415] on icon "Año siguiente" at bounding box center [263, 426] width 16 height 16
click at [119, 415] on button "jul" at bounding box center [127, 548] width 37 height 21
click at [133, 415] on button "1" at bounding box center [131, 475] width 21 height 21
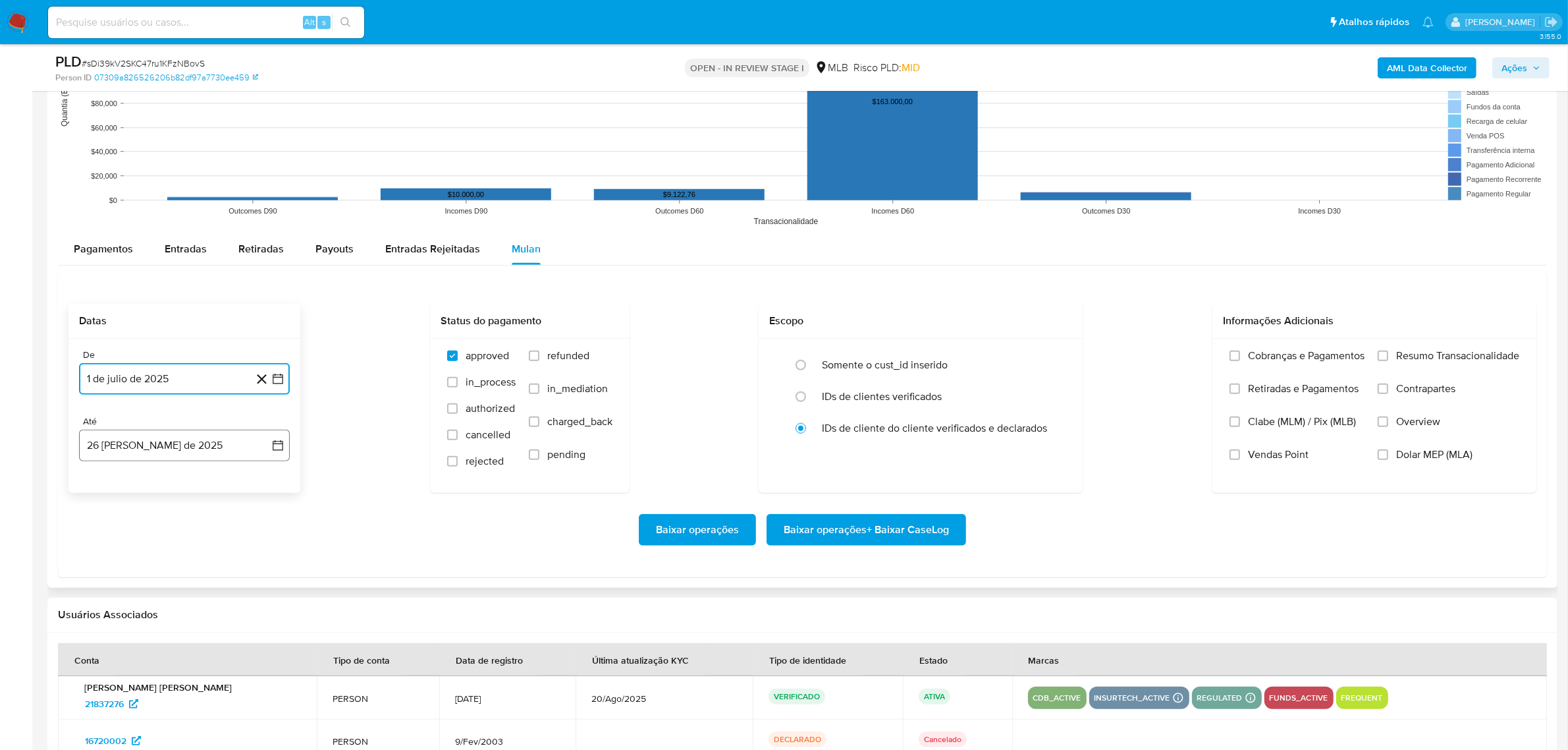
click at [281, 415] on icon "button" at bounding box center [278, 445] width 13 height 13
click at [255, 415] on button "24" at bounding box center [263, 620] width 21 height 21
click at [833, 359] on span "Resumo Transacionalidade" at bounding box center [1457, 356] width 123 height 13
click at [833, 359] on input "Resumo Transacionalidade" at bounding box center [1382, 355] width 11 height 11
click at [832, 415] on span "Baixar operações + Baixar CaseLog" at bounding box center [865, 529] width 165 height 29
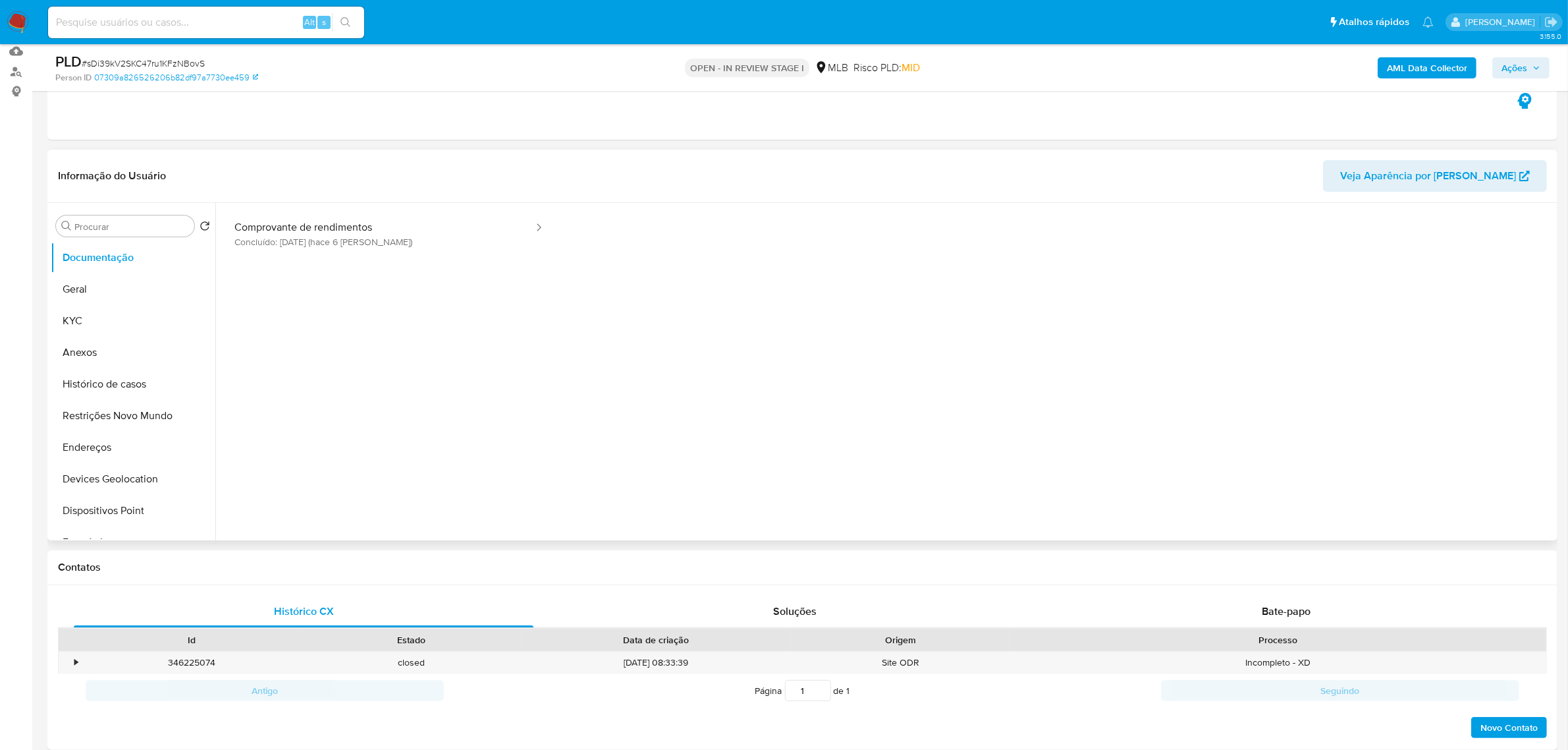
scroll to position [0, 0]
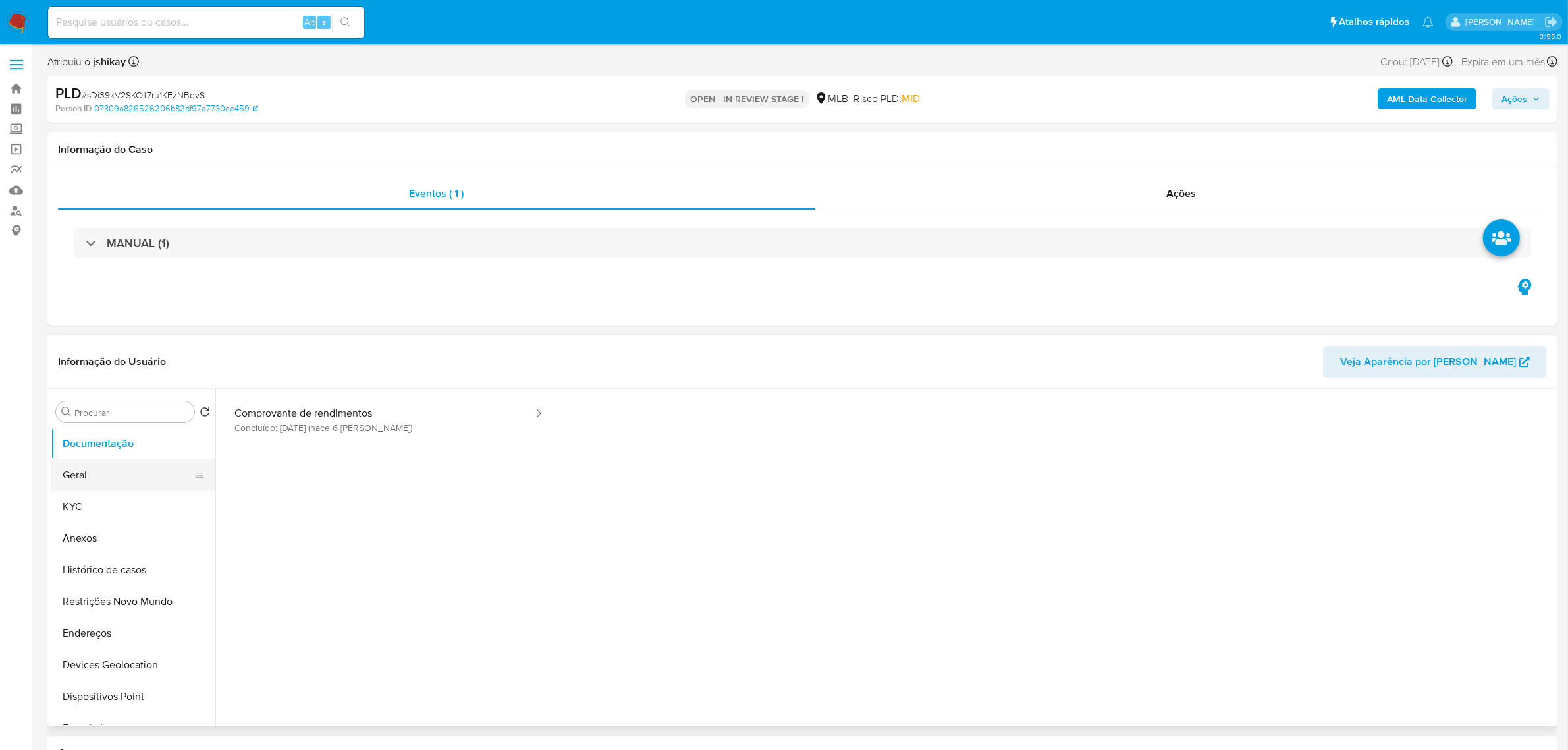
click at [104, 415] on button "Geral" at bounding box center [128, 475] width 154 height 32
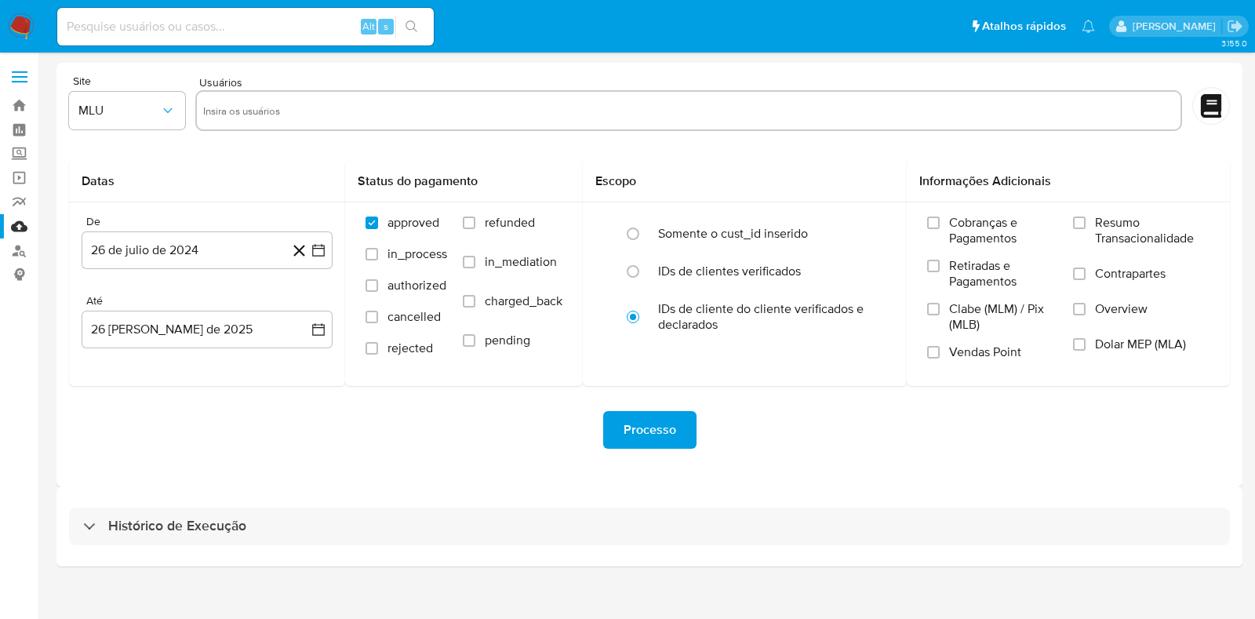
click at [313, 548] on div "Histórico de Execução" at bounding box center [649, 526] width 1186 height 80
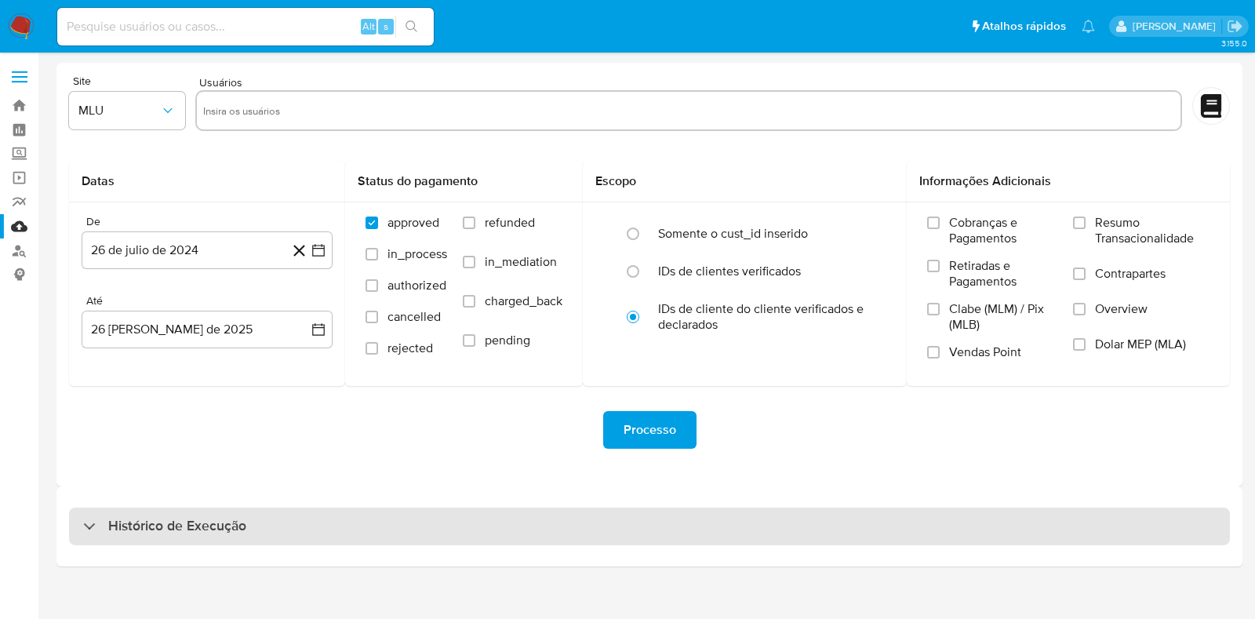
click at [328, 528] on div "Histórico de Execução" at bounding box center [649, 527] width 1161 height 38
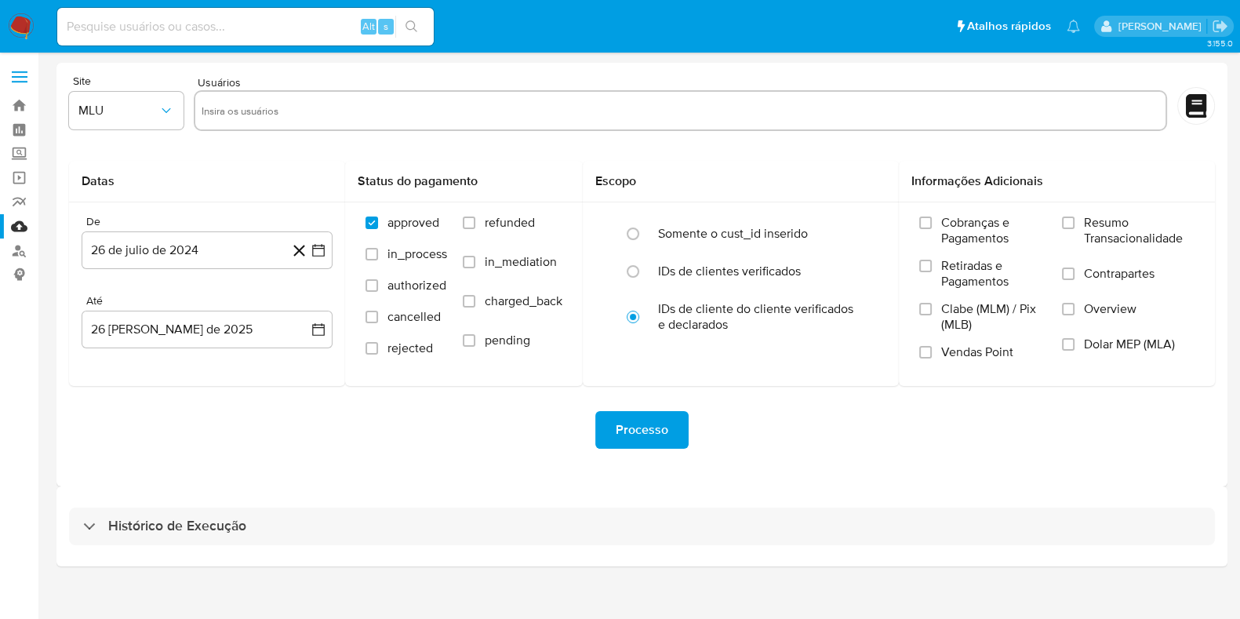
select select "10"
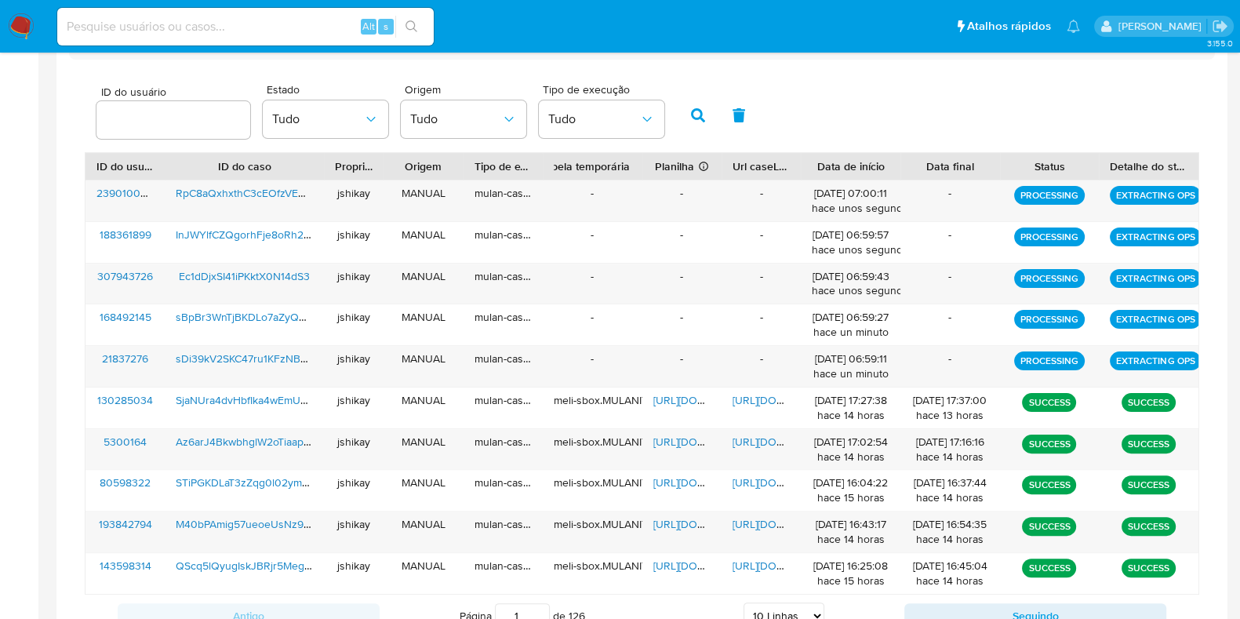
scroll to position [490, 0]
